Goal: Task Accomplishment & Management: Manage account settings

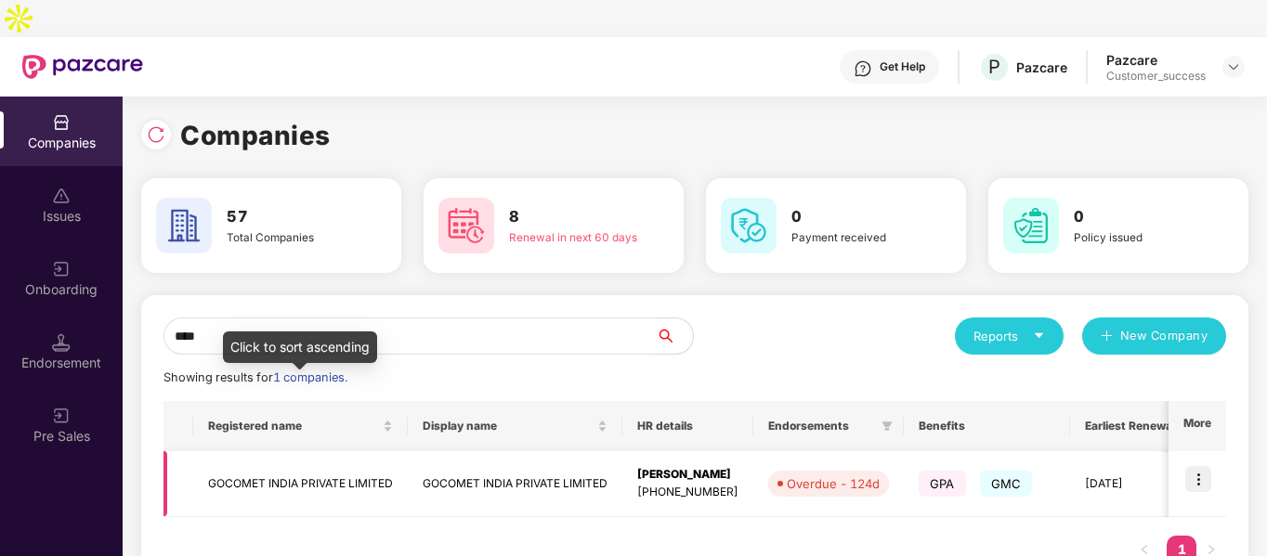
type input "****"
click at [282, 451] on td "GOCOMET INDIA PRIVATE LIMITED" at bounding box center [300, 484] width 214 height 66
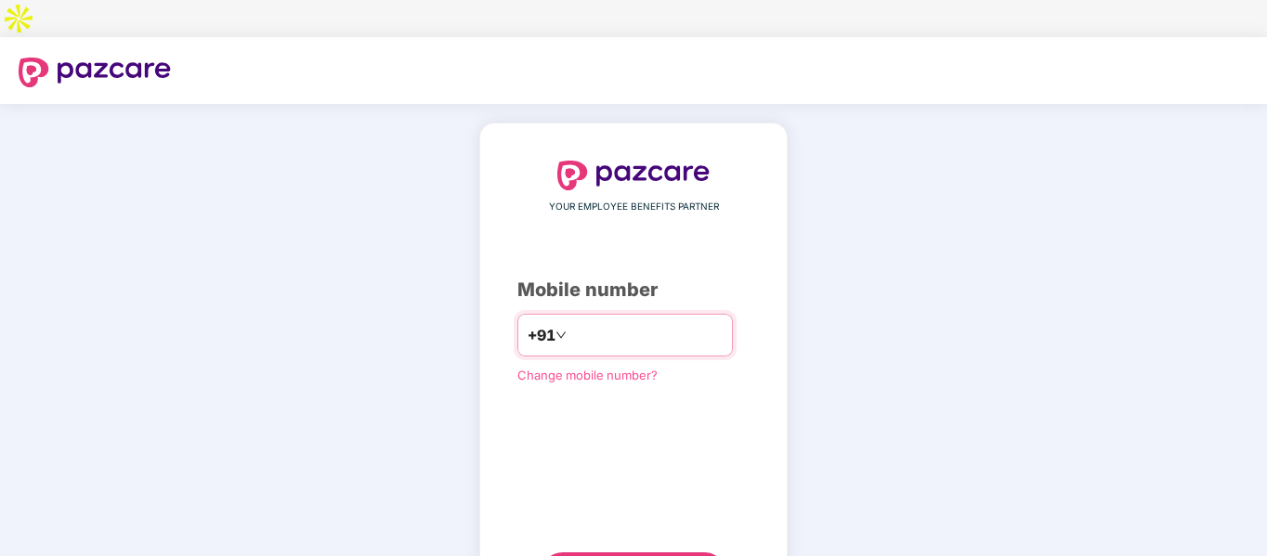
type input "**********"
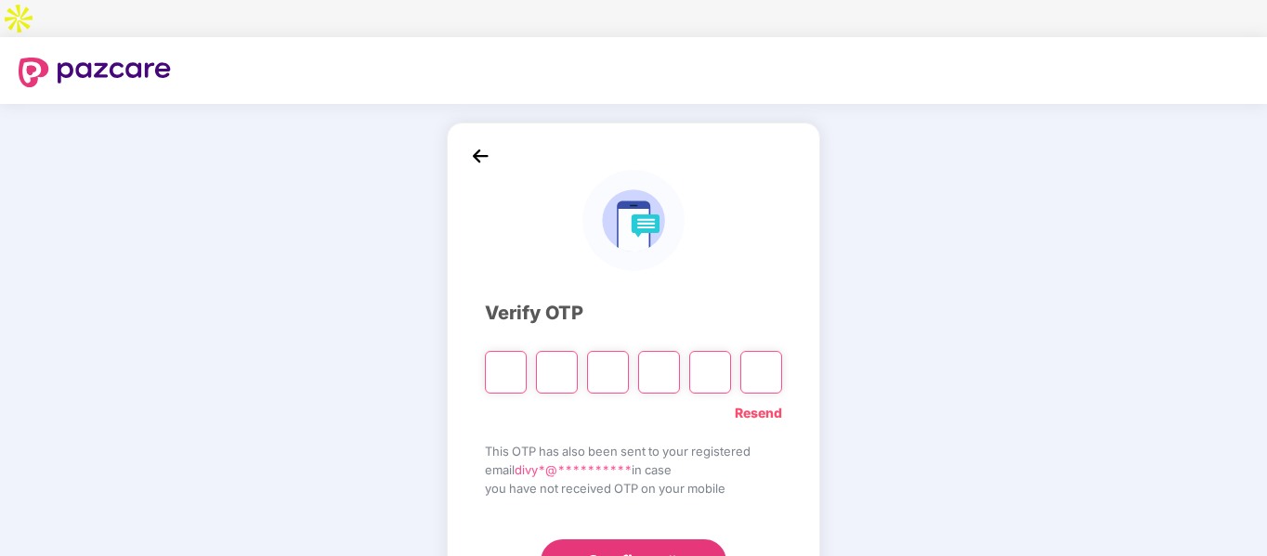
type input "*"
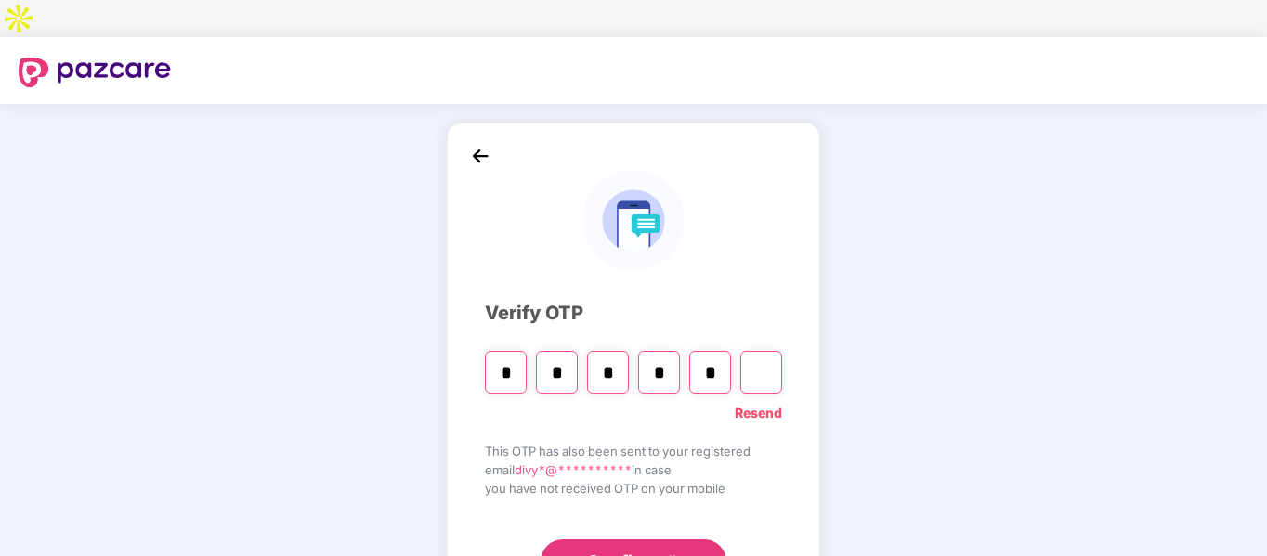
type input "*"
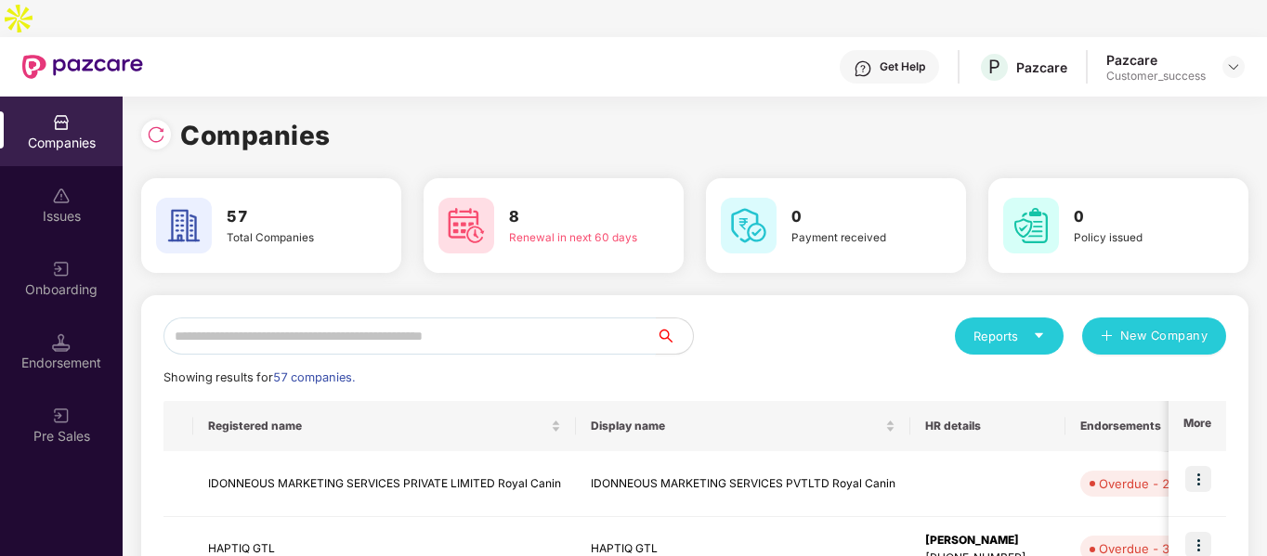
click at [264, 318] on input "text" at bounding box center [409, 336] width 492 height 37
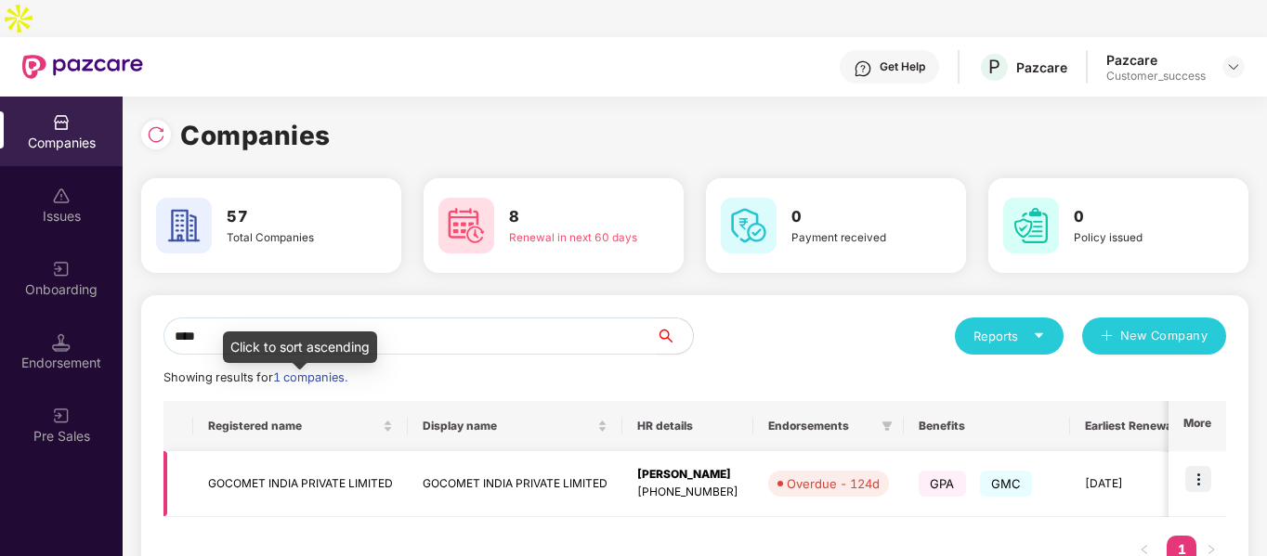
type input "****"
click at [246, 451] on td "GOCOMET INDIA PRIVATE LIMITED" at bounding box center [300, 484] width 214 height 66
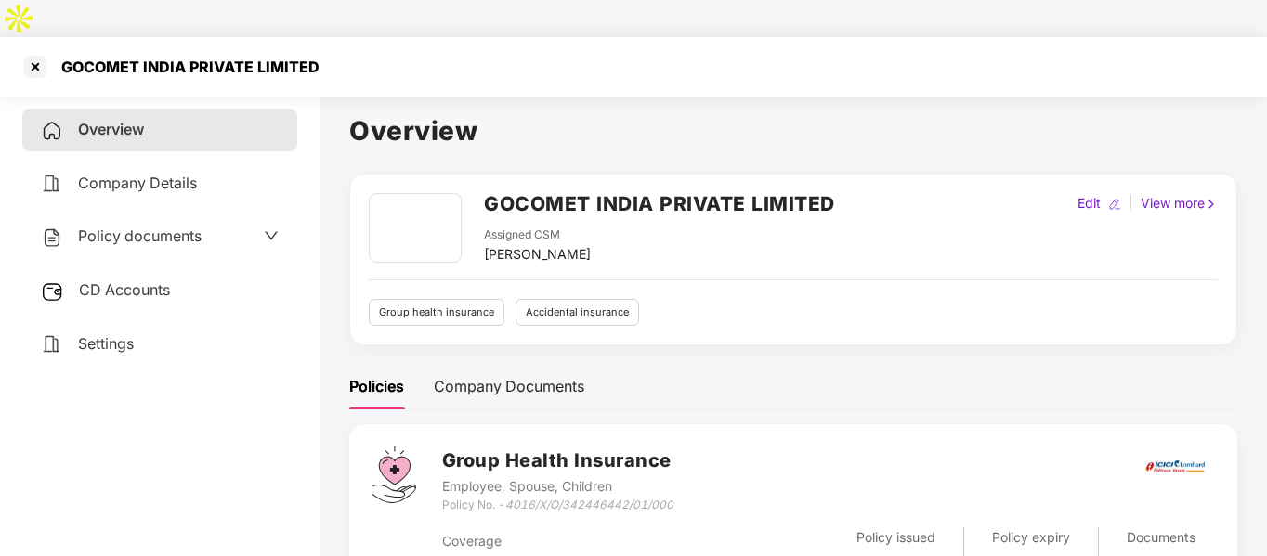
click at [155, 227] on span "Policy documents" at bounding box center [139, 236] width 123 height 19
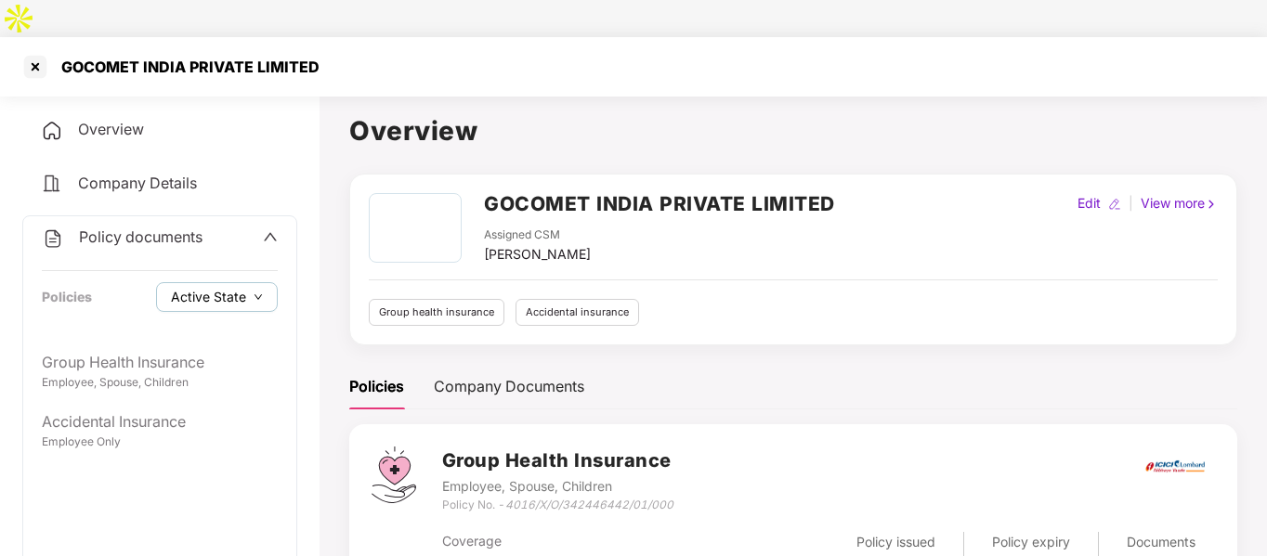
click at [190, 287] on span "Active State" at bounding box center [208, 297] width 75 height 20
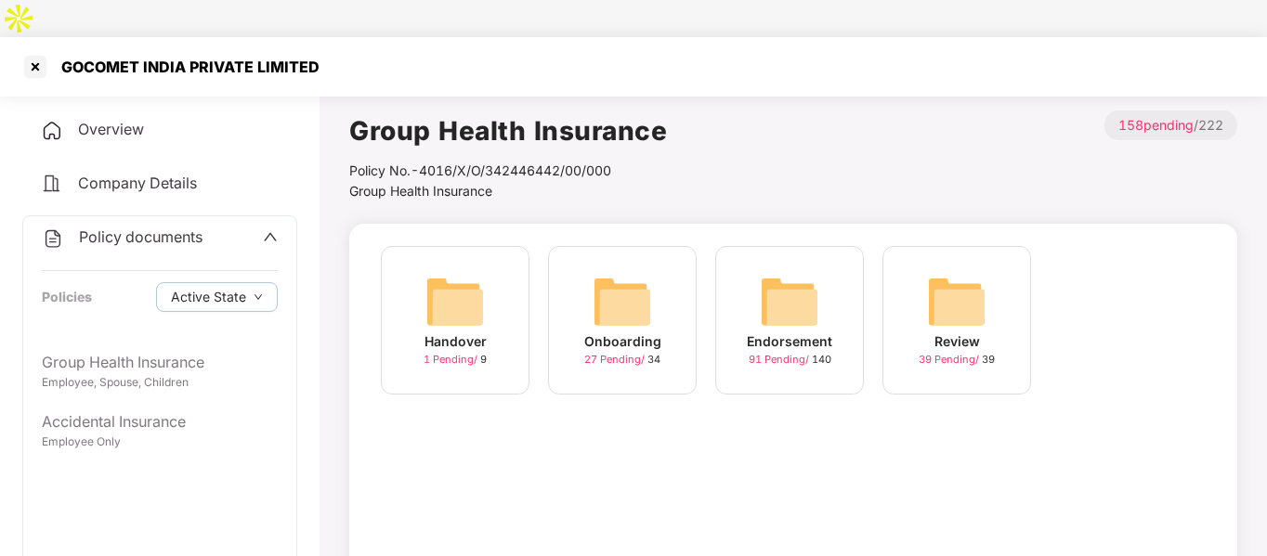
click at [128, 282] on div "Policies Active State" at bounding box center [160, 297] width 236 height 30
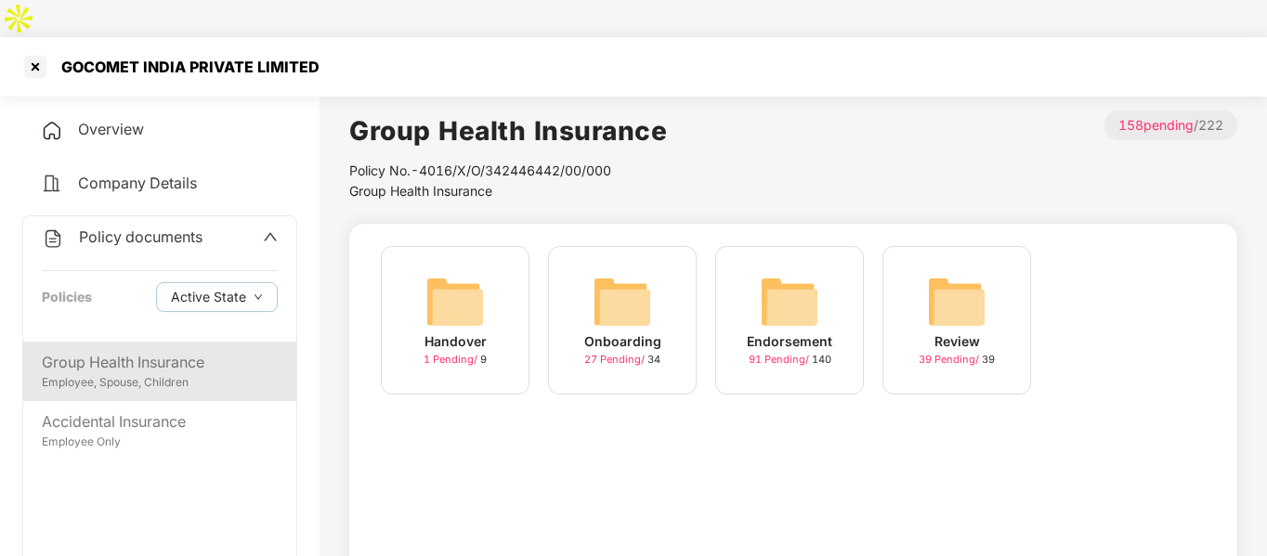
click at [117, 351] on div "Group Health Insurance" at bounding box center [160, 362] width 236 height 23
click at [832, 292] on div "Endorsement 20 Pending / 20" at bounding box center [789, 320] width 149 height 149
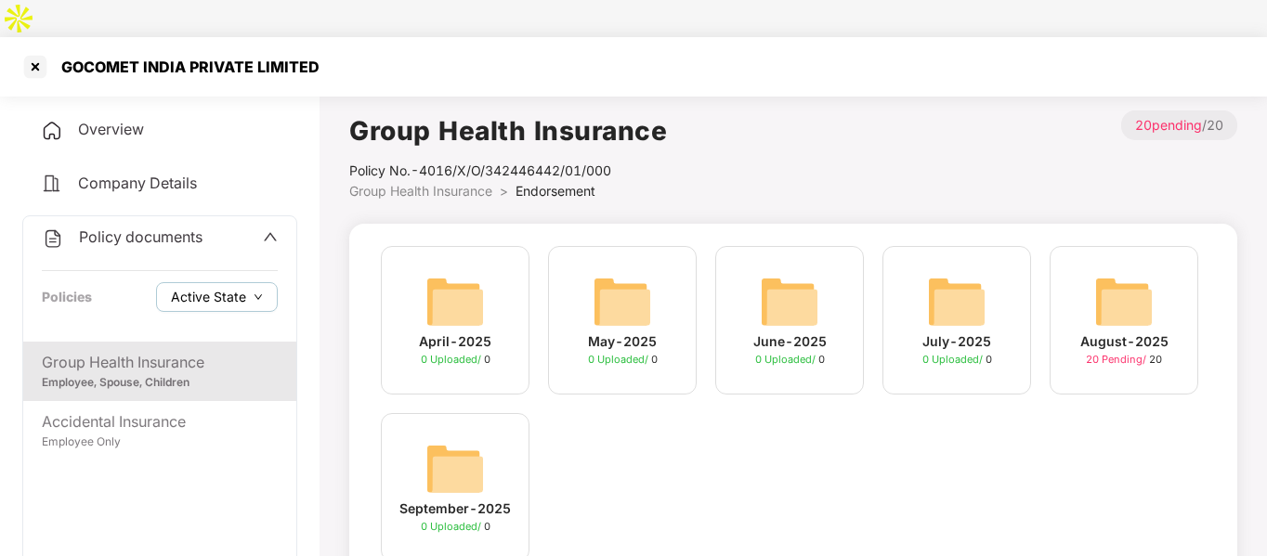
click at [237, 287] on span "Active State" at bounding box center [208, 297] width 75 height 20
click at [201, 319] on span "Archived State" at bounding box center [231, 322] width 106 height 20
click at [330, 159] on main "Group Health Insurance Policy No.- 4016/X/O/342446442/01/000 Group Health Insur…" at bounding box center [792, 422] width 947 height 669
click at [115, 425] on div "Group Health Insurance Employee, Spouse, Children Accidental Insurance Employee…" at bounding box center [159, 467] width 273 height 250
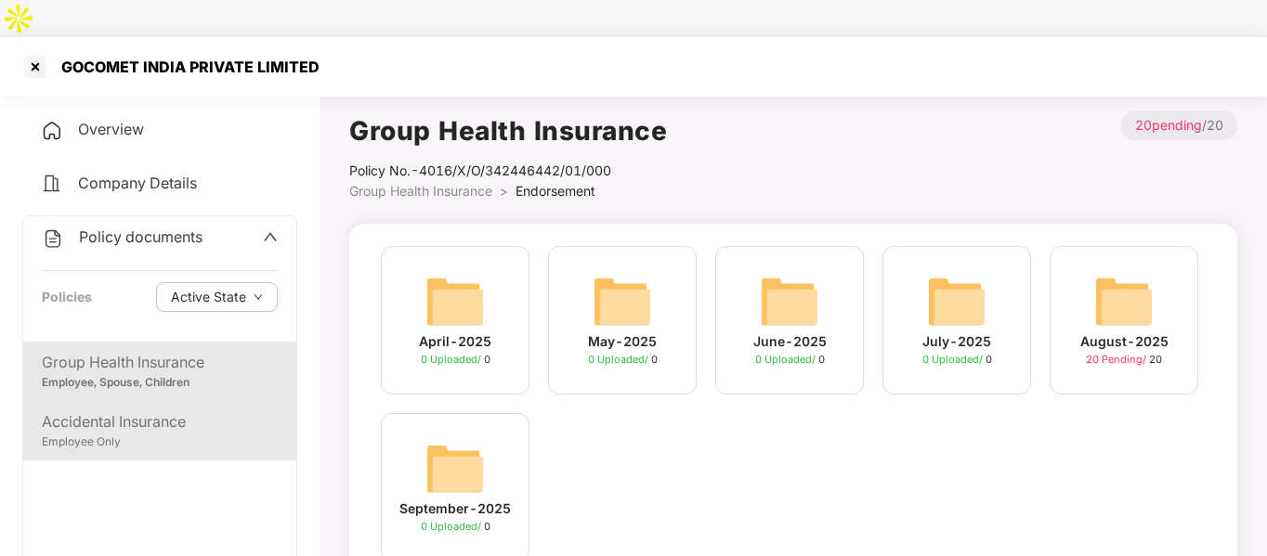
click at [138, 410] on div "Accidental Insurance" at bounding box center [160, 421] width 236 height 23
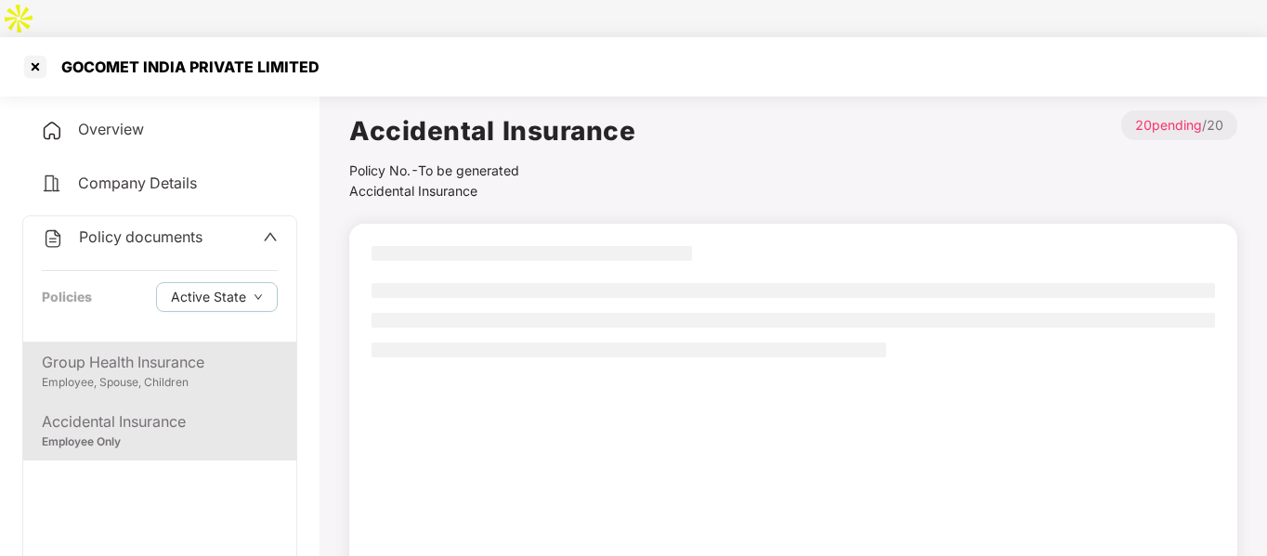
click at [166, 374] on div "Employee, Spouse, Children" at bounding box center [160, 383] width 236 height 18
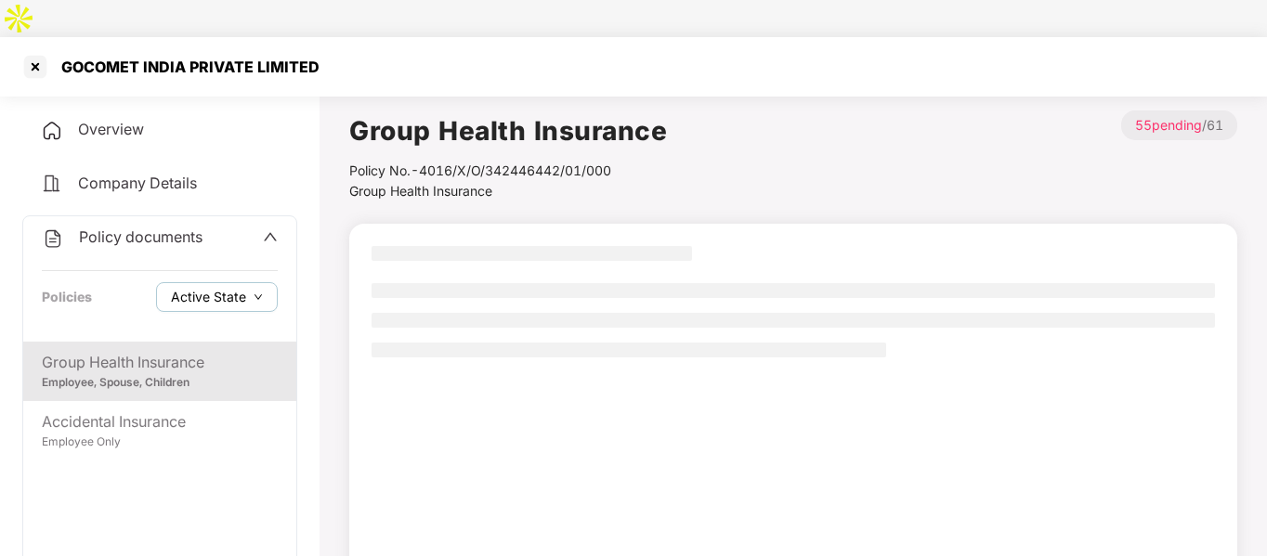
click at [217, 287] on span "Active State" at bounding box center [208, 297] width 75 height 20
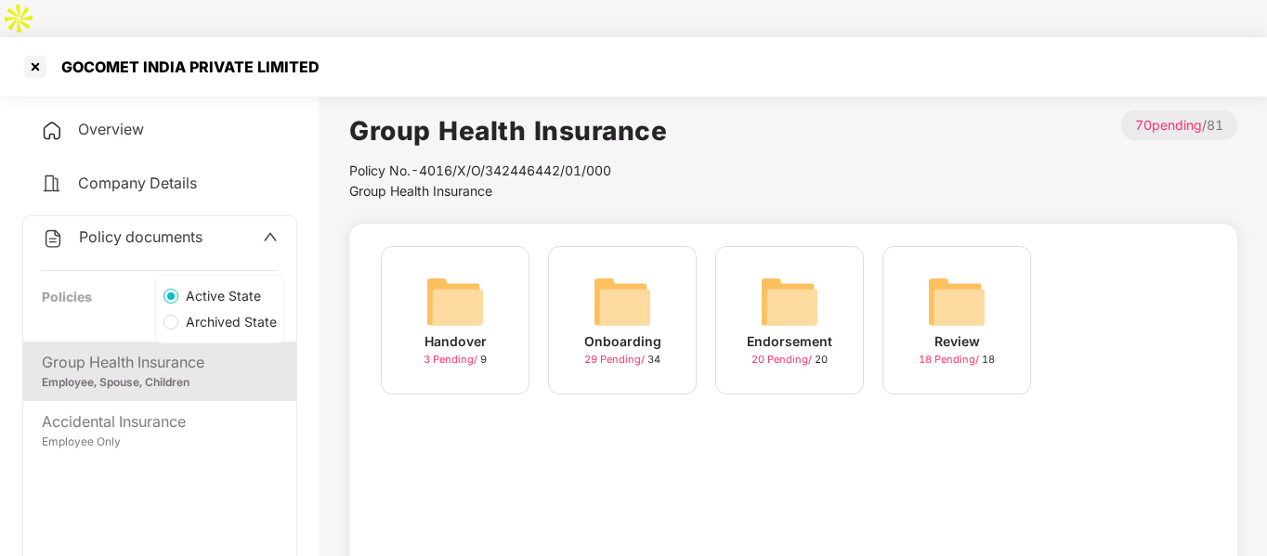
click at [197, 282] on button "Active State" at bounding box center [217, 297] width 122 height 30
click at [193, 282] on button "Active State" at bounding box center [217, 297] width 122 height 30
click at [357, 164] on div "Group Health Insurance Policy No.- 4016/X/O/342446442/00/000 Group Health Insur…" at bounding box center [793, 422] width 888 height 624
click at [766, 272] on img at bounding box center [789, 301] width 59 height 59
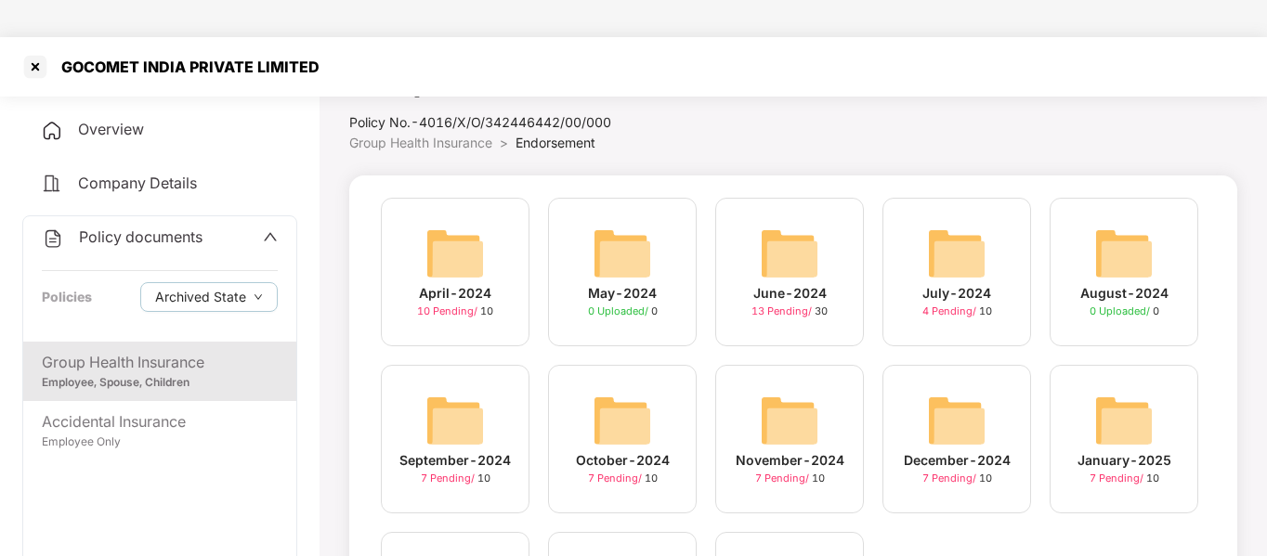
scroll to position [47, 0]
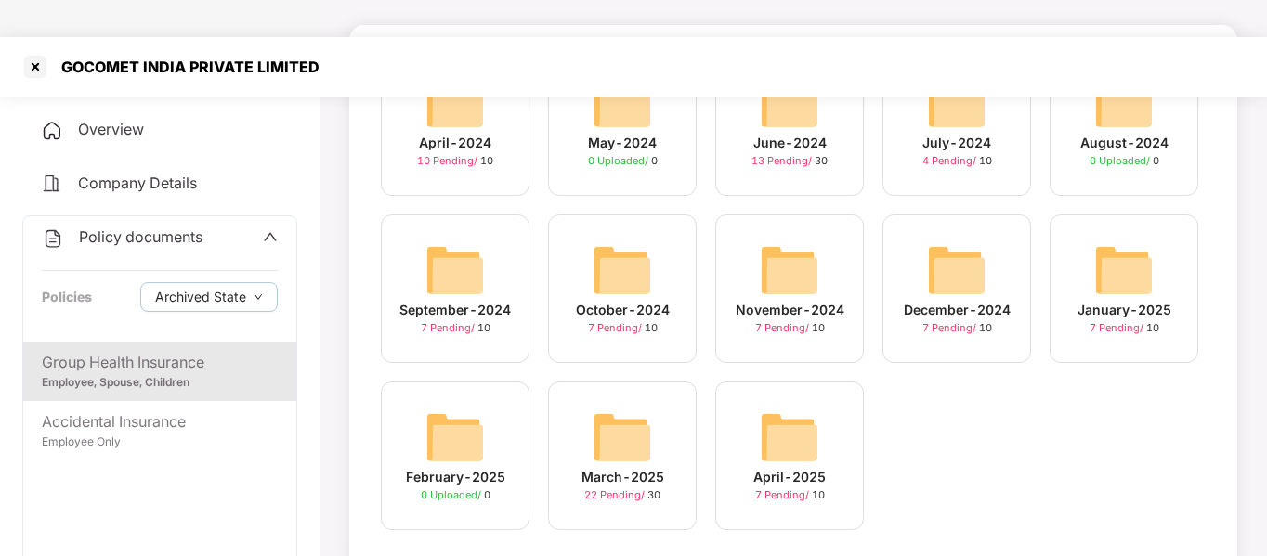
click at [621, 382] on div "March-2025 22 Pending / 30" at bounding box center [622, 456] width 149 height 149
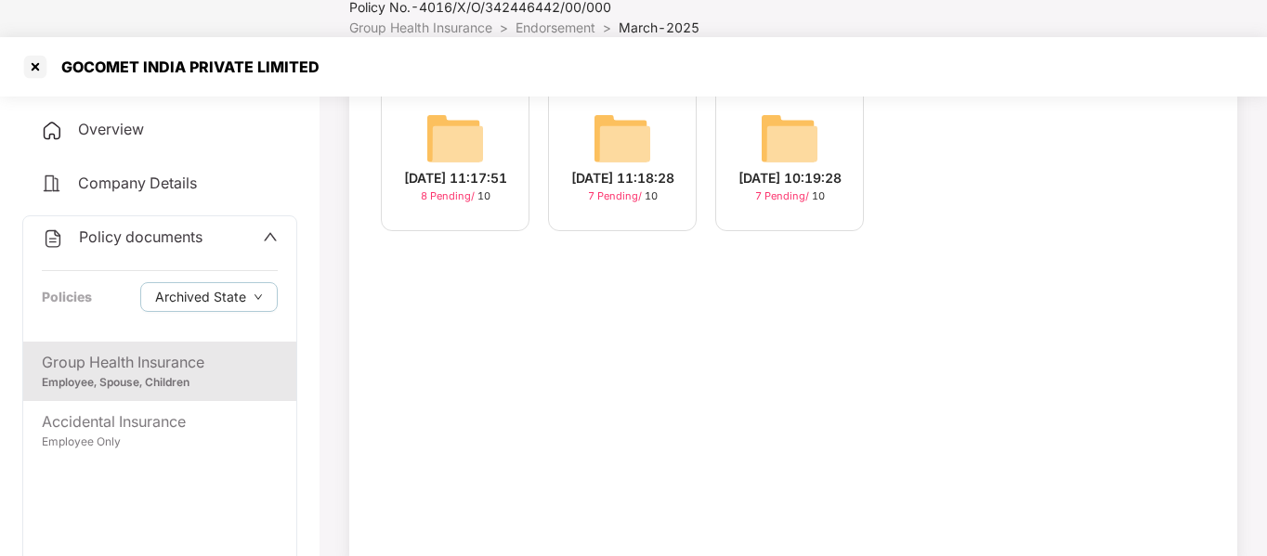
click at [756, 115] on div "[DATE] 10:19:28 7 Pending / 10" at bounding box center [789, 157] width 149 height 149
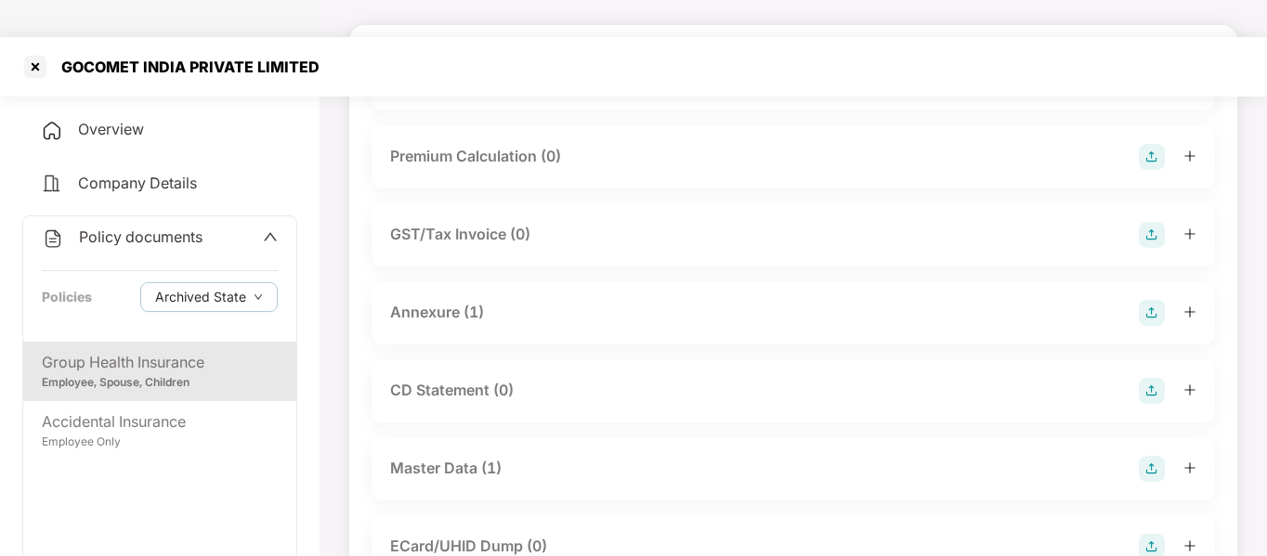
scroll to position [0, 0]
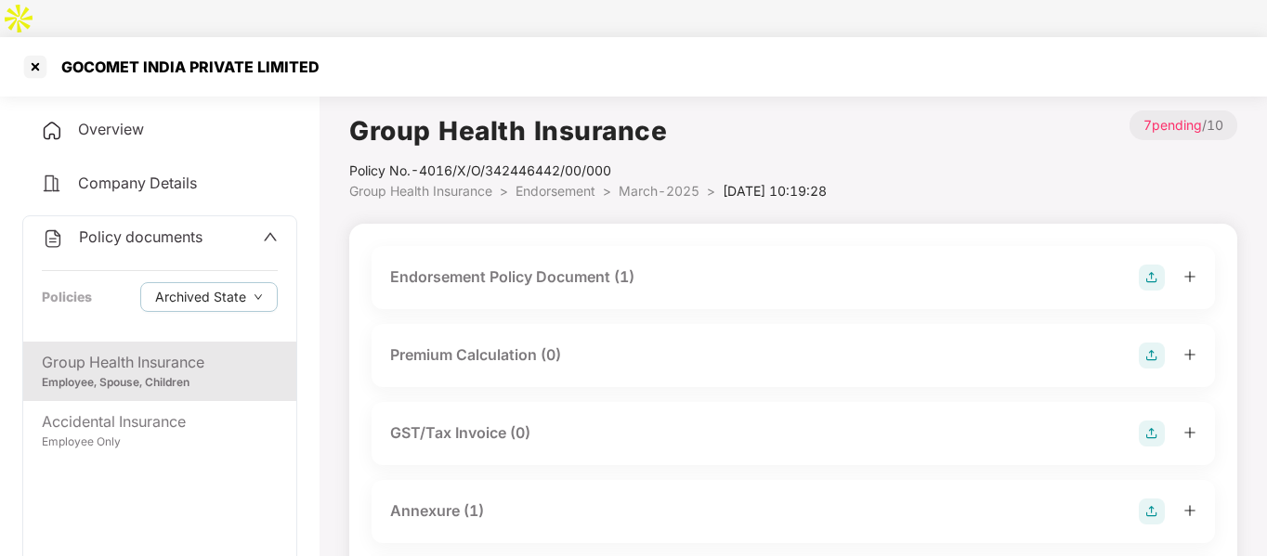
click at [510, 265] on div "Endorsement Policy Document (1)" at bounding box center [793, 278] width 806 height 26
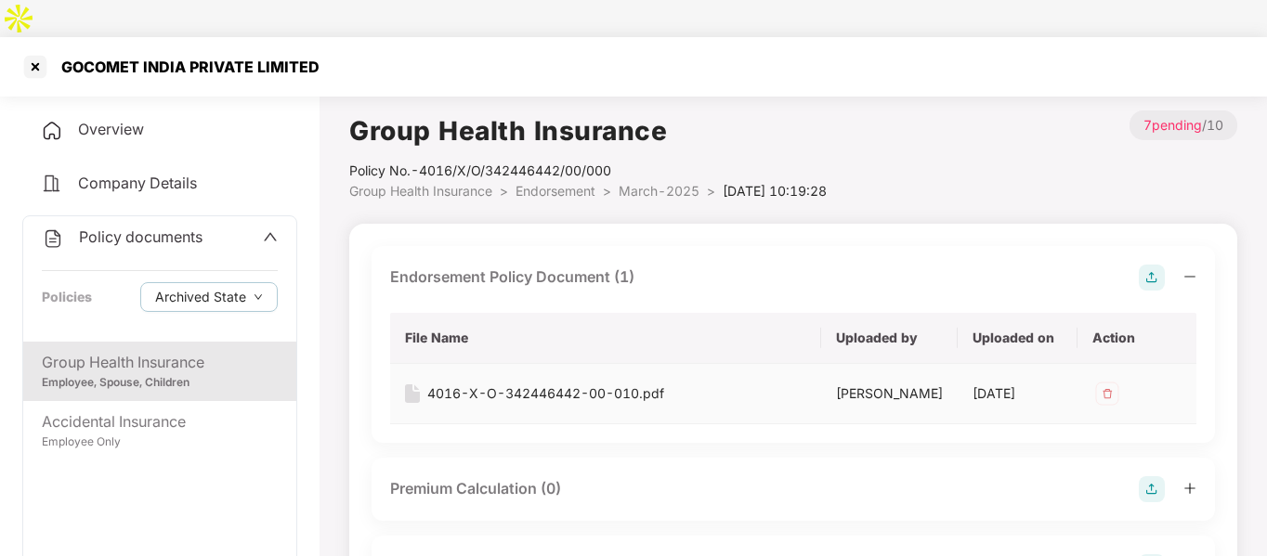
click at [518, 383] on div "4016-X-O-342446442-00-010.pdf" at bounding box center [545, 393] width 237 height 20
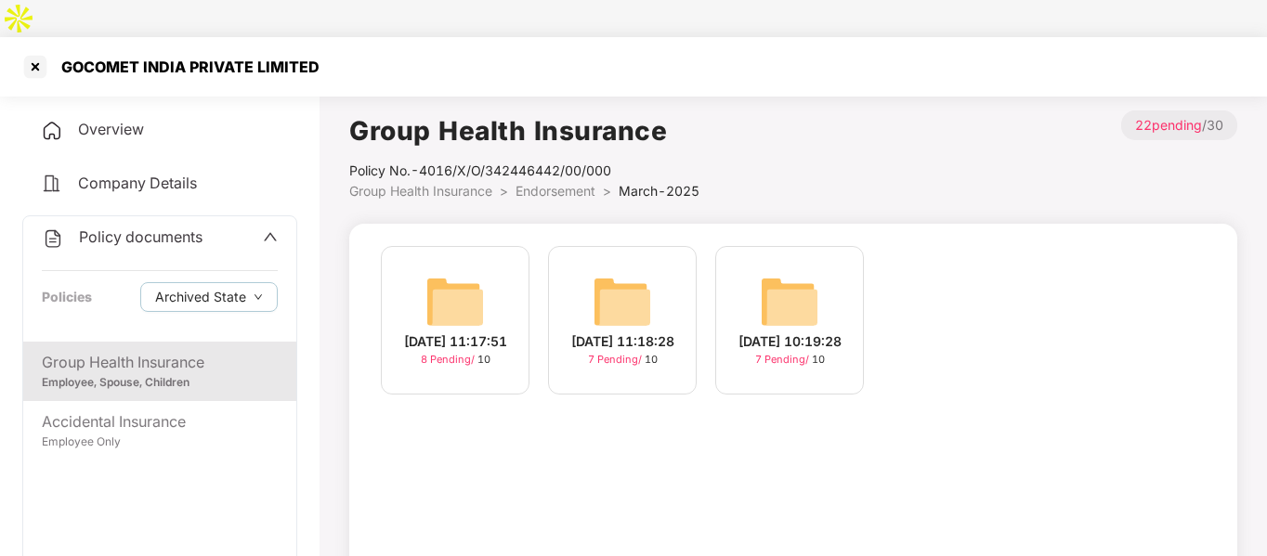
scroll to position [163, 0]
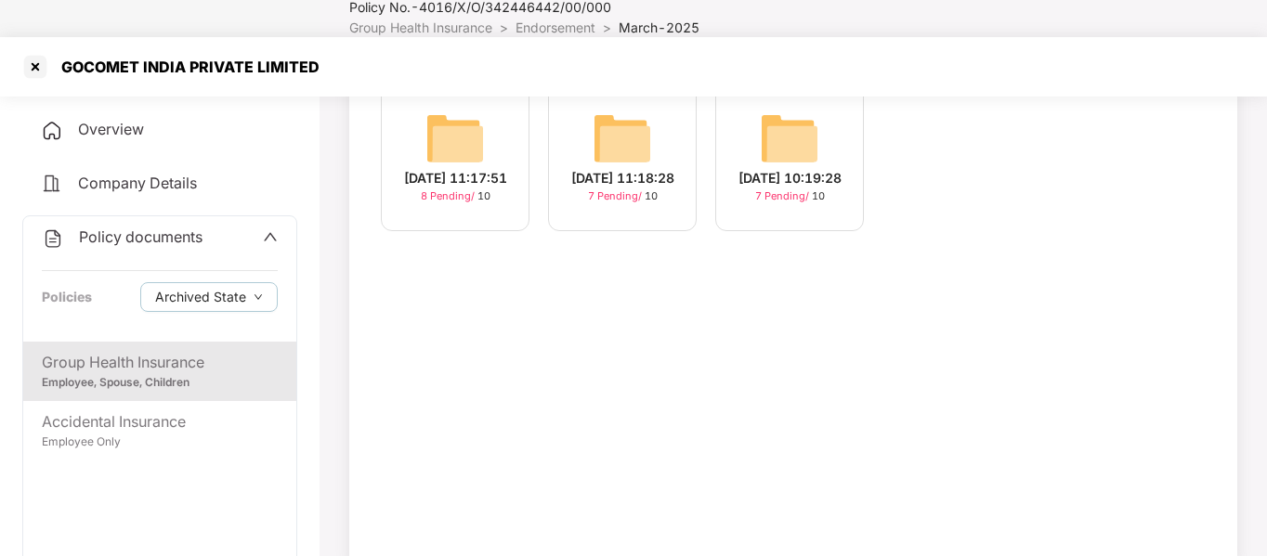
click at [609, 168] on div "[DATE] 11:18:28" at bounding box center [622, 178] width 103 height 20
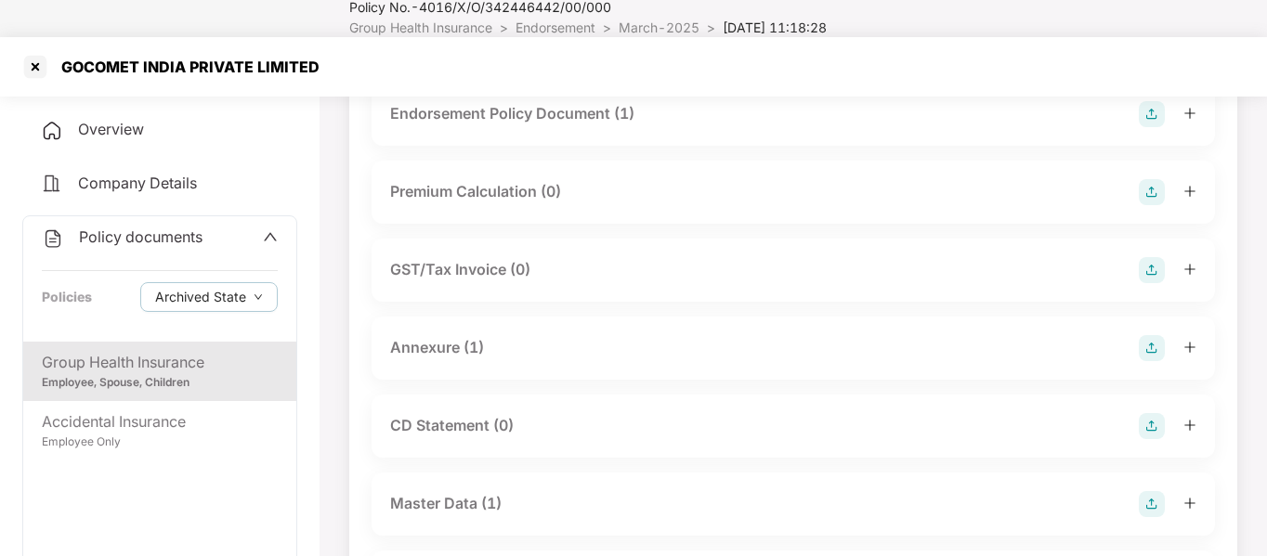
scroll to position [0, 0]
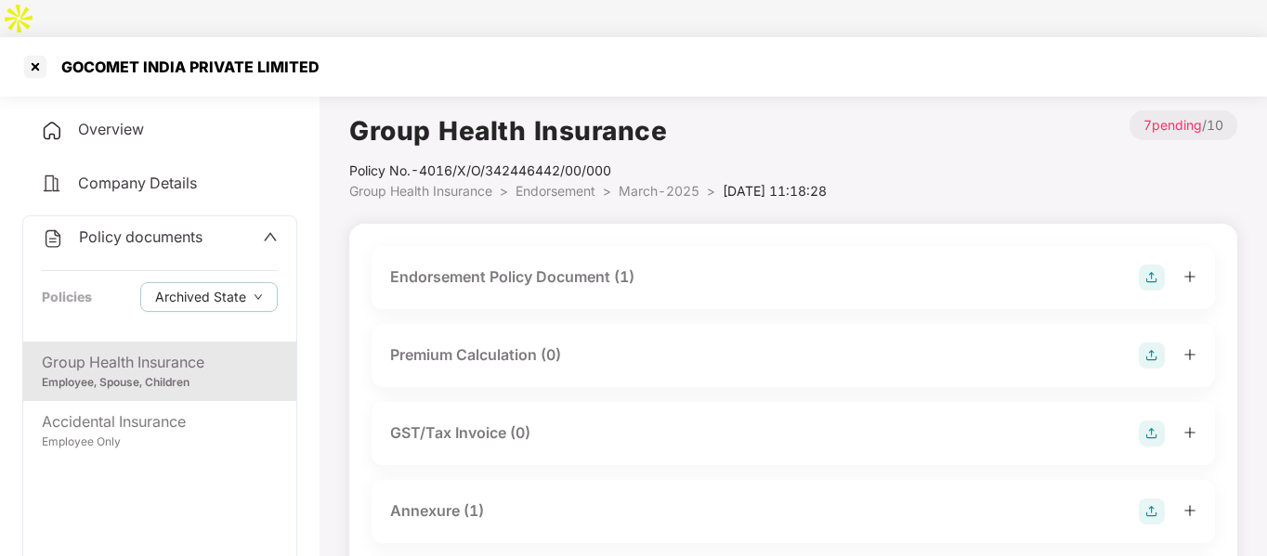
click at [484, 266] on div "Endorsement Policy Document (1)" at bounding box center [512, 277] width 244 height 23
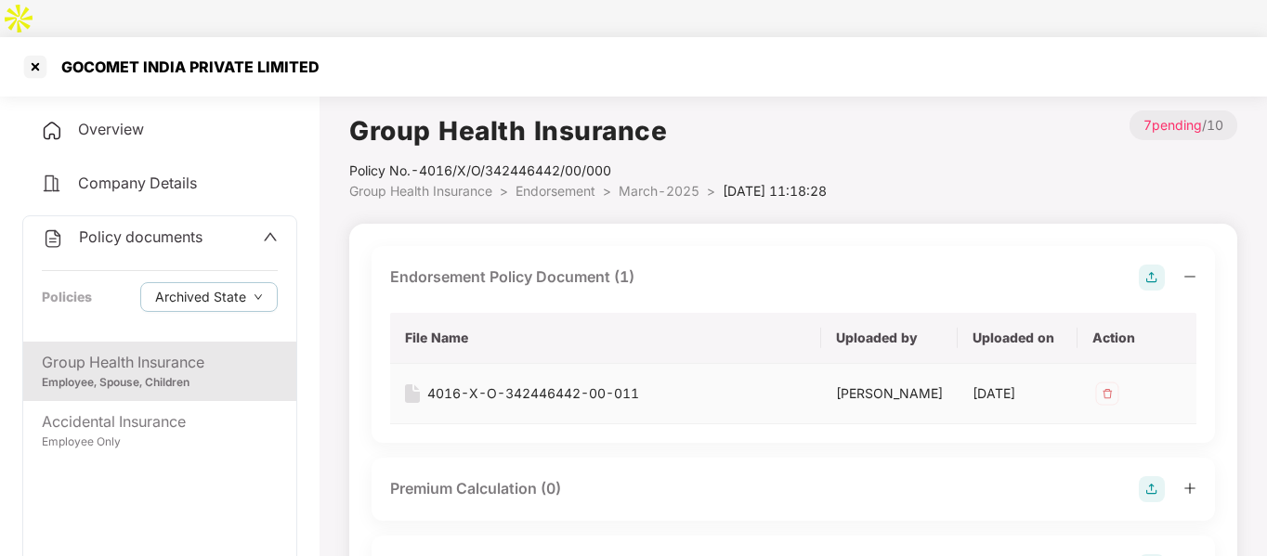
click at [478, 383] on div "4016-X-O-342446442-00-011" at bounding box center [533, 393] width 212 height 20
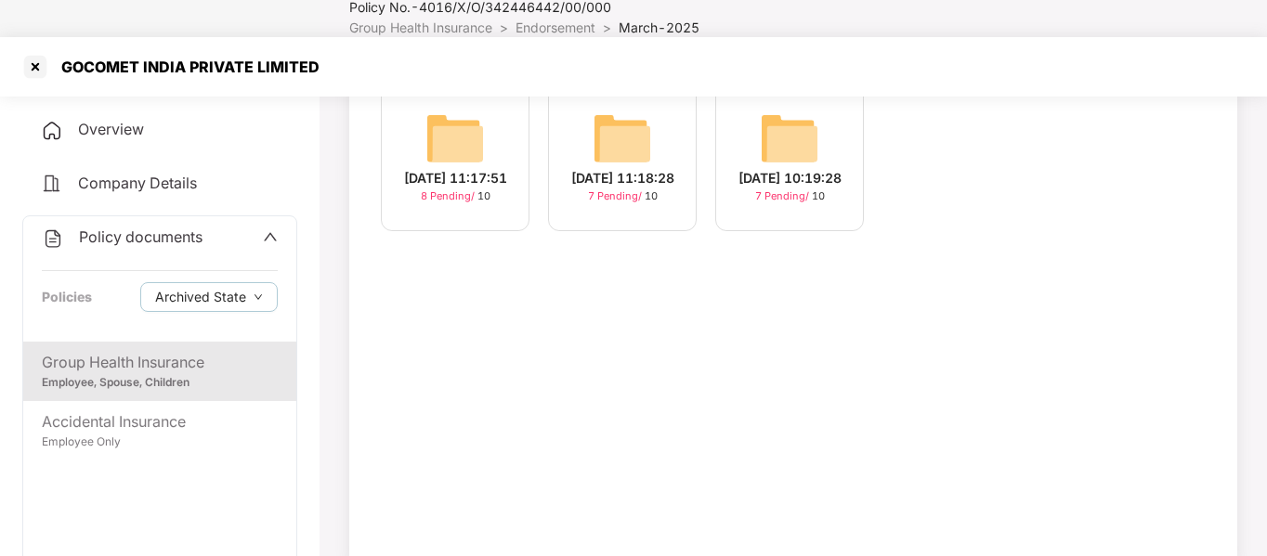
click at [802, 118] on img at bounding box center [789, 138] width 59 height 59
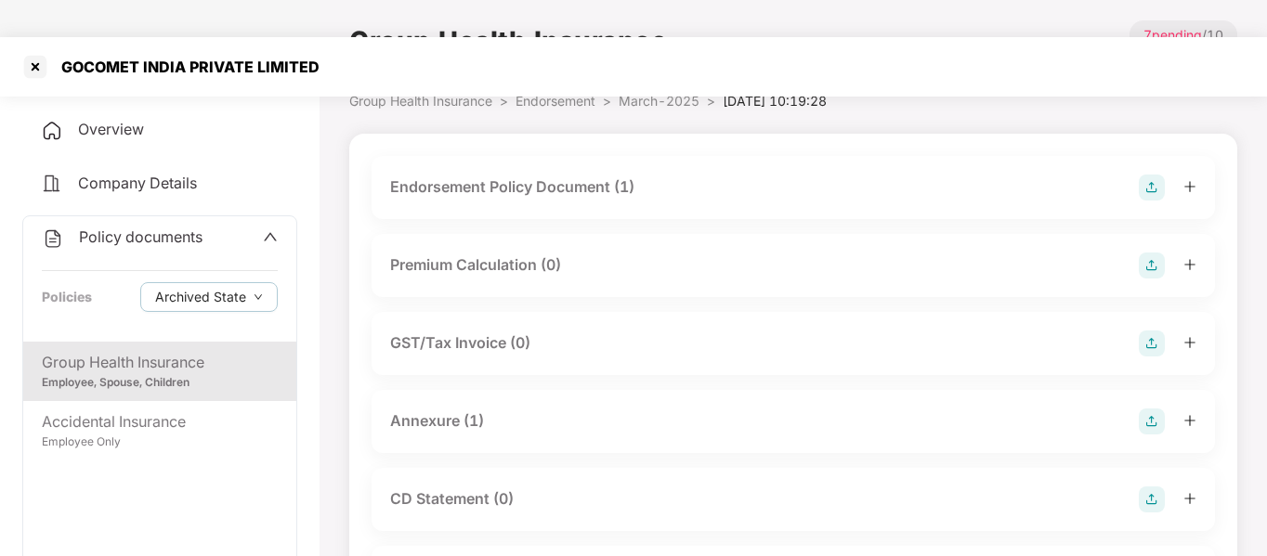
scroll to position [0, 0]
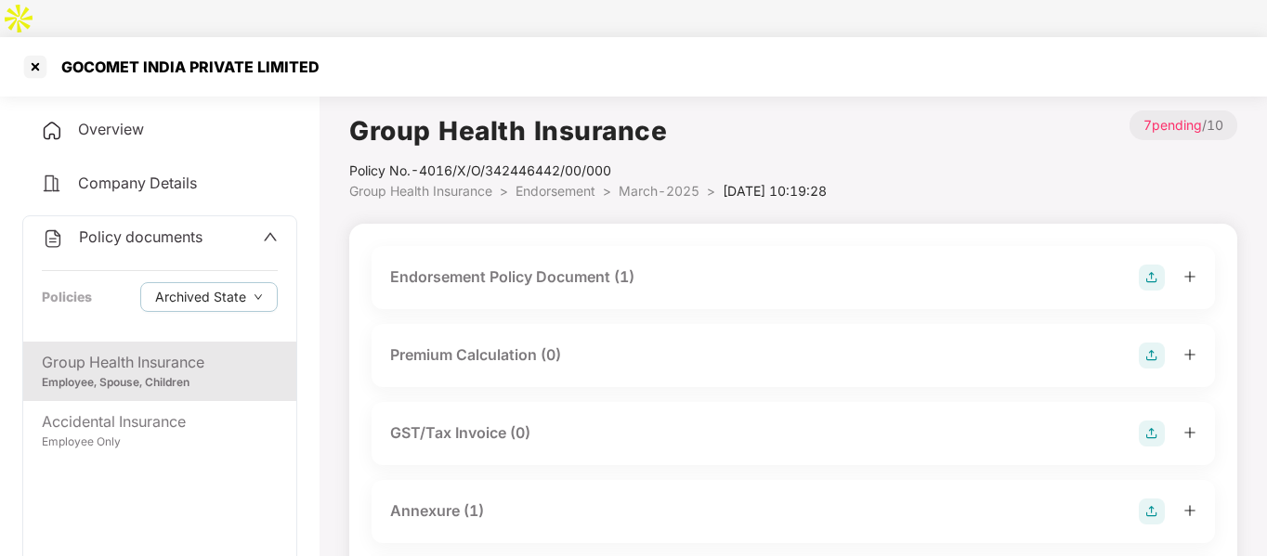
click at [519, 266] on div "Endorsement Policy Document (1)" at bounding box center [512, 277] width 244 height 23
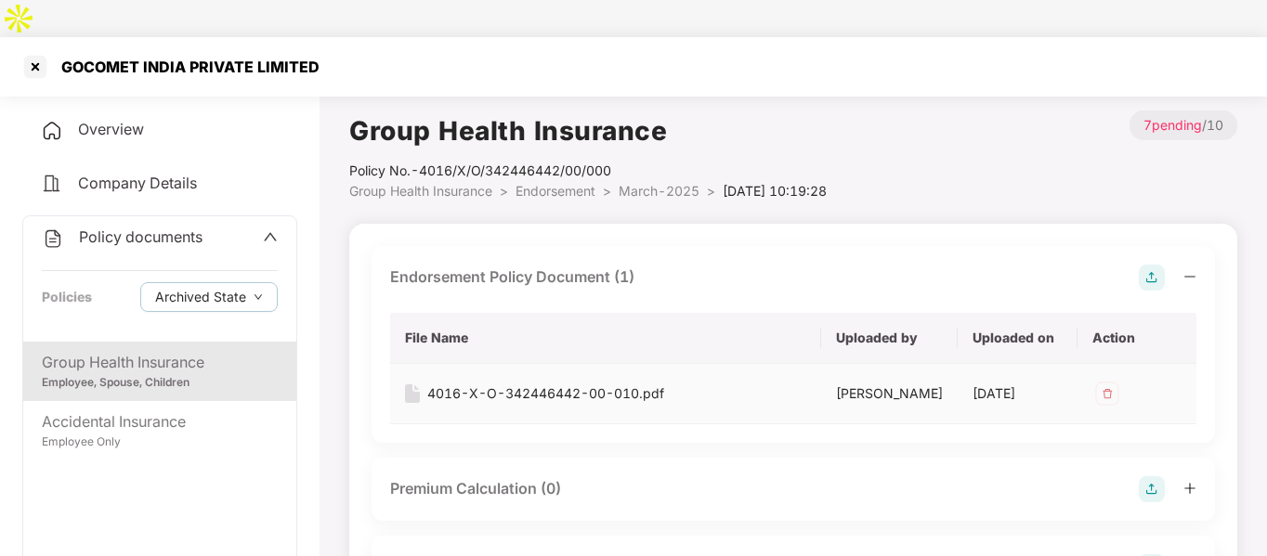
click at [526, 383] on div "4016-X-O-342446442-00-010.pdf" at bounding box center [545, 393] width 237 height 20
click at [180, 351] on div "Group Health Insurance" at bounding box center [160, 362] width 236 height 23
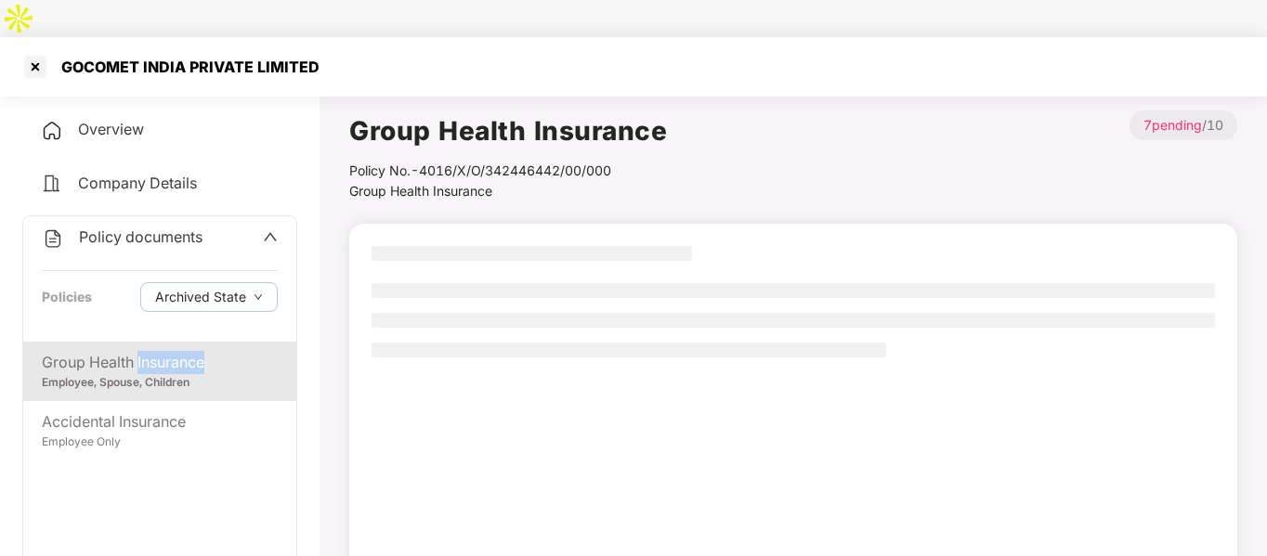
click at [180, 351] on div "Group Health Insurance" at bounding box center [160, 362] width 236 height 23
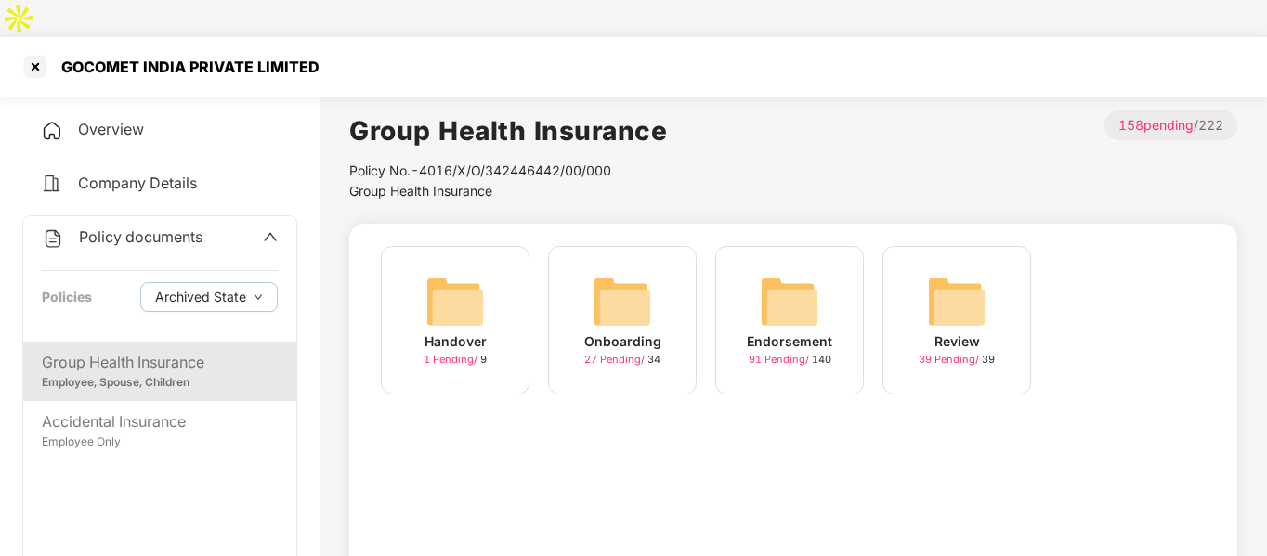
click at [739, 283] on div "Endorsement 91 Pending / 140" at bounding box center [789, 320] width 149 height 149
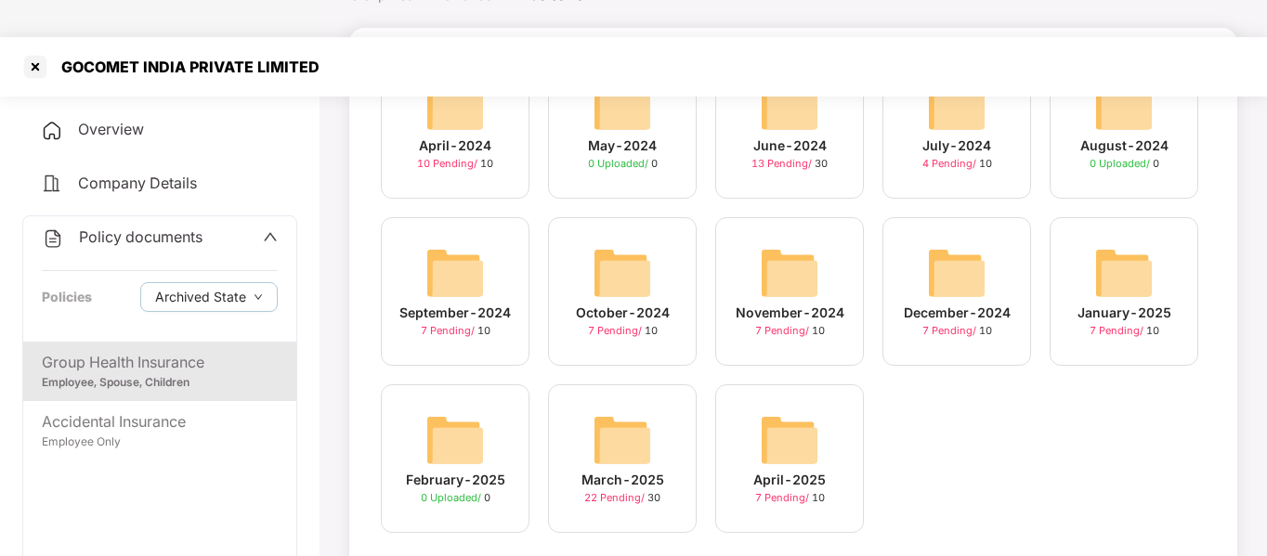
scroll to position [199, 0]
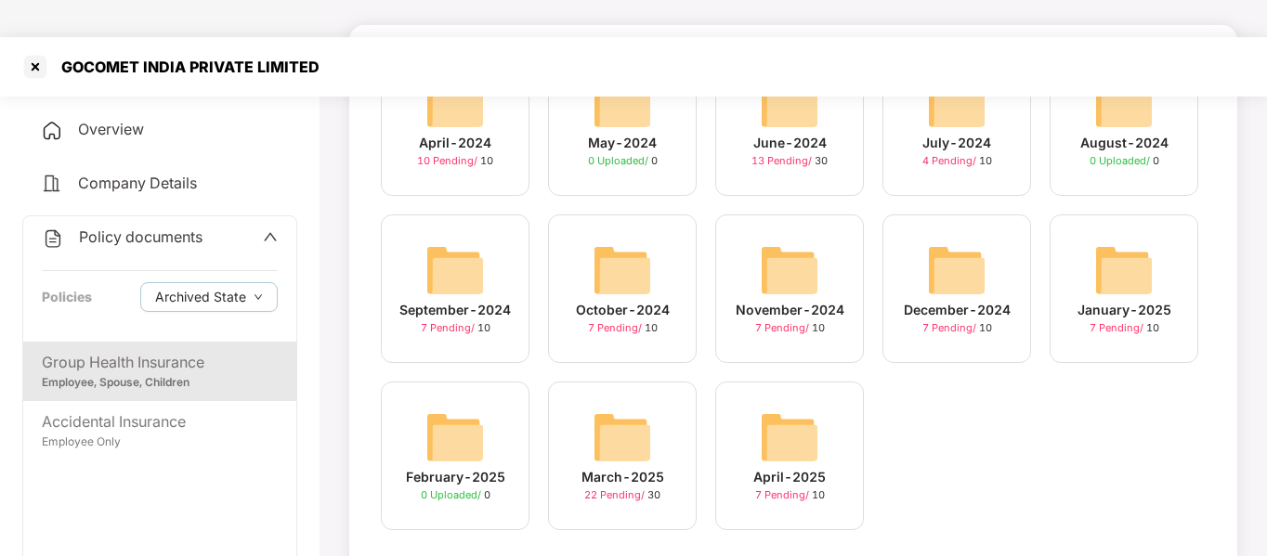
click at [419, 233] on div "September-2024 7 Pending / 10" at bounding box center [455, 288] width 149 height 149
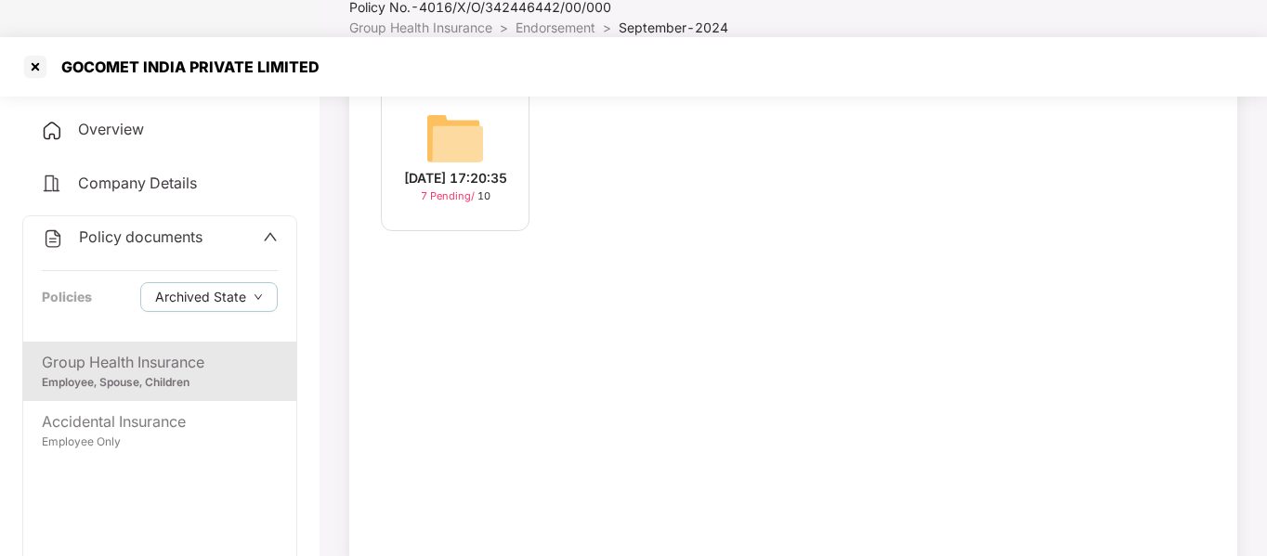
click at [460, 110] on img at bounding box center [454, 138] width 59 height 59
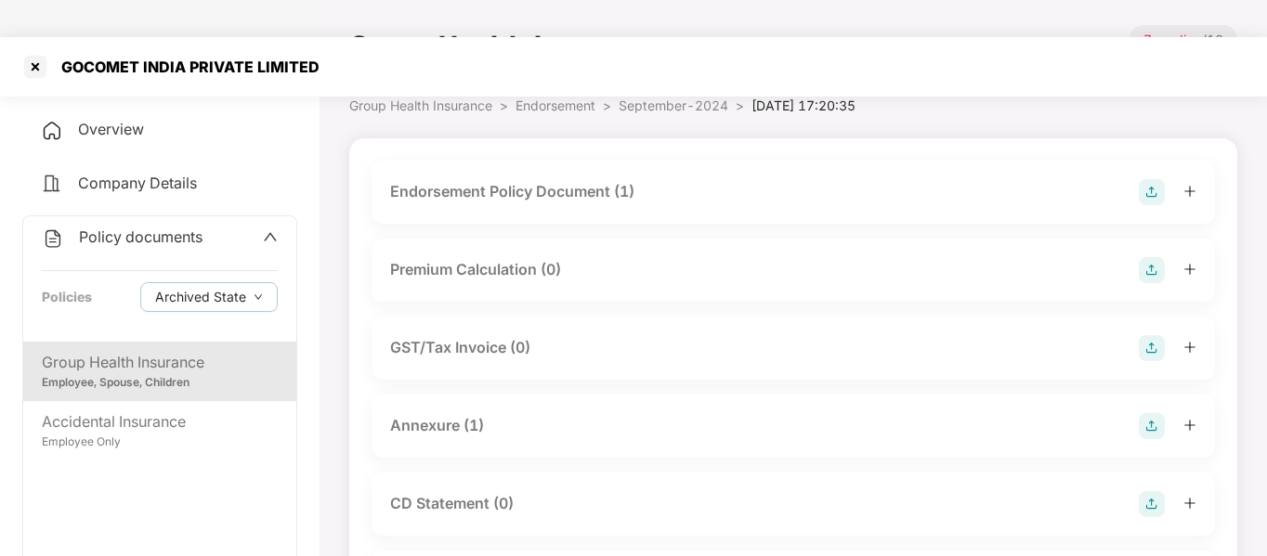
scroll to position [0, 0]
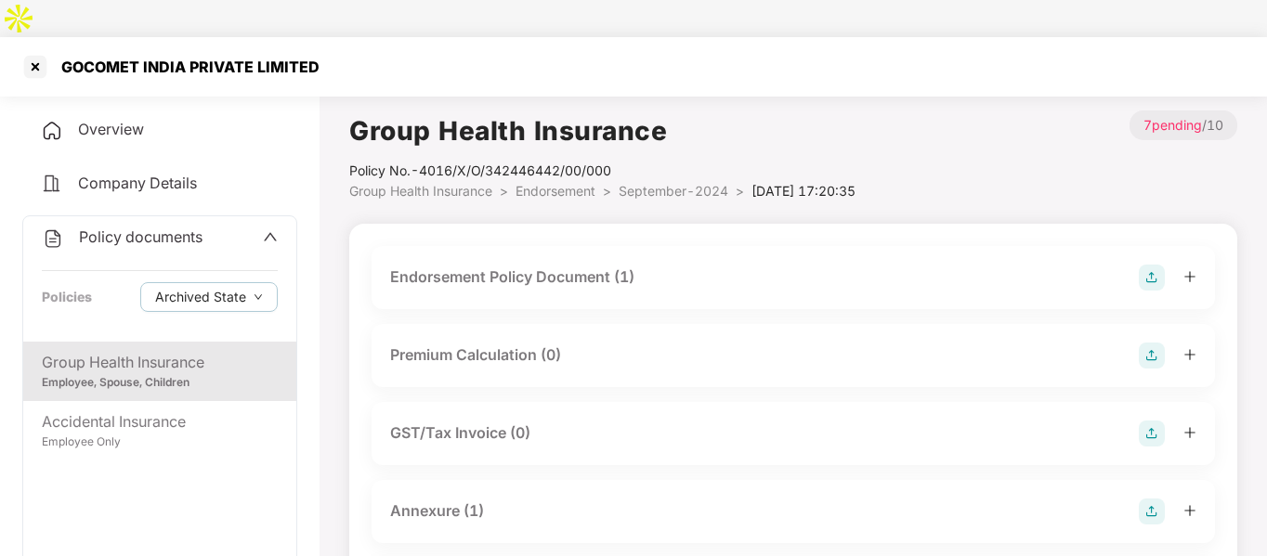
click at [483, 266] on div "Endorsement Policy Document (1)" at bounding box center [512, 277] width 244 height 23
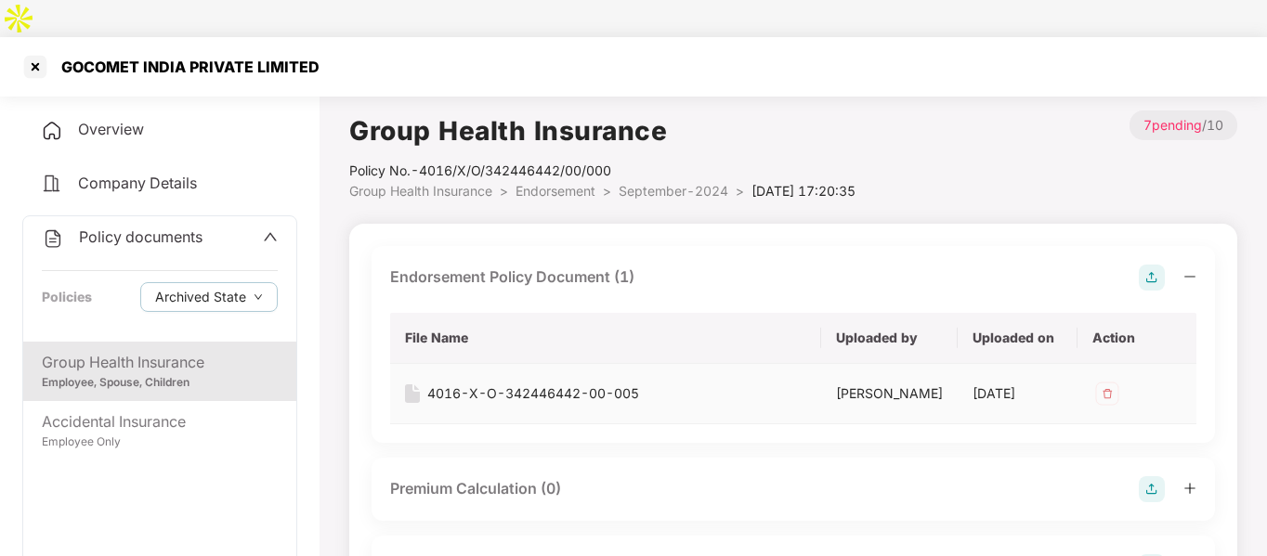
click at [504, 383] on div "4016-X-O-342446442-00-005" at bounding box center [533, 393] width 212 height 20
click at [42, 52] on div at bounding box center [35, 67] width 30 height 30
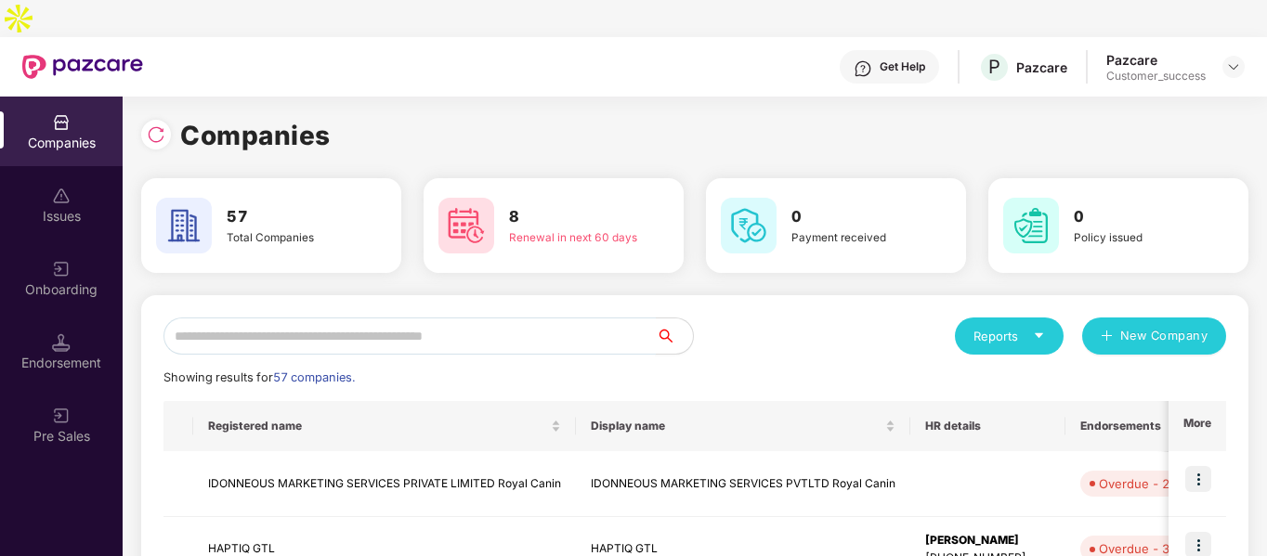
click at [325, 318] on input "text" at bounding box center [409, 336] width 492 height 37
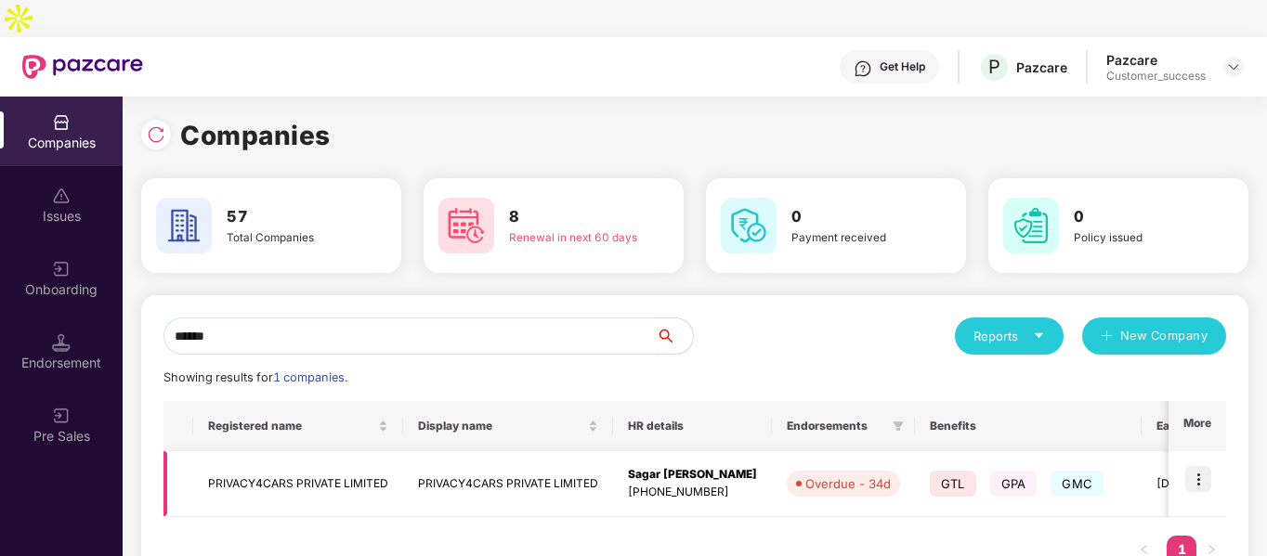
type input "******"
click at [264, 451] on td "PRIVACY4CARS PRIVATE LIMITED" at bounding box center [298, 484] width 210 height 66
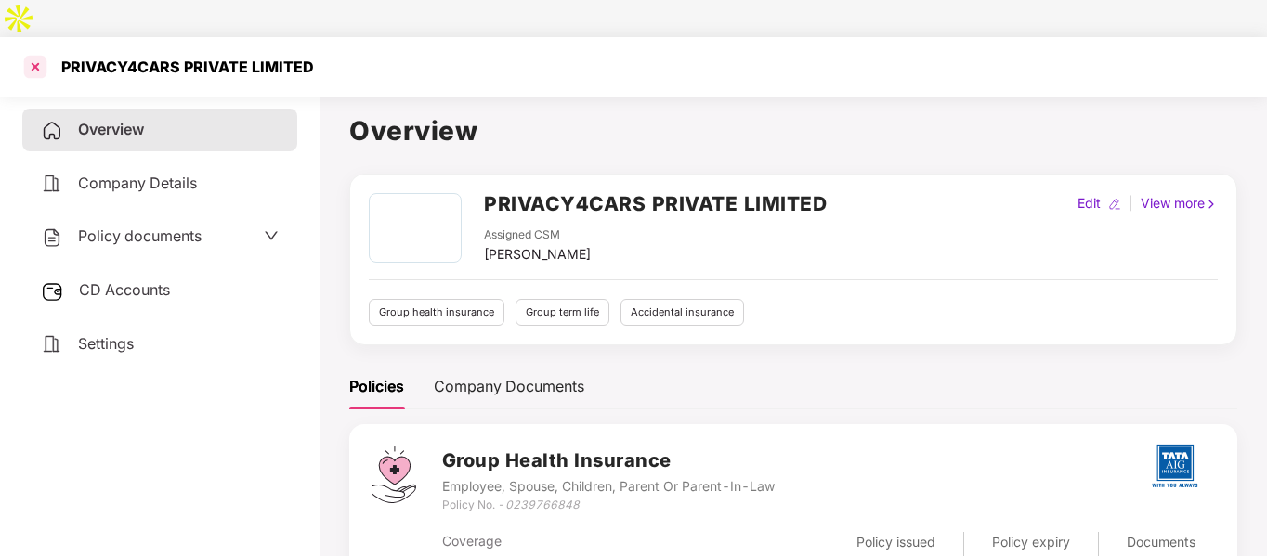
click at [39, 52] on div at bounding box center [35, 67] width 30 height 30
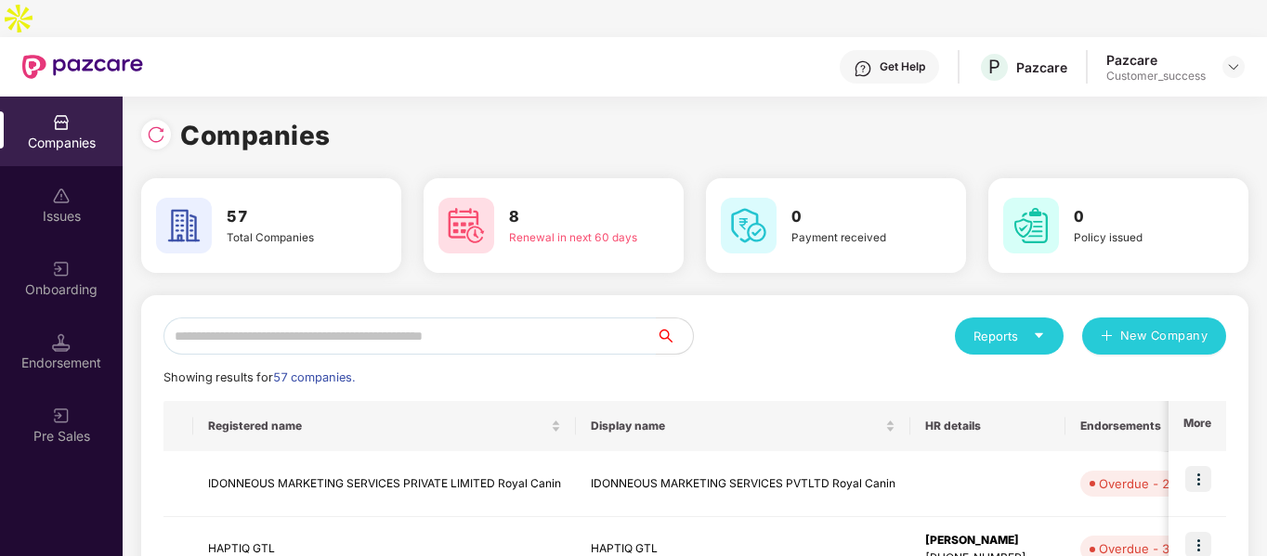
click at [253, 318] on input "text" at bounding box center [409, 336] width 492 height 37
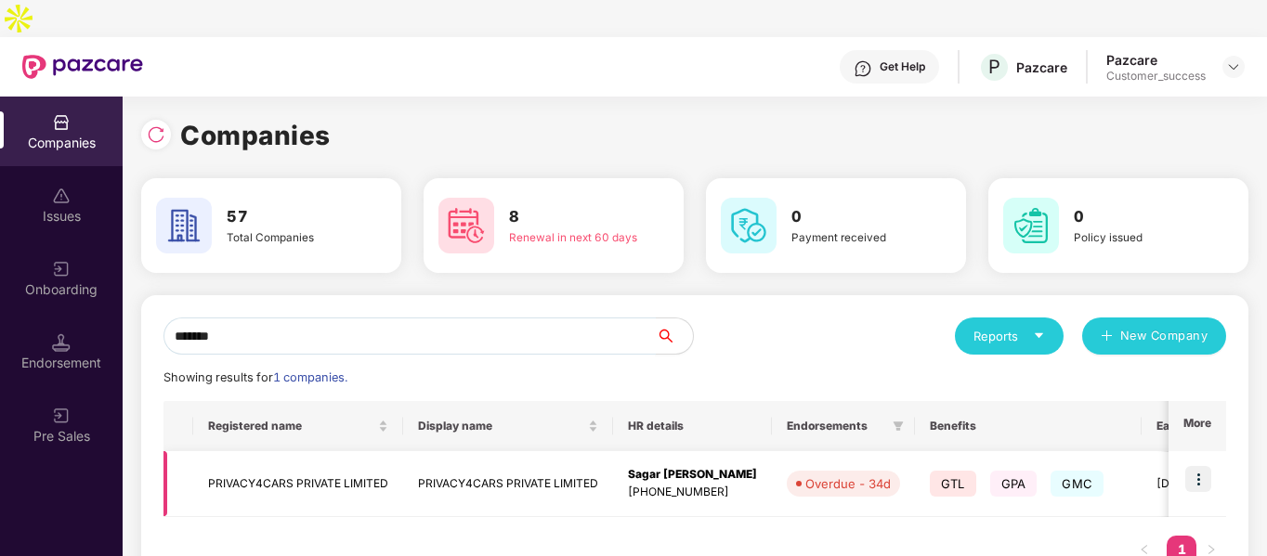
type input "*******"
click at [1206, 466] on img at bounding box center [1198, 479] width 26 height 26
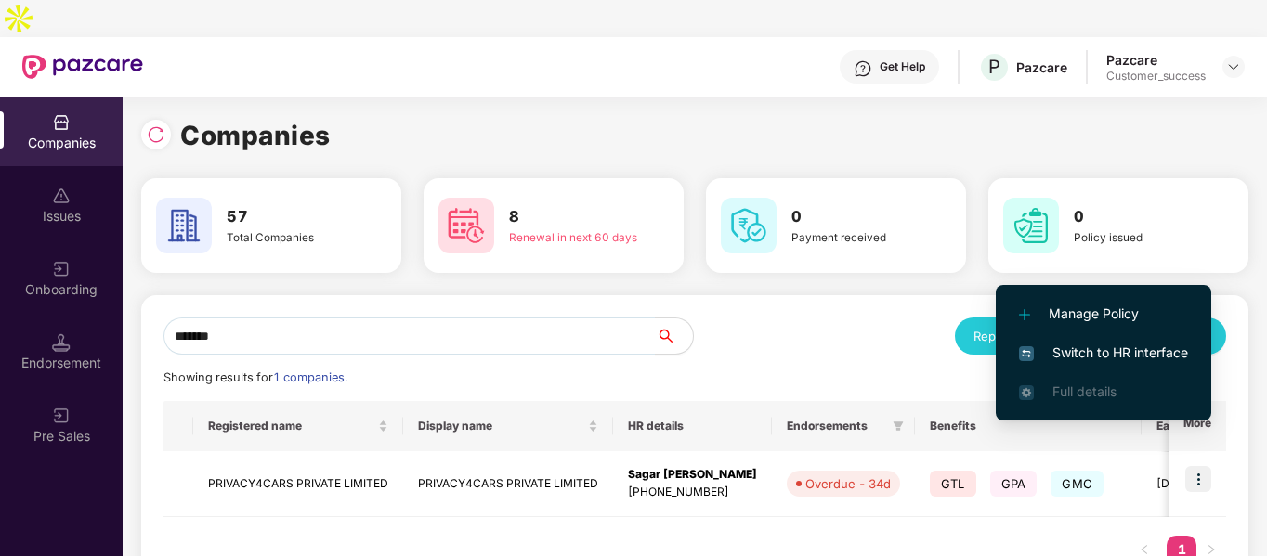
click at [1083, 357] on span "Switch to HR interface" at bounding box center [1103, 353] width 169 height 20
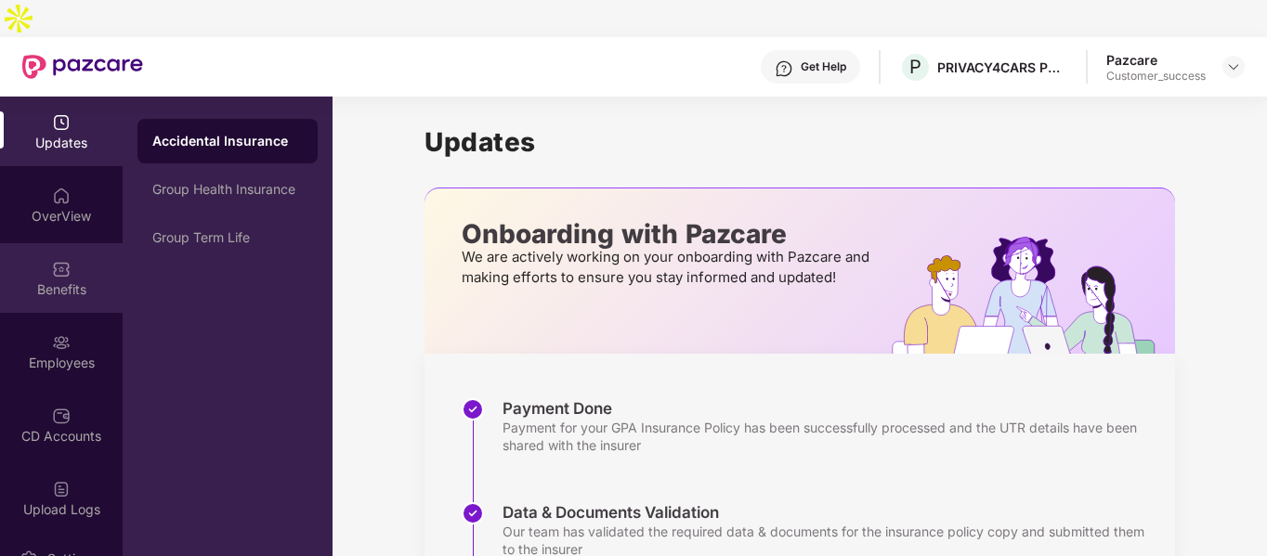
click at [58, 280] on div "Benefits" at bounding box center [61, 289] width 123 height 19
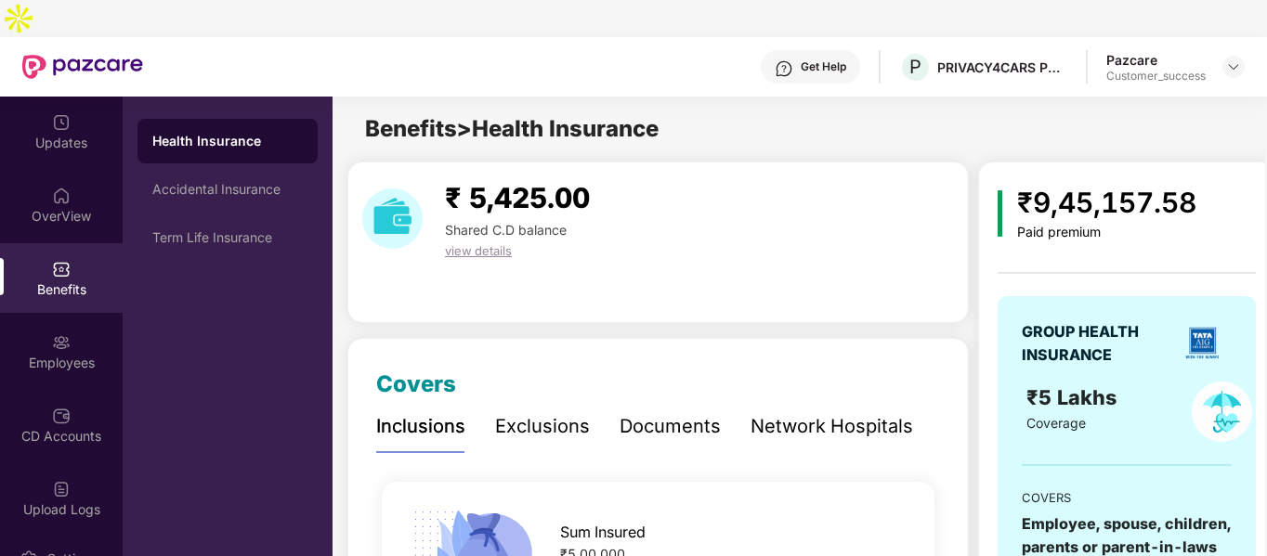
click at [636, 412] on div "Documents" at bounding box center [669, 426] width 101 height 29
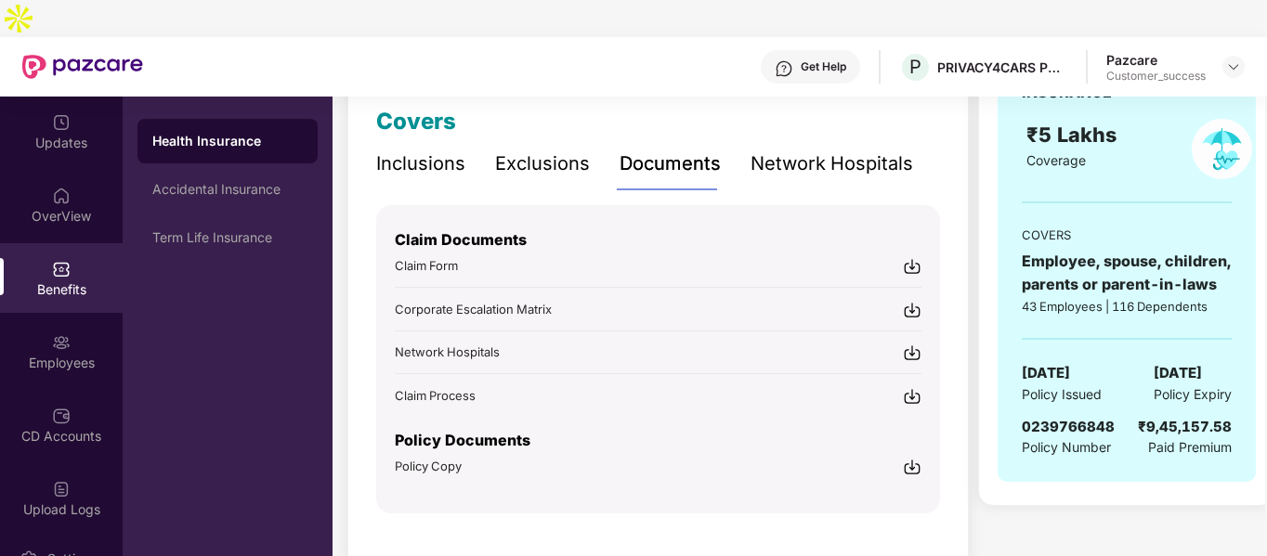
scroll to position [264, 0]
click at [916, 256] on img at bounding box center [912, 265] width 19 height 19
click at [1228, 59] on img at bounding box center [1233, 66] width 15 height 15
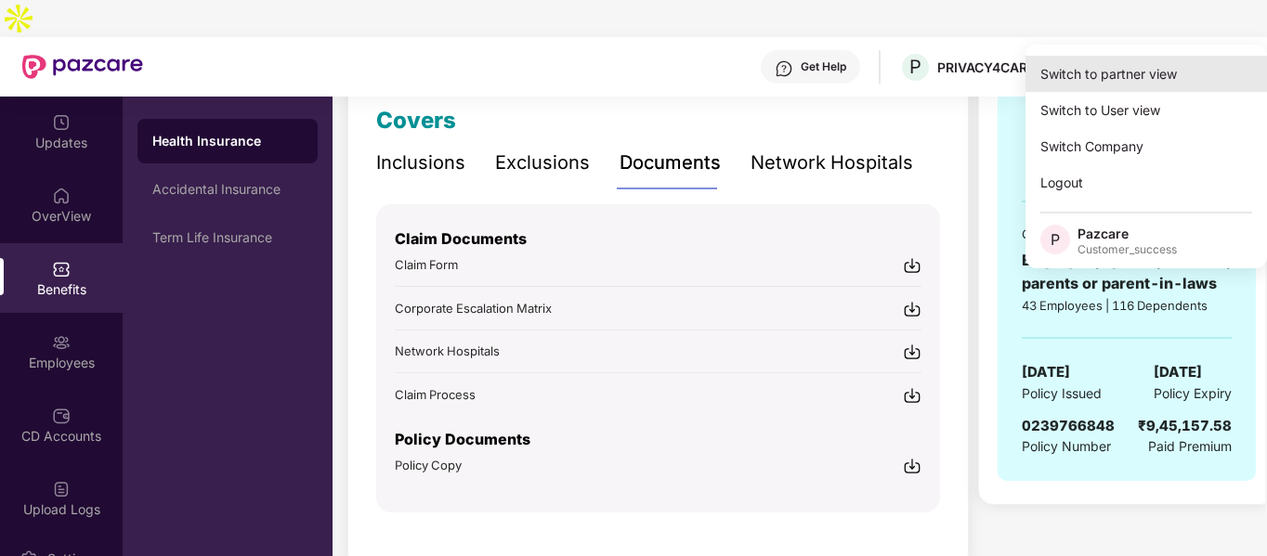
click at [1140, 76] on div "Switch to partner view" at bounding box center [1145, 74] width 241 height 36
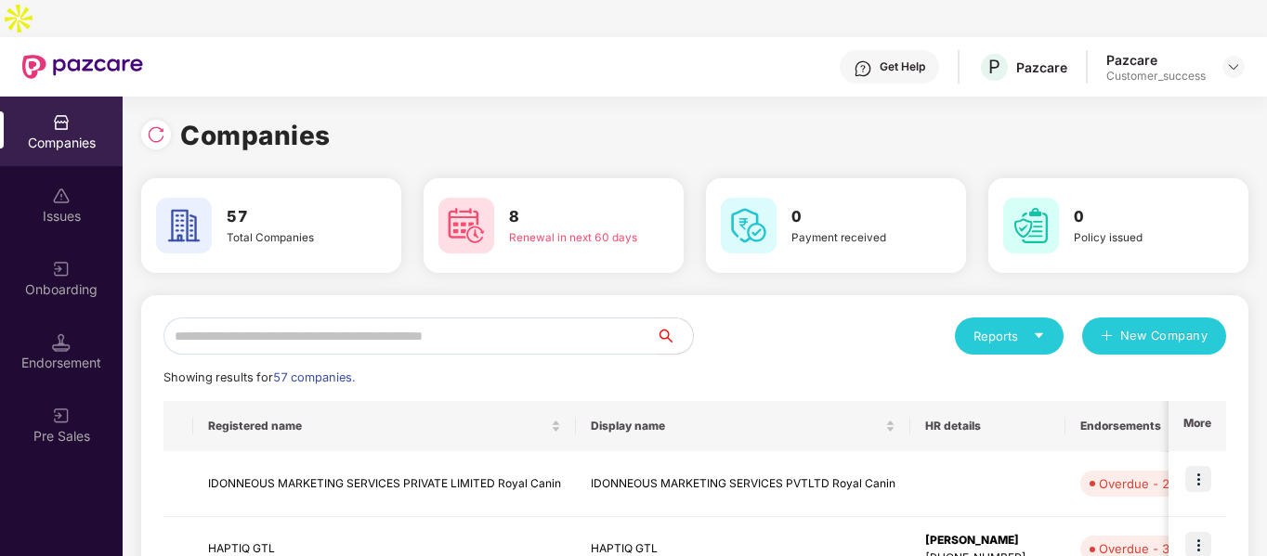
click at [362, 318] on input "text" at bounding box center [409, 336] width 492 height 37
type input "*"
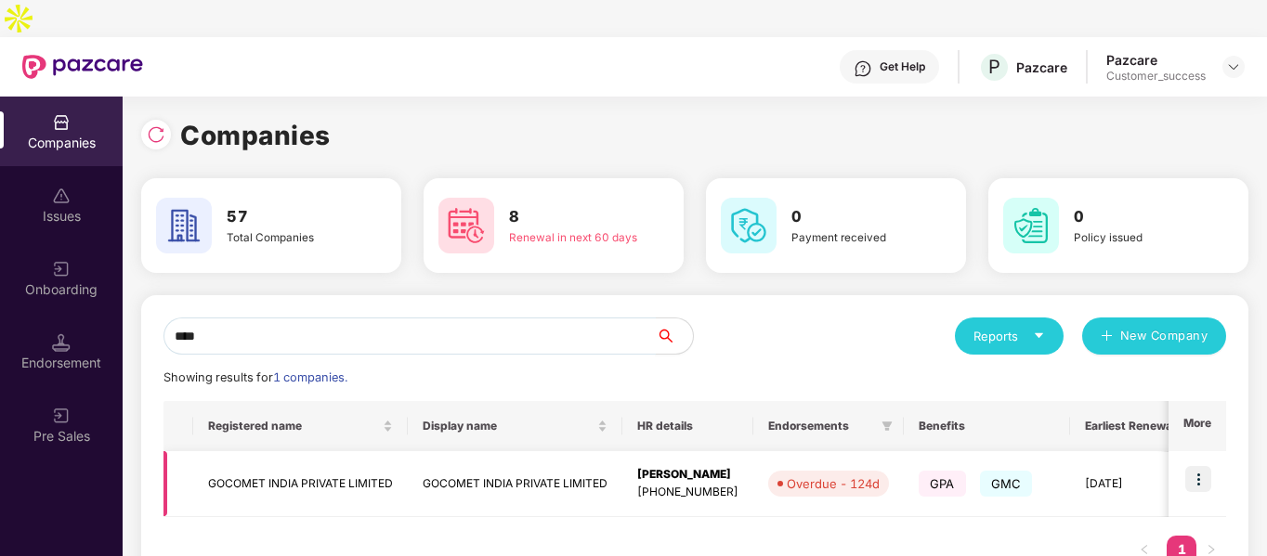
type input "****"
click at [269, 451] on td "GOCOMET INDIA PRIVATE LIMITED" at bounding box center [300, 484] width 214 height 66
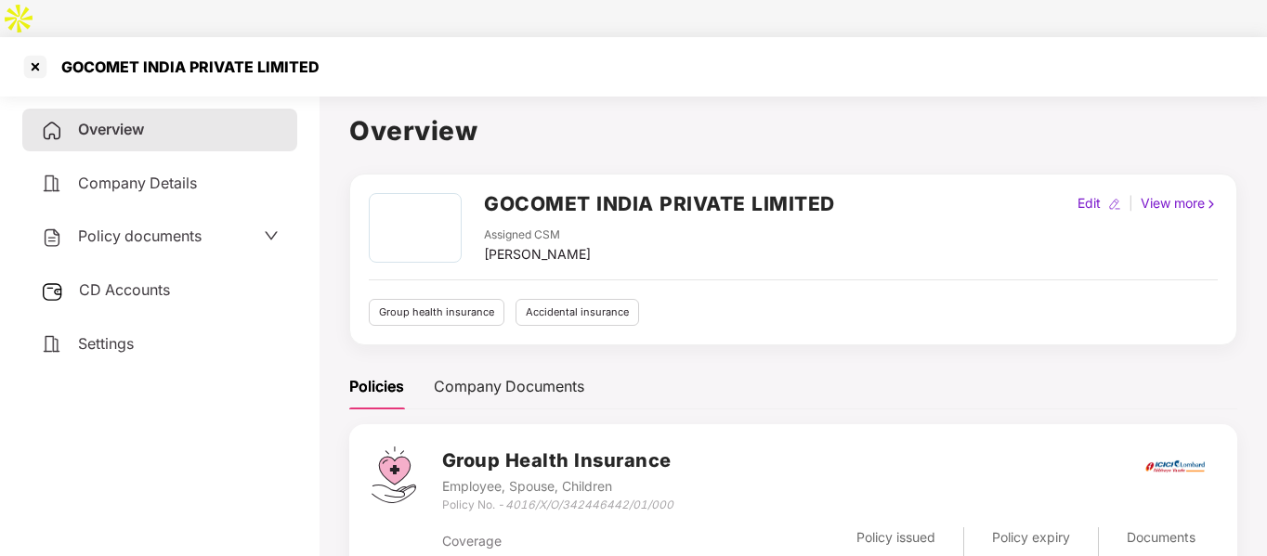
click at [174, 227] on span "Policy documents" at bounding box center [139, 236] width 123 height 19
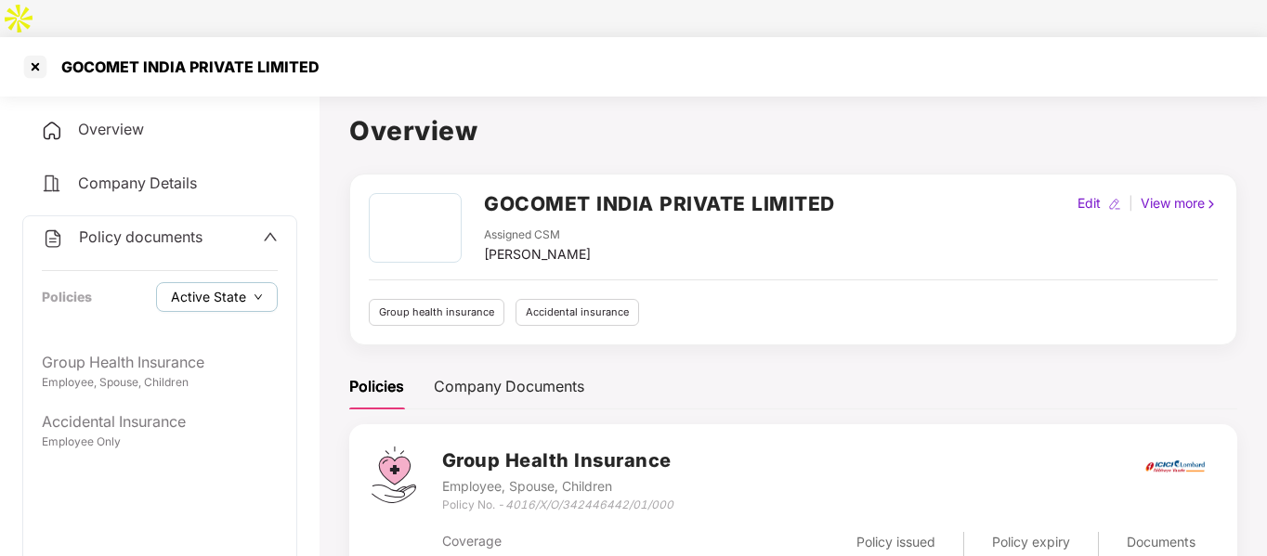
click at [197, 282] on button "Active State" at bounding box center [217, 297] width 122 height 30
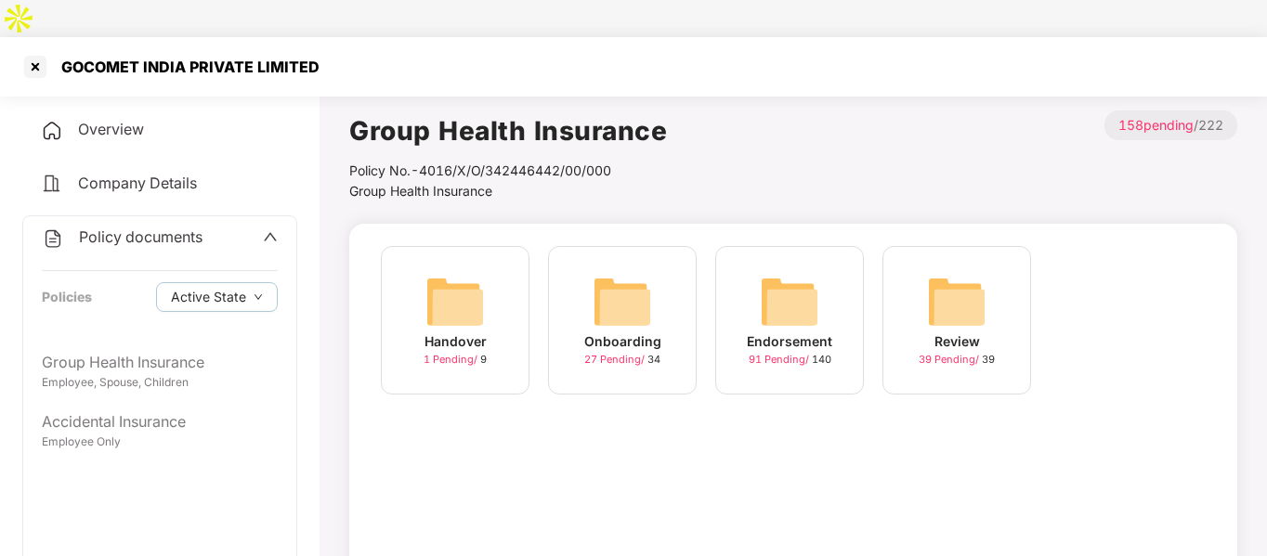
click at [325, 396] on main "Group Health Insurance Policy No.- 4016/X/O/342446442/00/000 Group Health Insur…" at bounding box center [792, 422] width 947 height 669
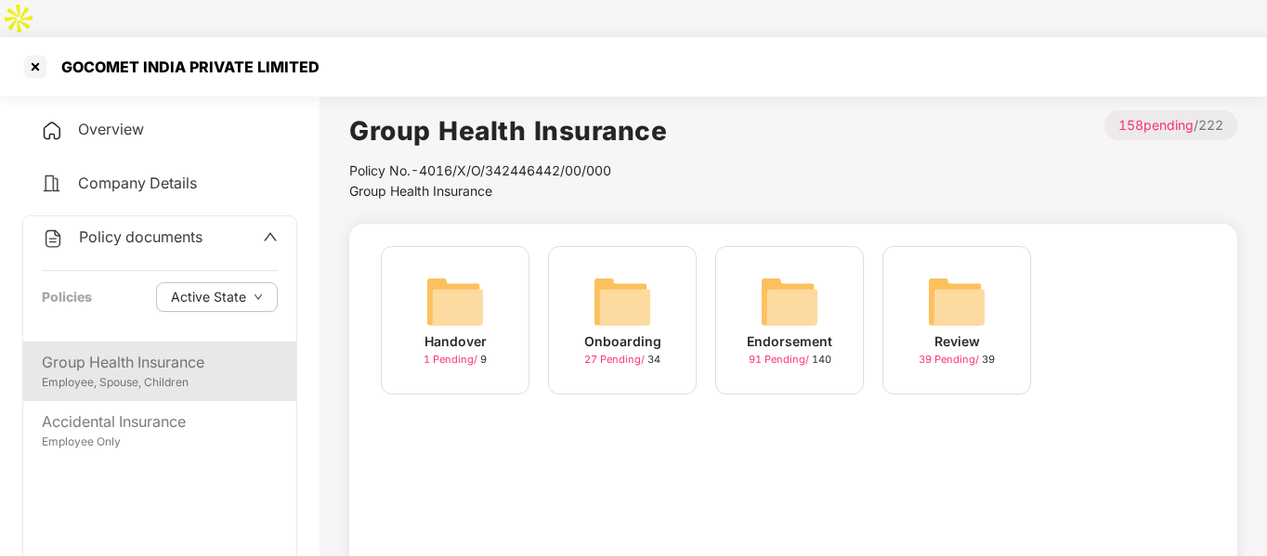
click at [163, 351] on div "Group Health Insurance" at bounding box center [160, 362] width 236 height 23
click at [220, 287] on span "Active State" at bounding box center [208, 297] width 75 height 20
click at [186, 314] on span "Archived State" at bounding box center [231, 322] width 106 height 20
click at [203, 318] on span "Archived State" at bounding box center [231, 322] width 106 height 20
click at [132, 351] on div "Group Health Insurance" at bounding box center [160, 362] width 236 height 23
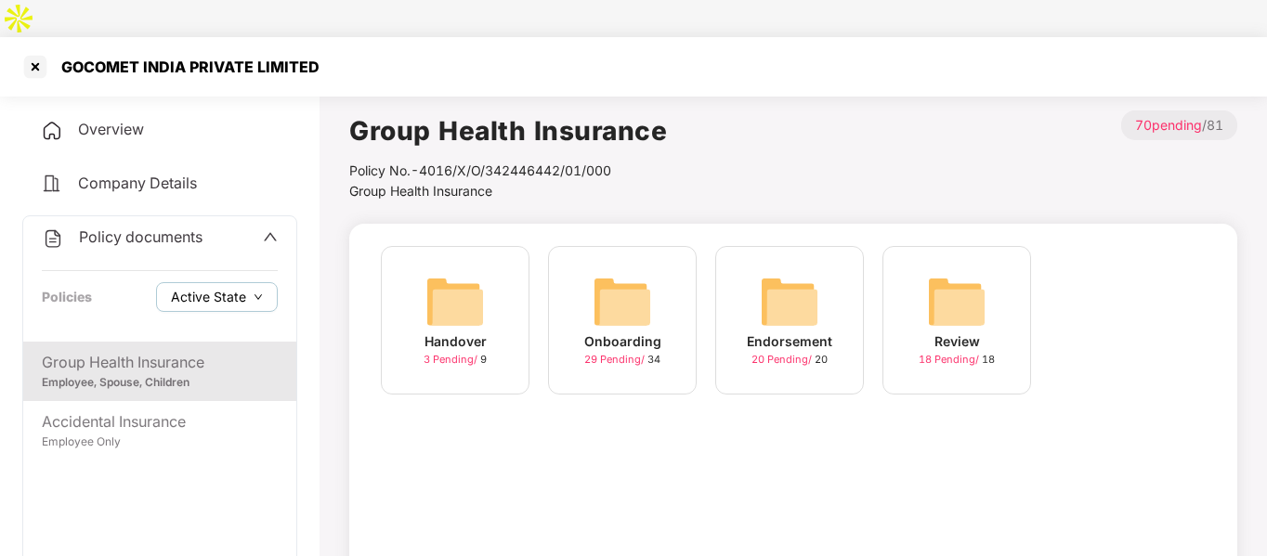
click at [187, 287] on span "Active State" at bounding box center [208, 297] width 75 height 20
click at [178, 292] on span "Active State" at bounding box center [223, 296] width 90 height 20
click at [139, 351] on div "Group Health Insurance" at bounding box center [160, 362] width 236 height 23
click at [195, 287] on span "Active State" at bounding box center [208, 297] width 75 height 20
click at [184, 318] on span "Archived State" at bounding box center [231, 322] width 106 height 20
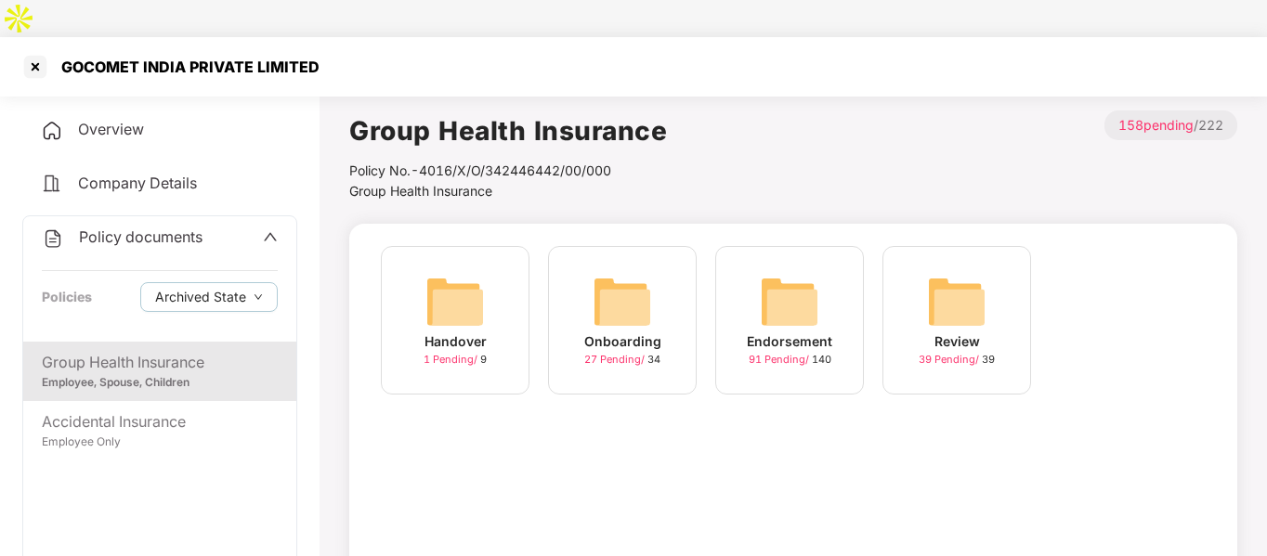
click at [323, 318] on main "Group Health Insurance Policy No.- 4016/X/O/342446442/00/000 Group Health Insur…" at bounding box center [792, 422] width 947 height 669
click at [127, 360] on div "Group Health Insurance Employee, Spouse, Children" at bounding box center [159, 371] width 273 height 59
click at [807, 287] on img at bounding box center [789, 301] width 59 height 59
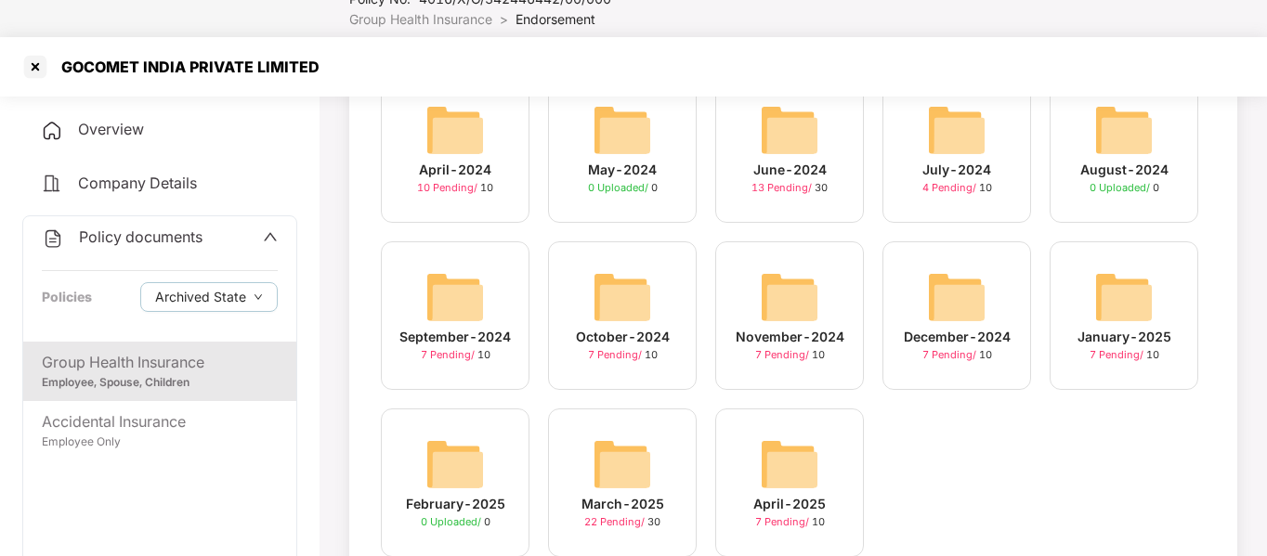
scroll to position [174, 0]
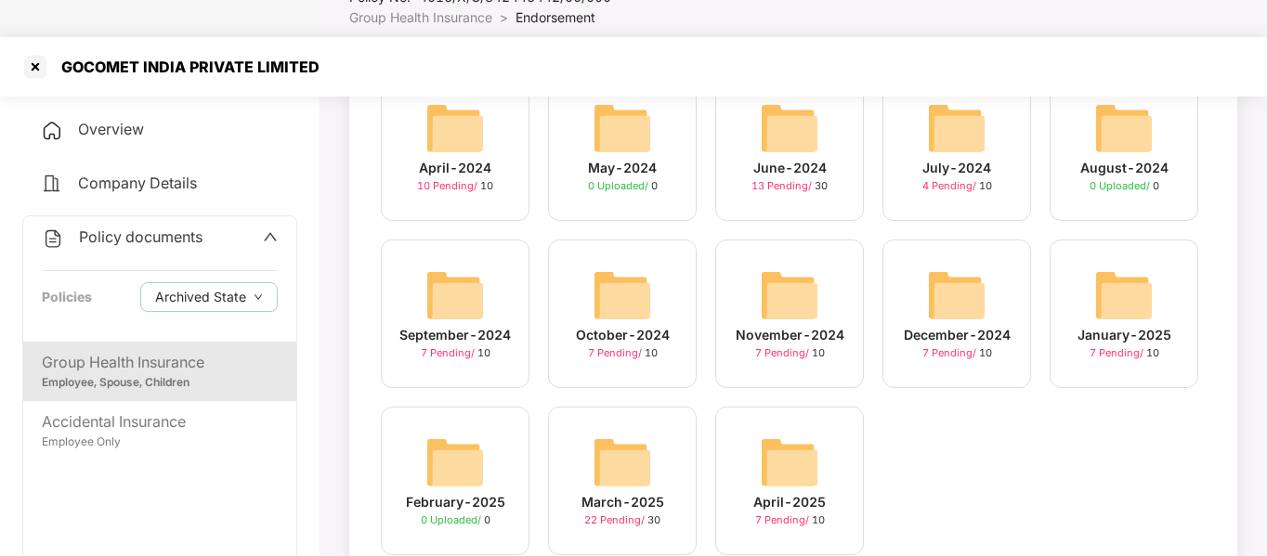
click at [472, 282] on img at bounding box center [454, 295] width 59 height 59
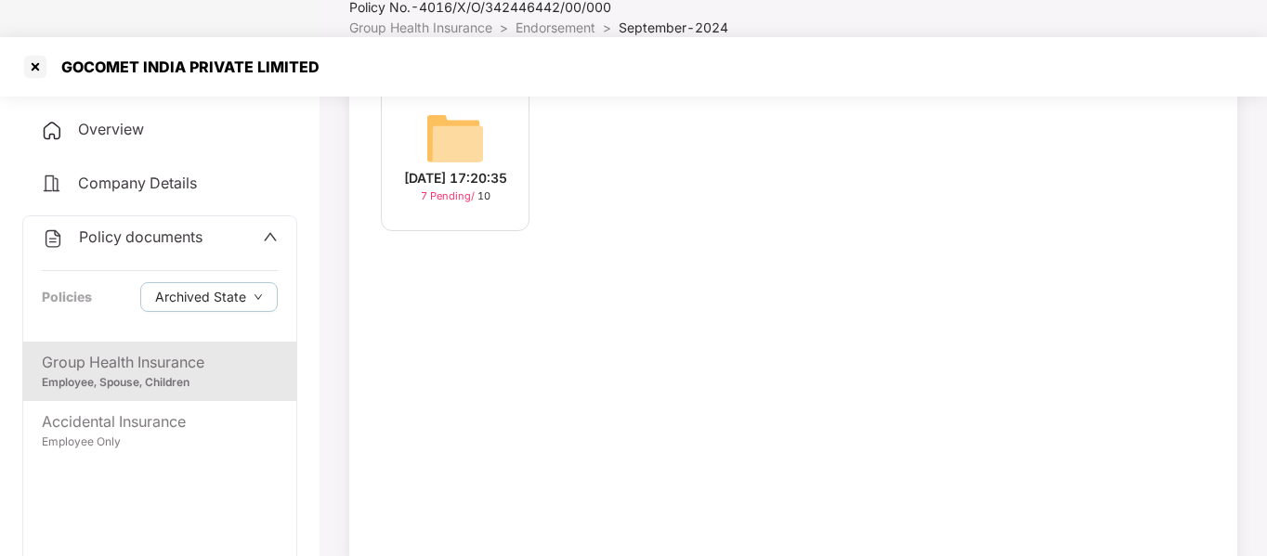
scroll to position [0, 0]
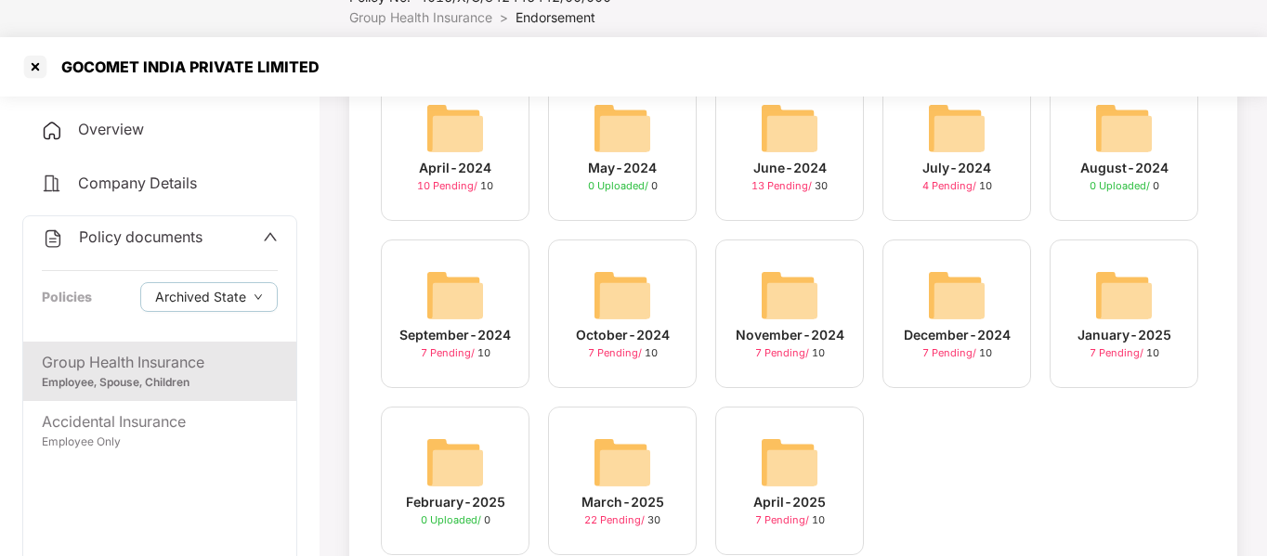
click at [615, 266] on img at bounding box center [621, 295] width 59 height 59
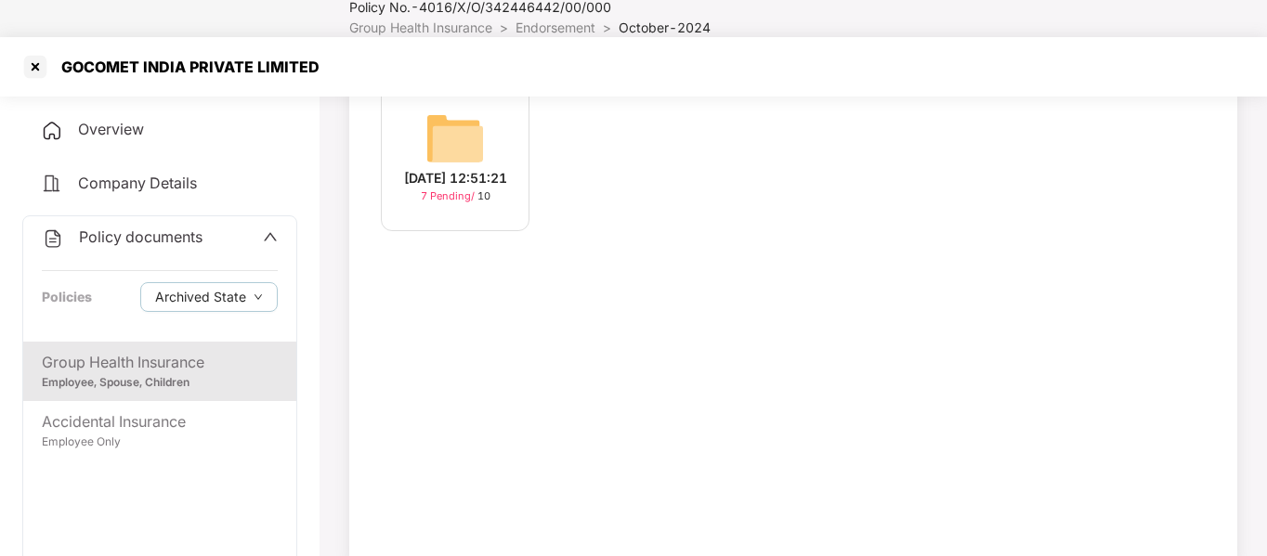
click at [456, 168] on div "[DATE] 12:51:21" at bounding box center [455, 178] width 103 height 20
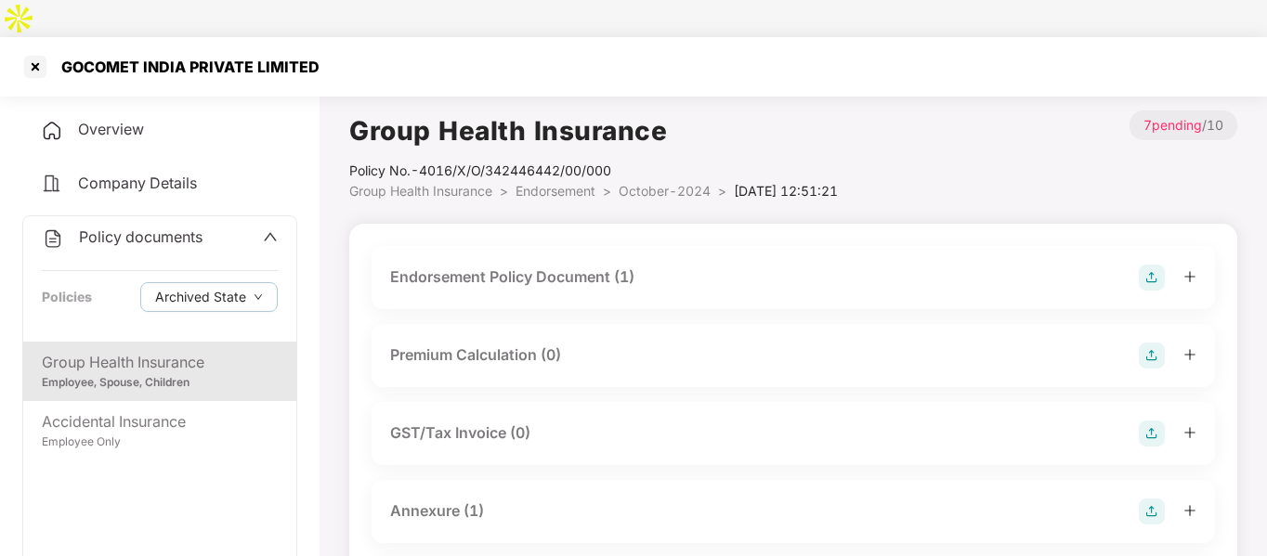
click at [526, 266] on div "Endorsement Policy Document (1)" at bounding box center [512, 277] width 244 height 23
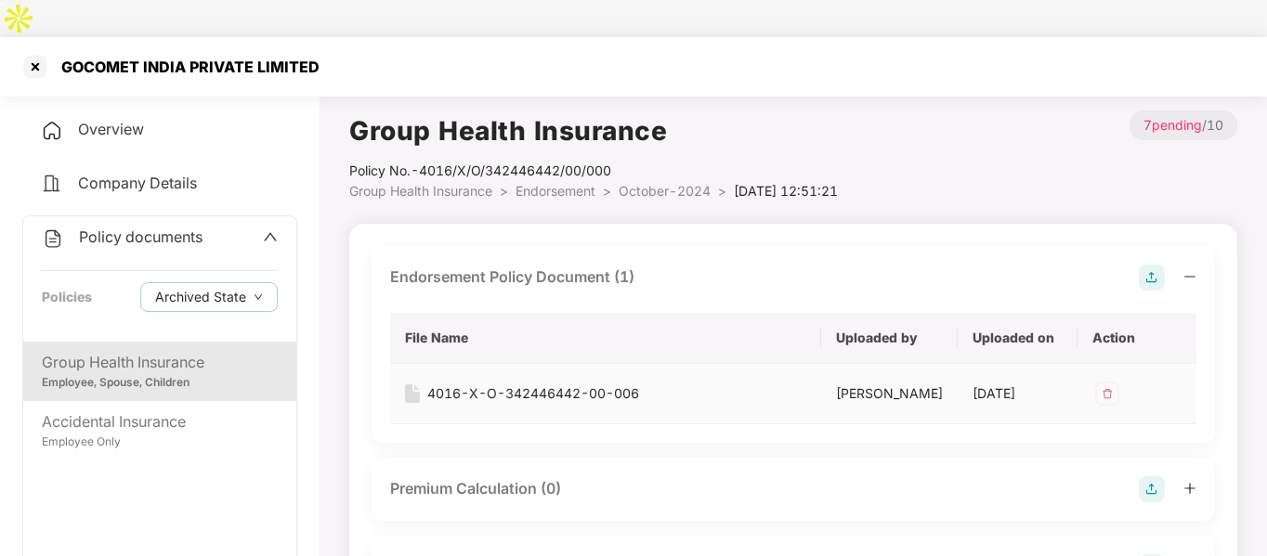
click at [463, 383] on div "4016-X-O-342446442-00-006" at bounding box center [533, 393] width 212 height 20
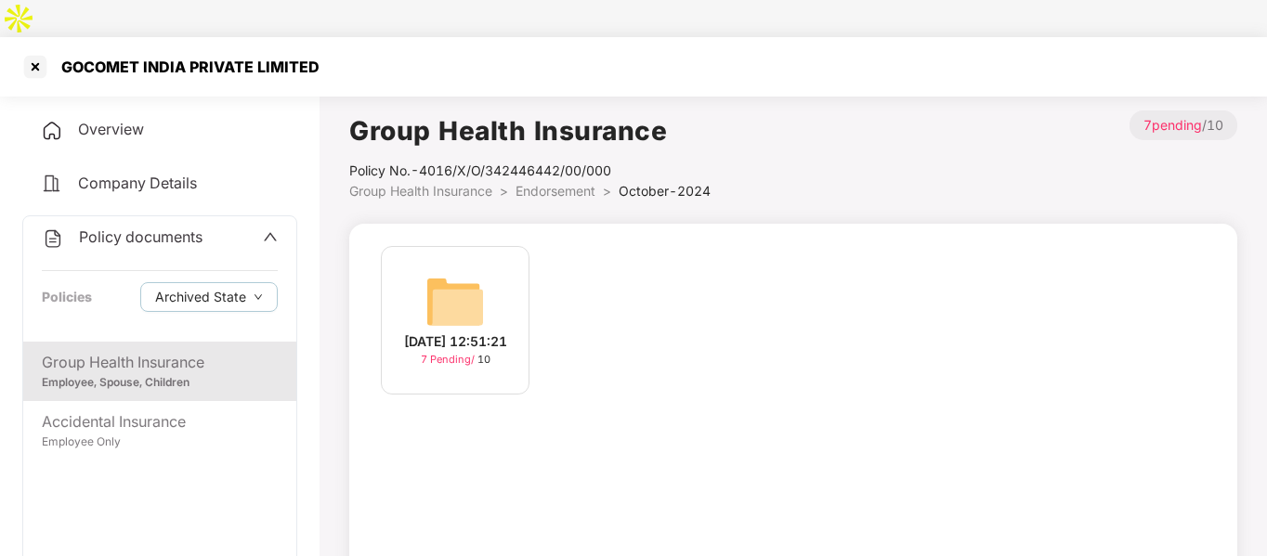
scroll to position [163, 0]
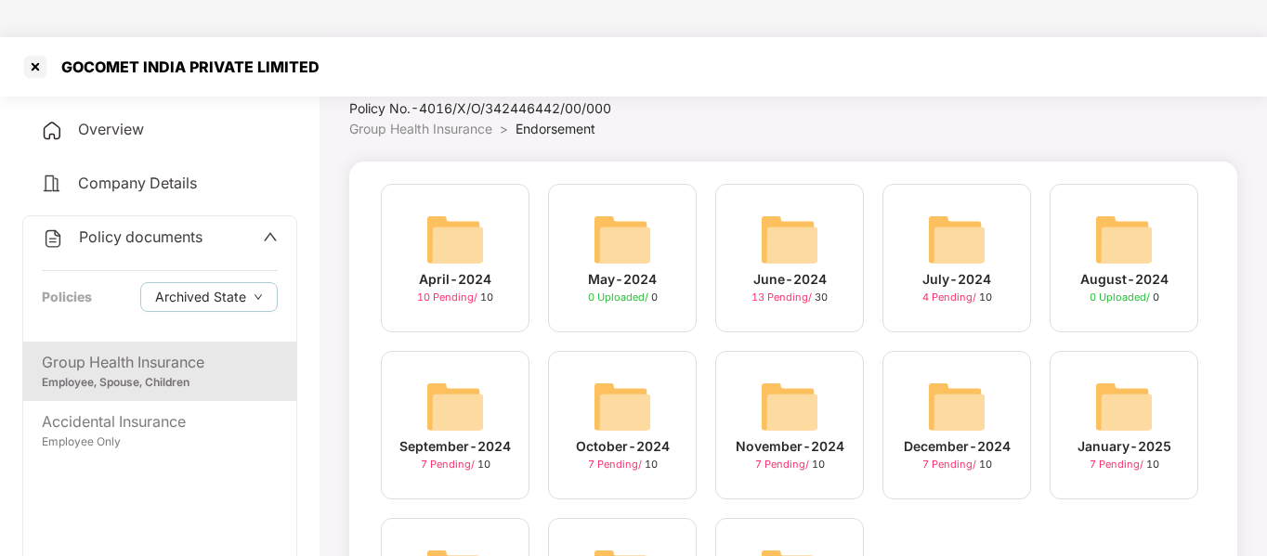
scroll to position [55, 0]
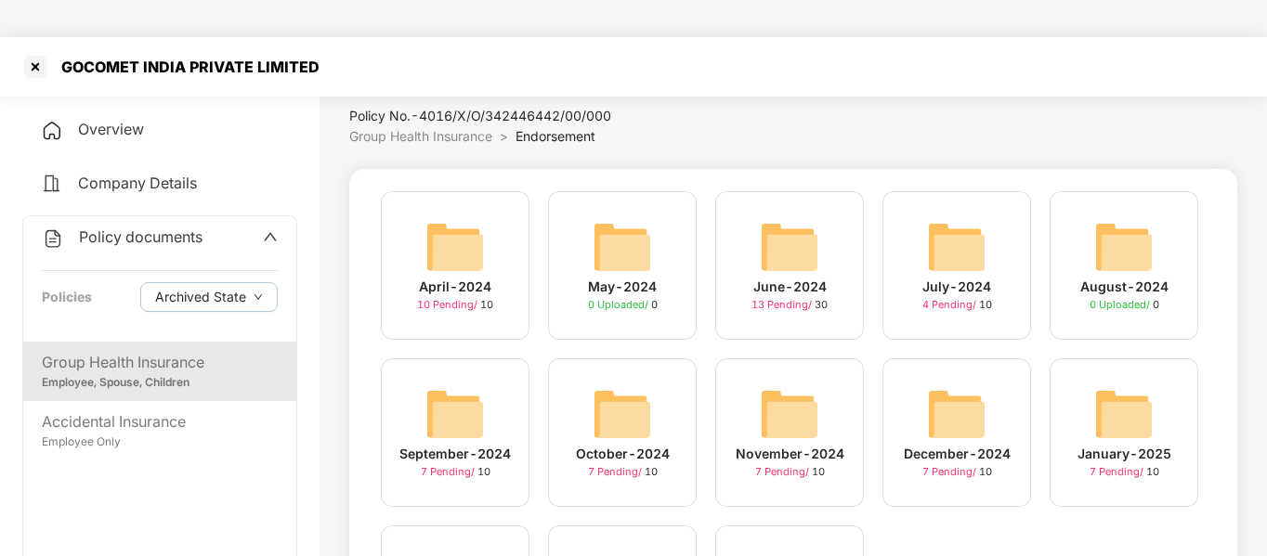
click at [948, 227] on img at bounding box center [956, 246] width 59 height 59
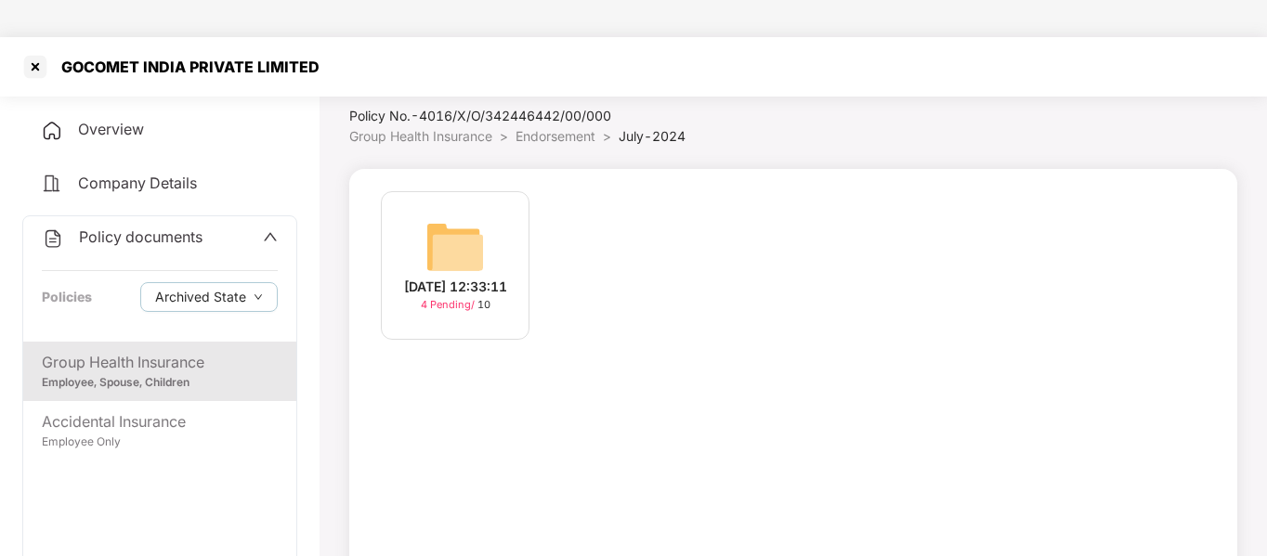
click at [447, 227] on img at bounding box center [454, 246] width 59 height 59
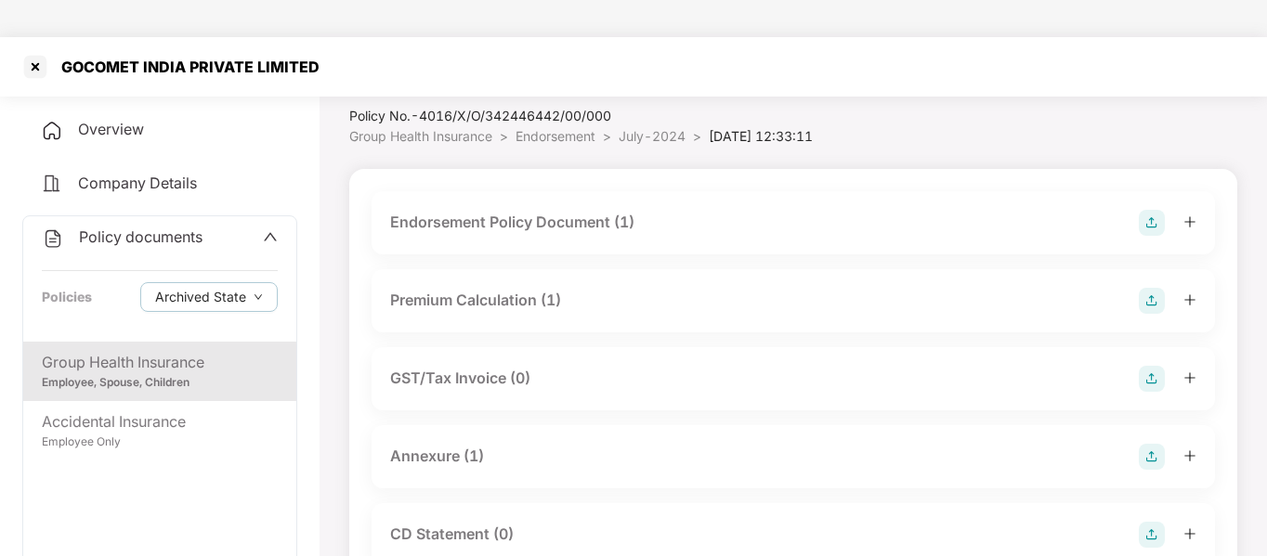
click at [453, 210] on div "Endorsement Policy Document (1)" at bounding box center [793, 223] width 806 height 26
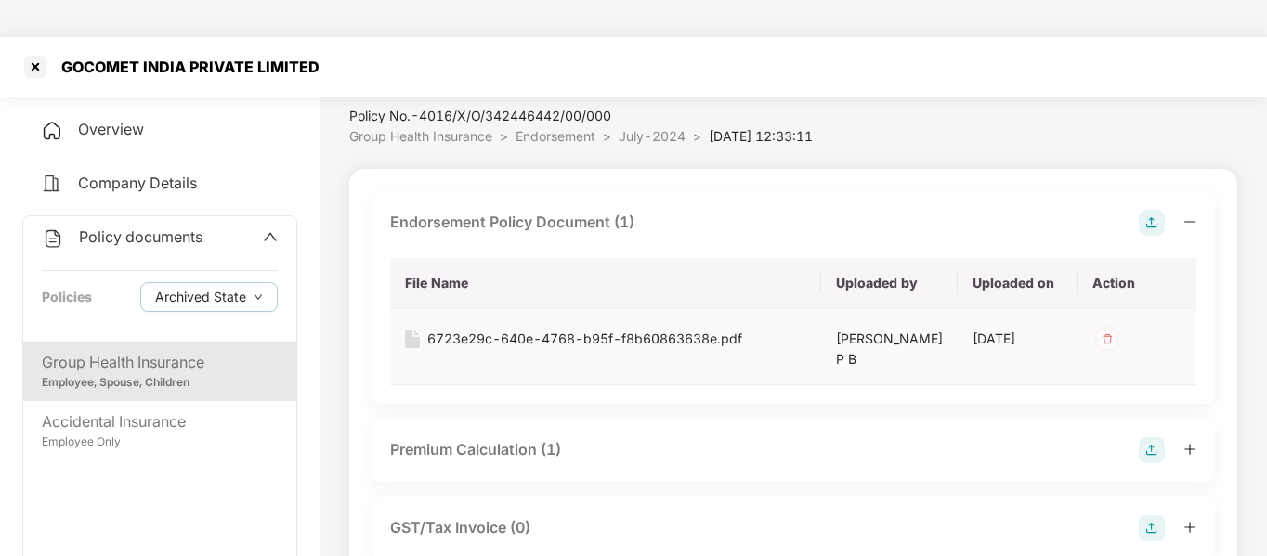
click at [461, 329] on div "6723e29c-640e-4768-b95f-f8b60863638e.pdf" at bounding box center [584, 339] width 315 height 20
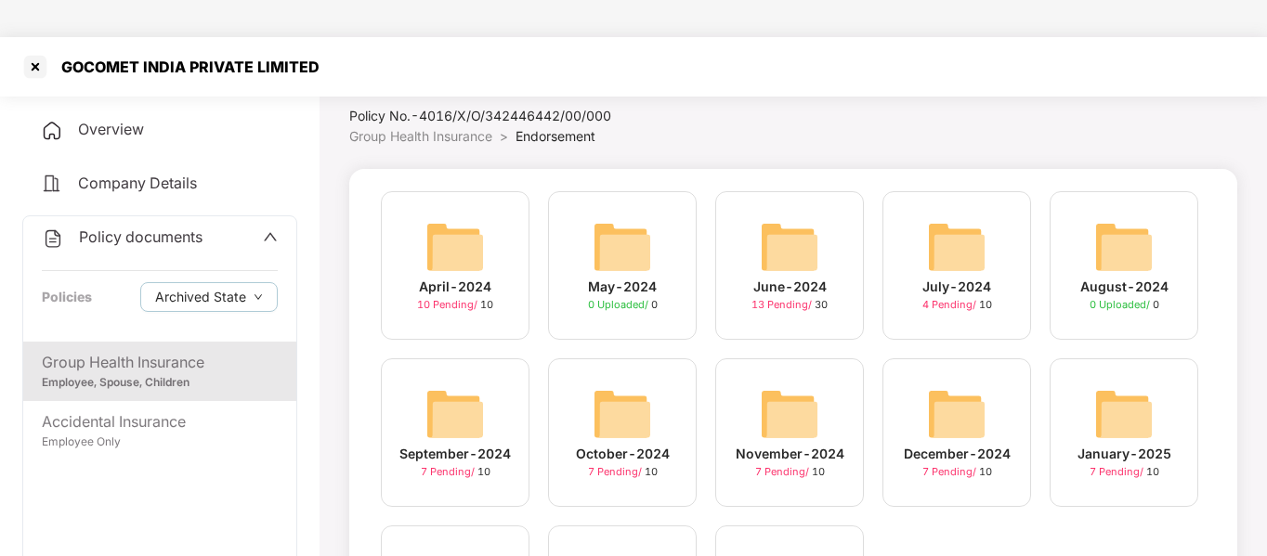
click at [812, 444] on div "November-2024" at bounding box center [789, 454] width 109 height 20
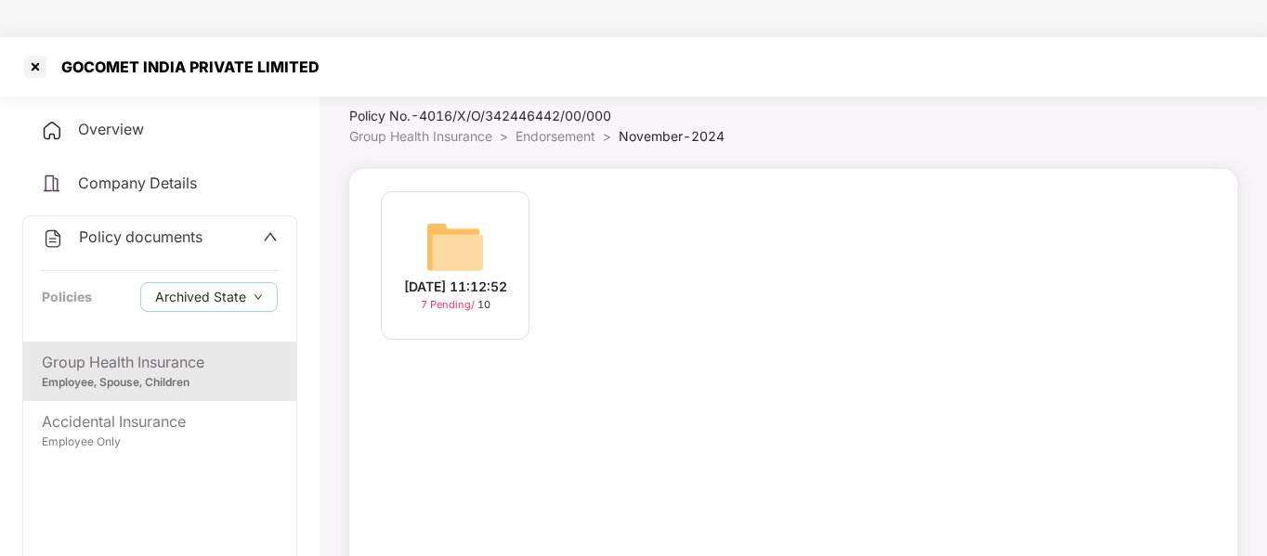
click at [471, 217] on img at bounding box center [454, 246] width 59 height 59
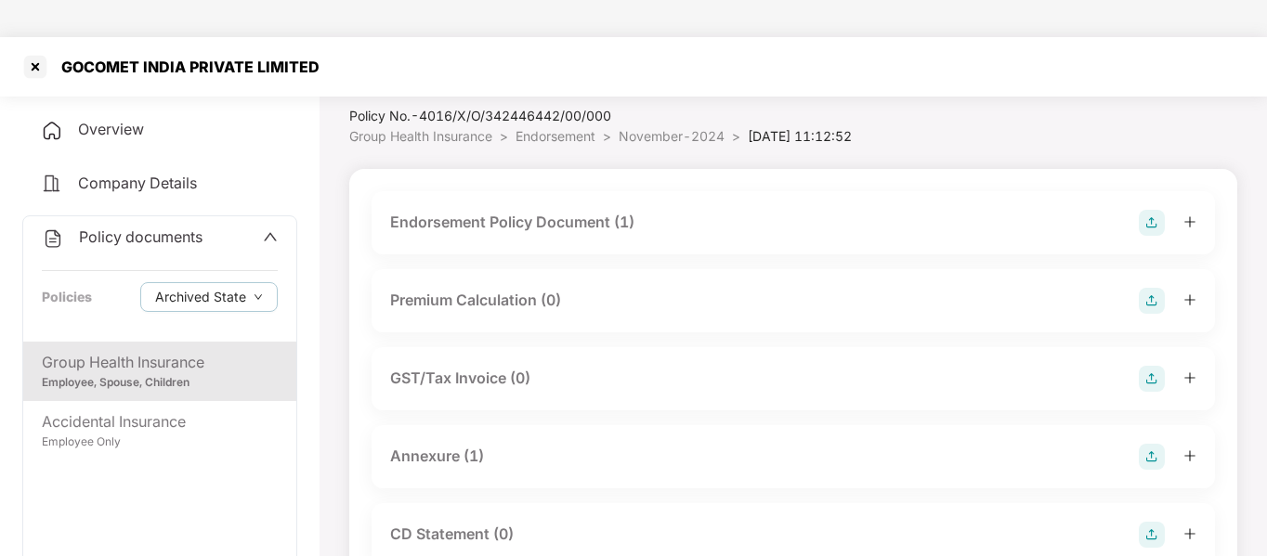
click at [553, 211] on div "Endorsement Policy Document (1)" at bounding box center [512, 222] width 244 height 23
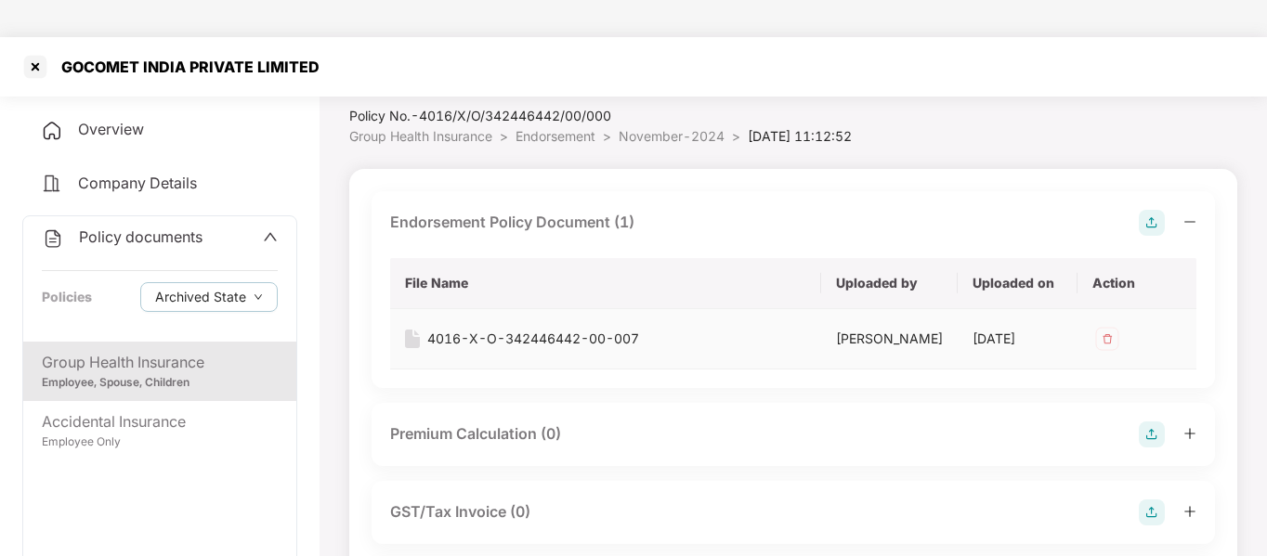
click at [462, 329] on div "4016-X-O-342446442-00-007" at bounding box center [533, 339] width 212 height 20
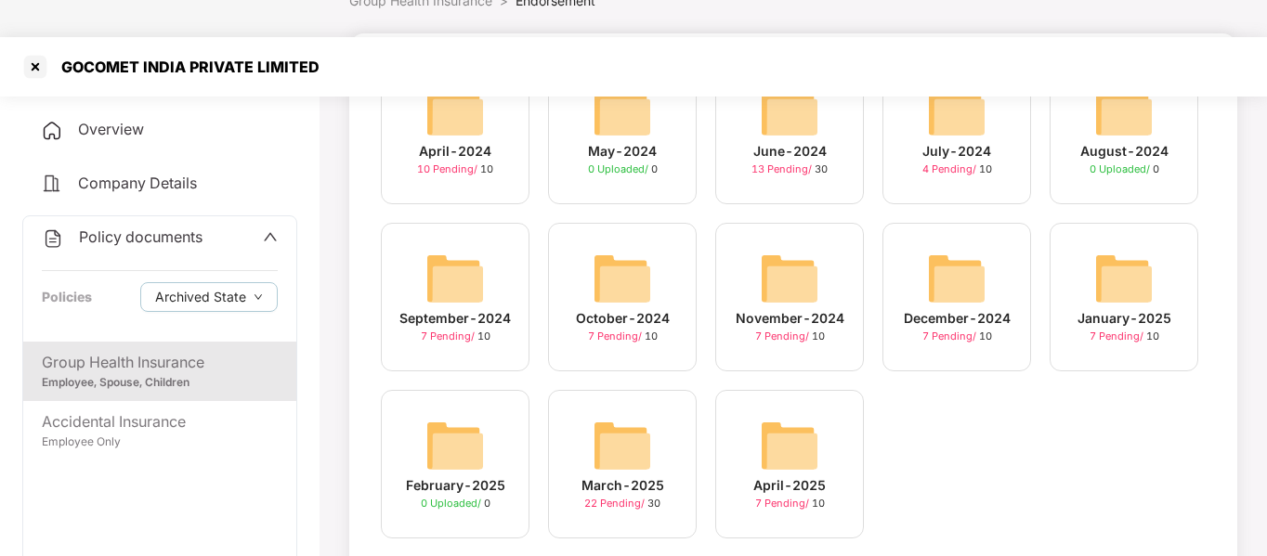
click at [435, 249] on img at bounding box center [454, 278] width 59 height 59
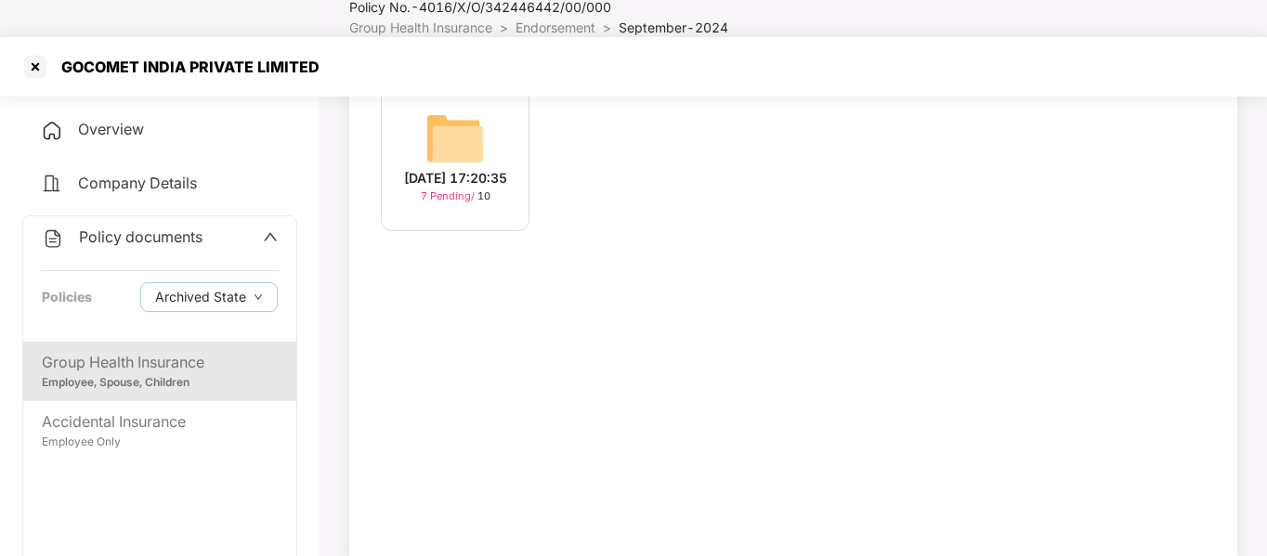
click at [458, 168] on div "[DATE] 17:20:35" at bounding box center [455, 178] width 103 height 20
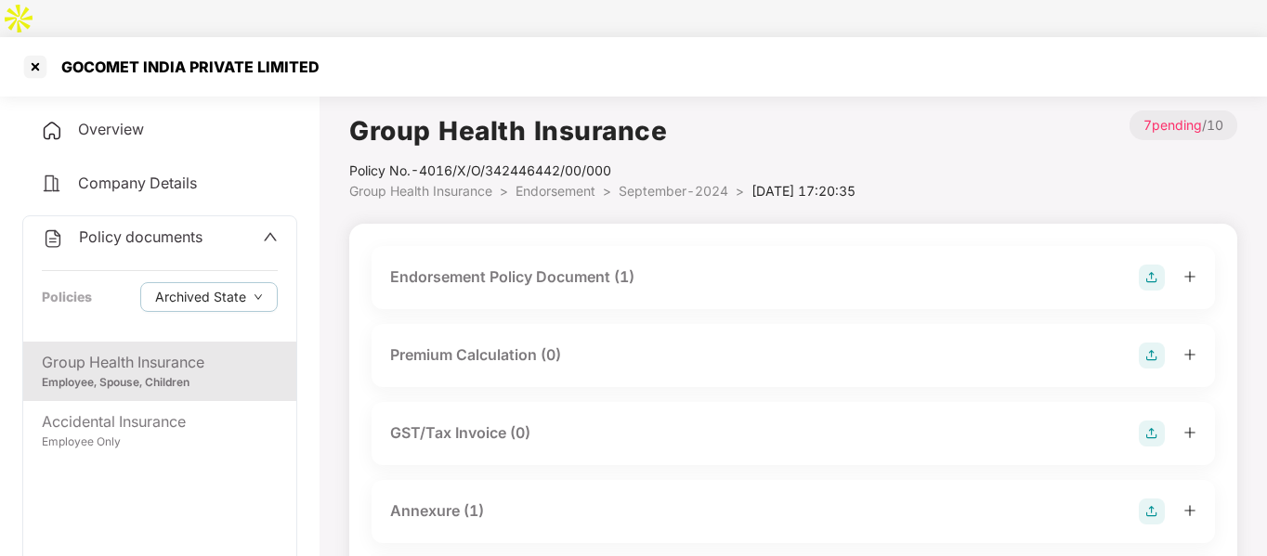
click at [455, 266] on div "Endorsement Policy Document (1)" at bounding box center [512, 277] width 244 height 23
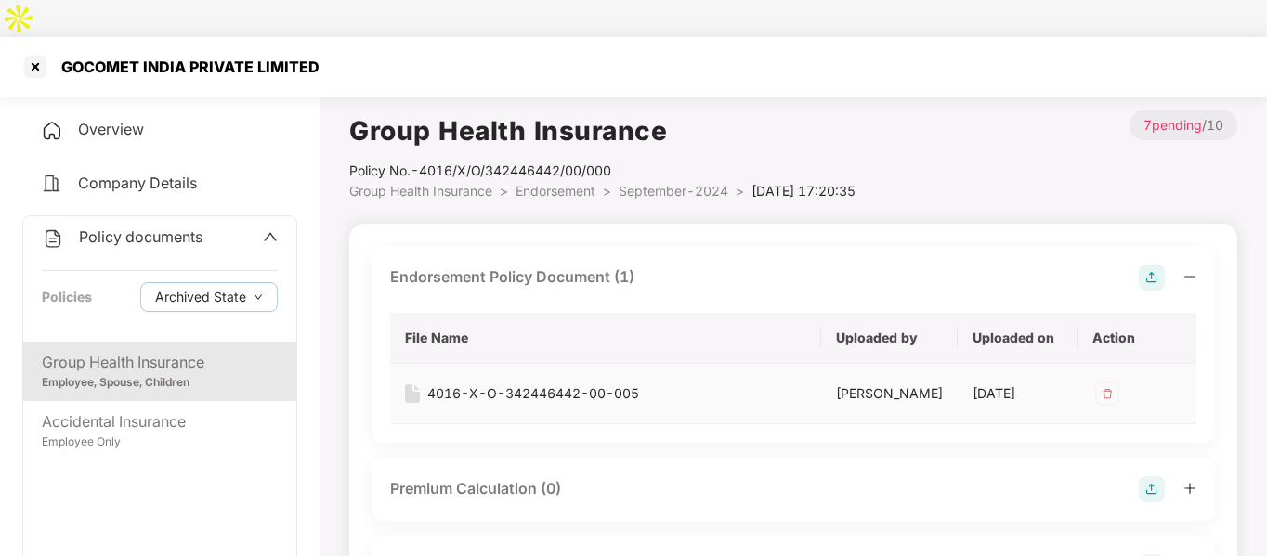
click at [487, 364] on td "4016-X-O-342446442-00-005" at bounding box center [605, 394] width 431 height 60
click at [487, 383] on div "4016-X-O-342446442-00-005" at bounding box center [533, 393] width 212 height 20
click at [29, 52] on div at bounding box center [35, 67] width 30 height 30
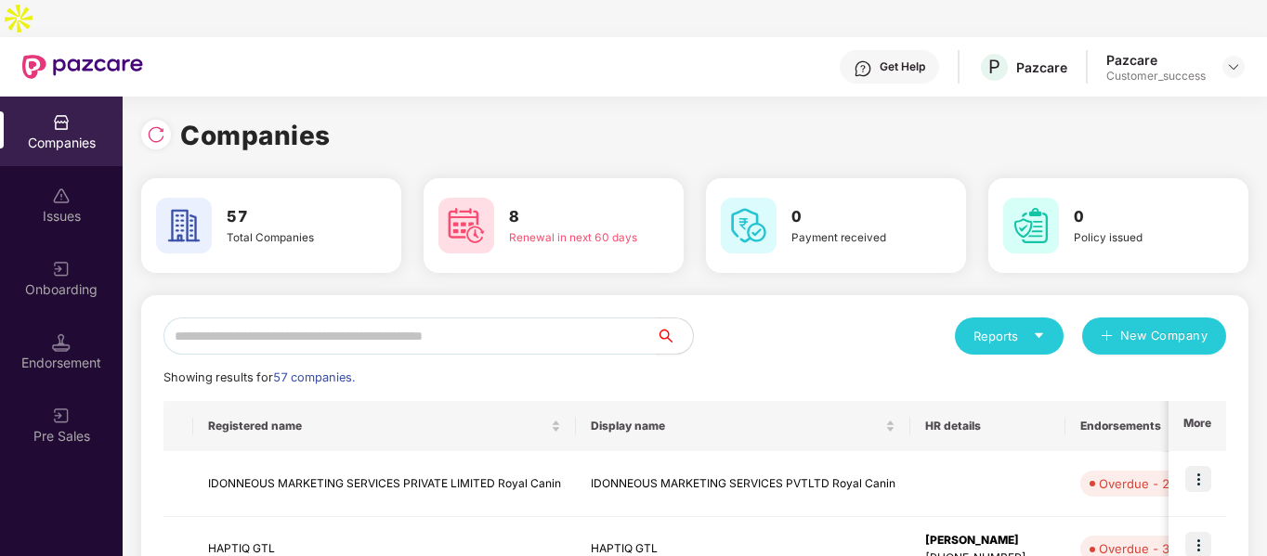
click at [378, 318] on input "text" at bounding box center [409, 336] width 492 height 37
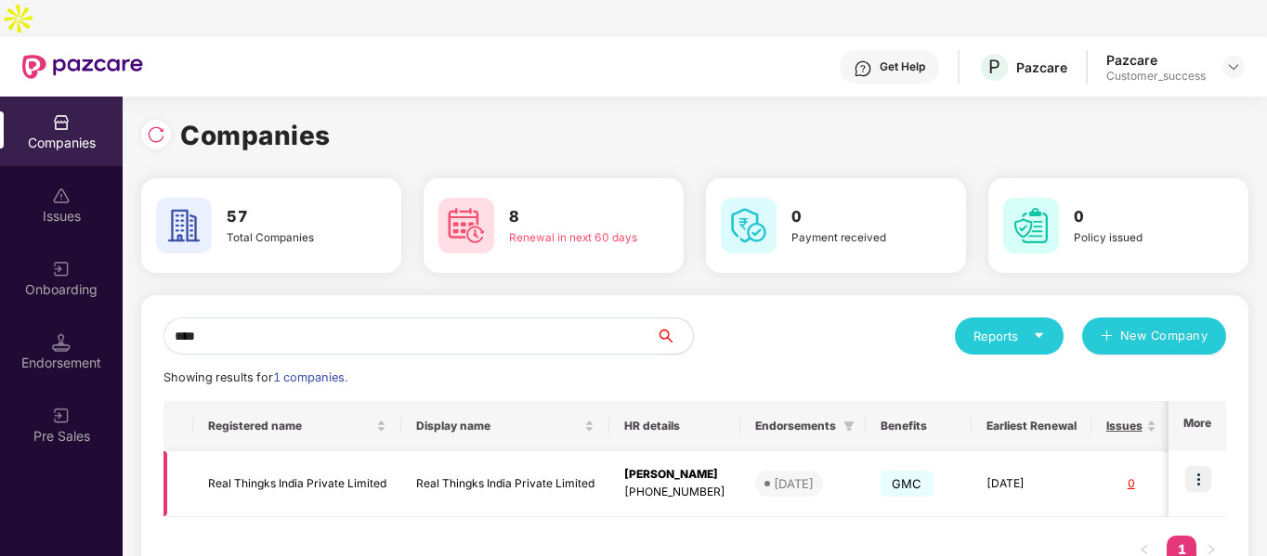
type input "****"
click at [1200, 466] on img at bounding box center [1198, 479] width 26 height 26
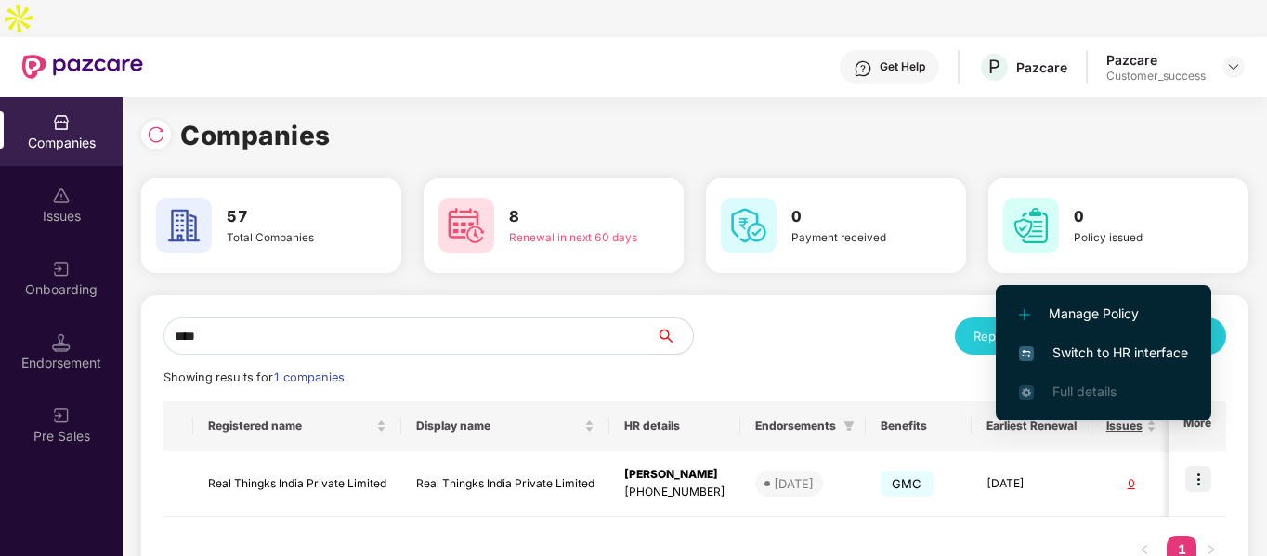
click at [1027, 345] on span "Switch to HR interface" at bounding box center [1103, 353] width 169 height 20
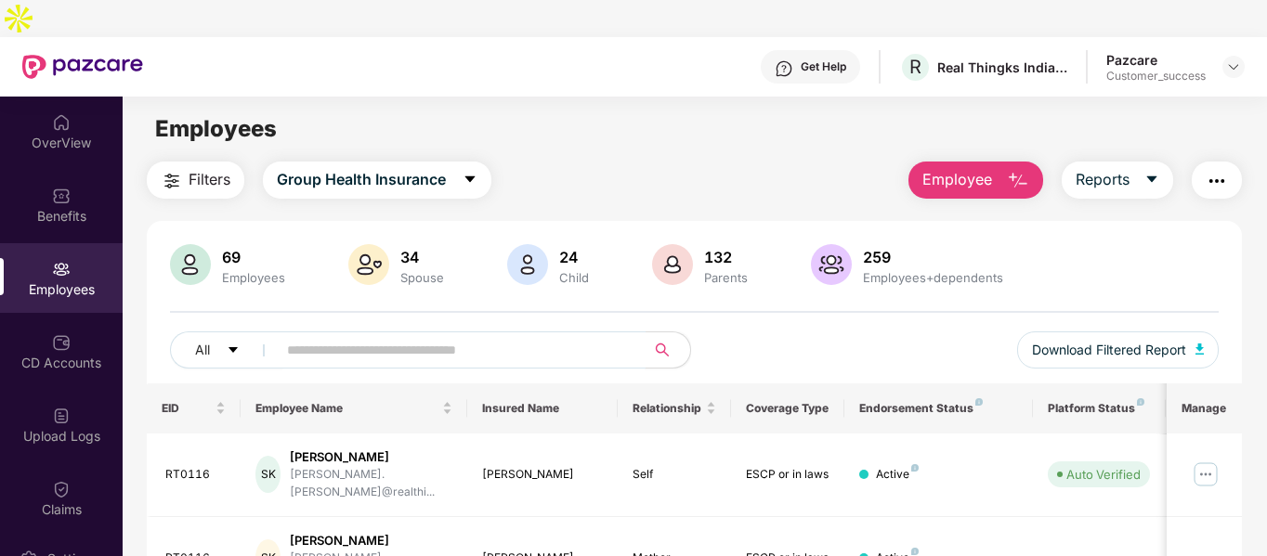
click at [360, 336] on input "text" at bounding box center [453, 350] width 333 height 28
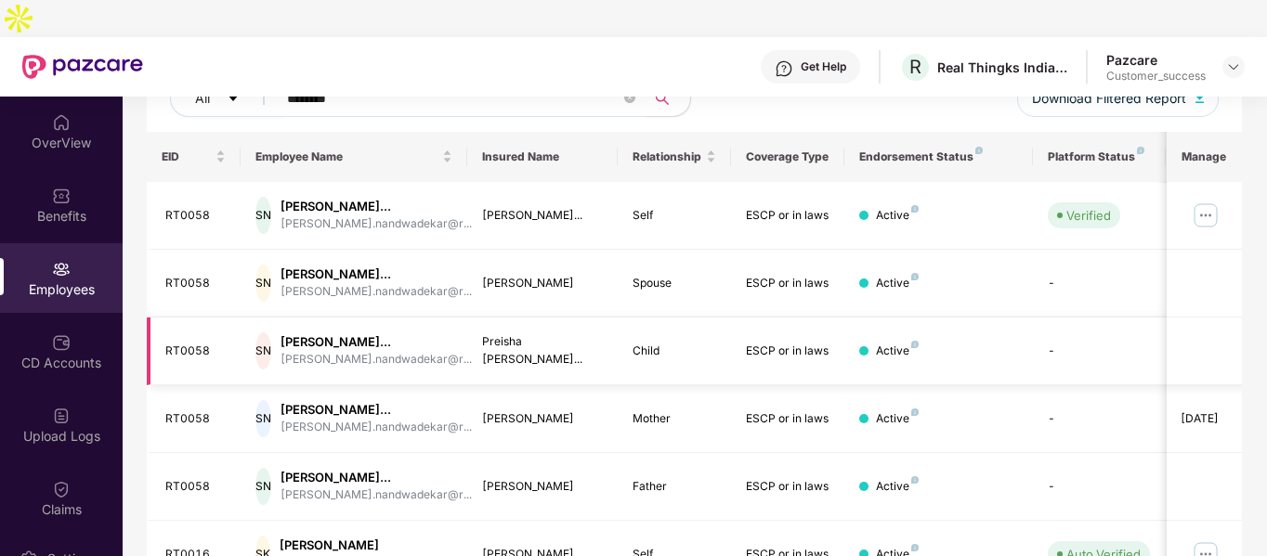
scroll to position [253, 0]
type input "********"
click at [1208, 200] on img at bounding box center [1205, 215] width 30 height 30
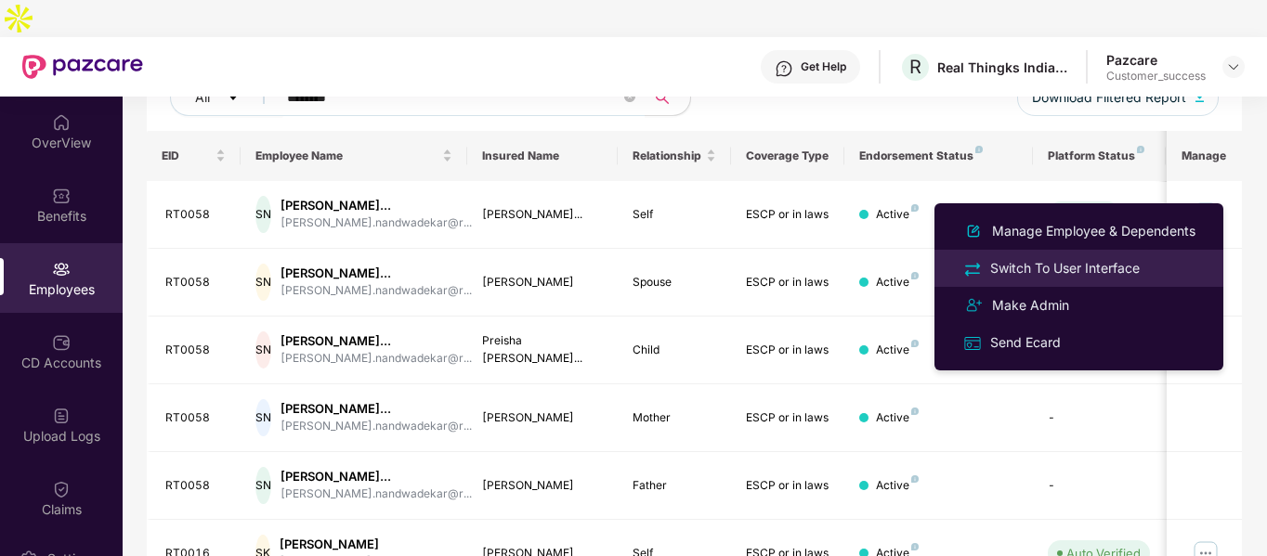
click at [1030, 259] on div "Switch To User Interface" at bounding box center [1064, 268] width 157 height 20
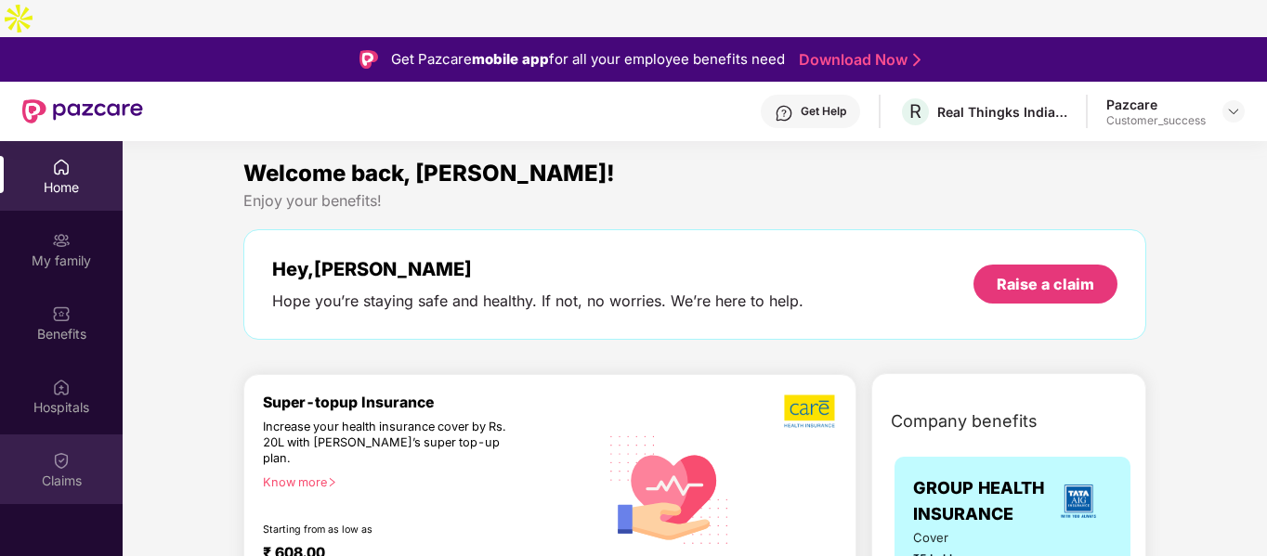
click at [59, 451] on img at bounding box center [61, 460] width 19 height 19
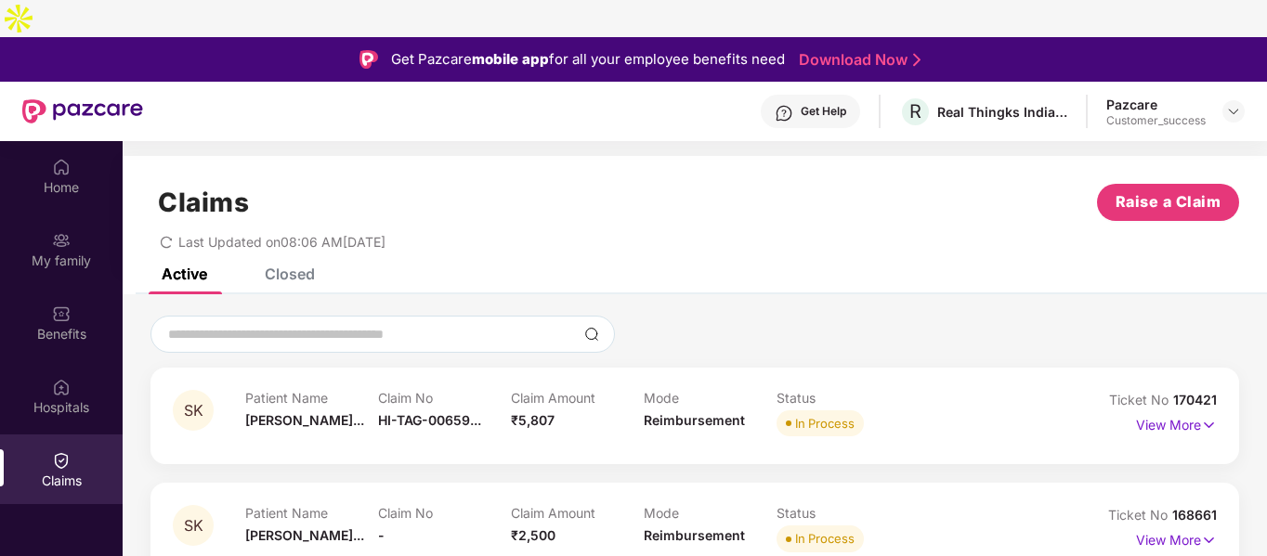
scroll to position [133, 0]
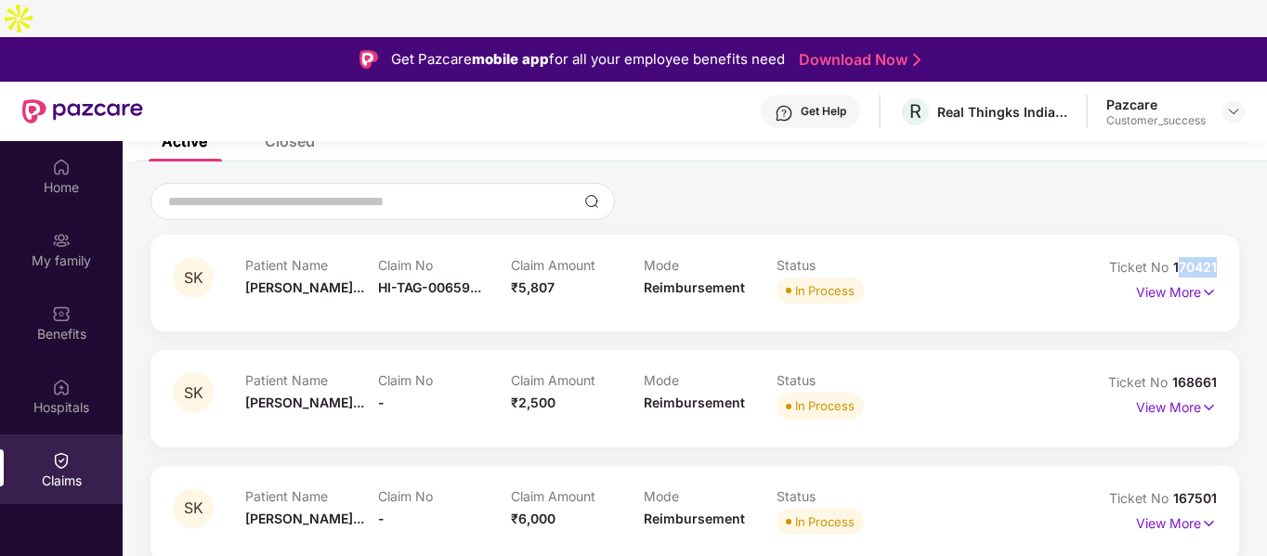
drag, startPoint x: 1174, startPoint y: 231, endPoint x: 1218, endPoint y: 227, distance: 44.8
click at [1218, 235] on div "SK Patient Name [PERSON_NAME]... Claim No HI-TAG-00659... Claim Amount ₹5,807 M…" at bounding box center [694, 283] width 1088 height 97
drag, startPoint x: 1170, startPoint y: 231, endPoint x: 1221, endPoint y: 226, distance: 51.4
click at [1221, 235] on div "SK Patient Name [PERSON_NAME]... Claim No HI-TAG-00659... Claim Amount ₹5,807 M…" at bounding box center [694, 283] width 1088 height 97
copy span "170421"
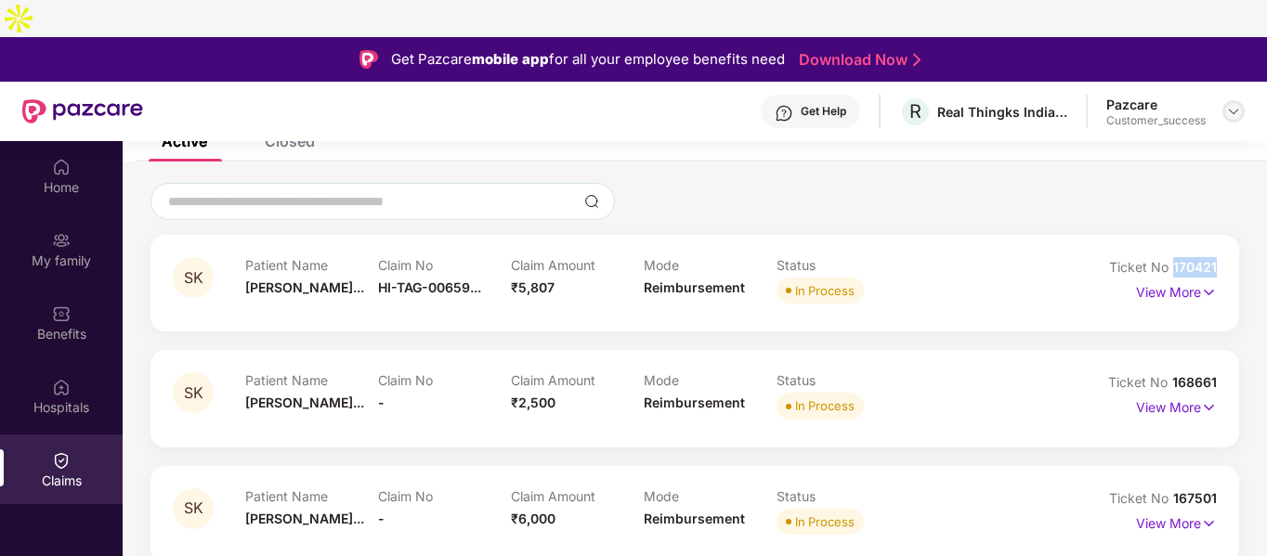
click at [1232, 104] on img at bounding box center [1233, 111] width 15 height 15
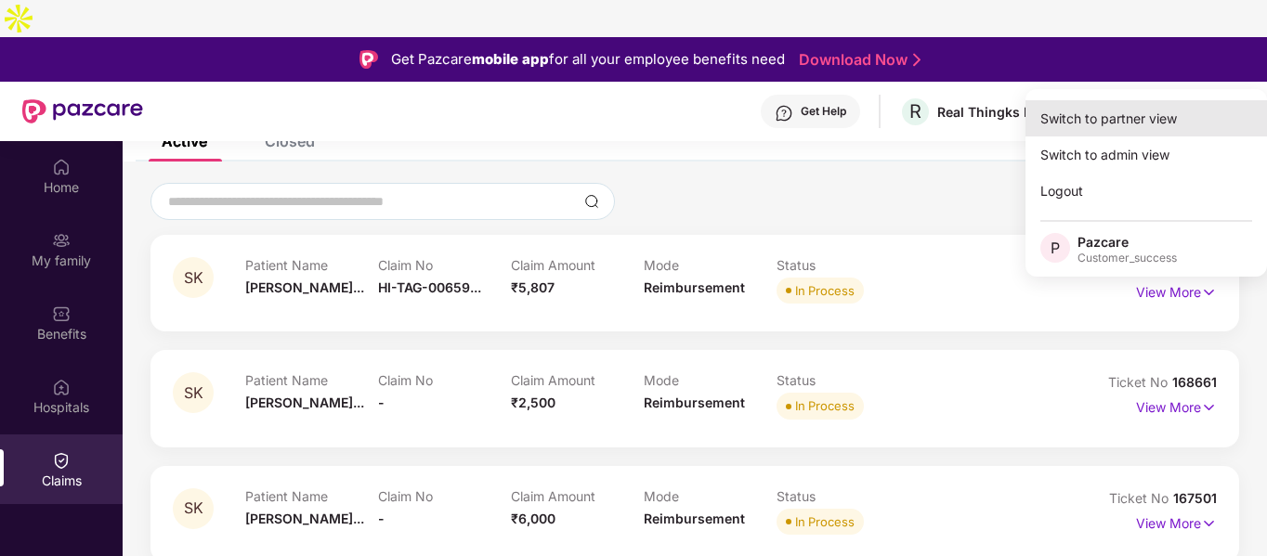
click at [1064, 122] on div "Switch to partner view" at bounding box center [1145, 118] width 241 height 36
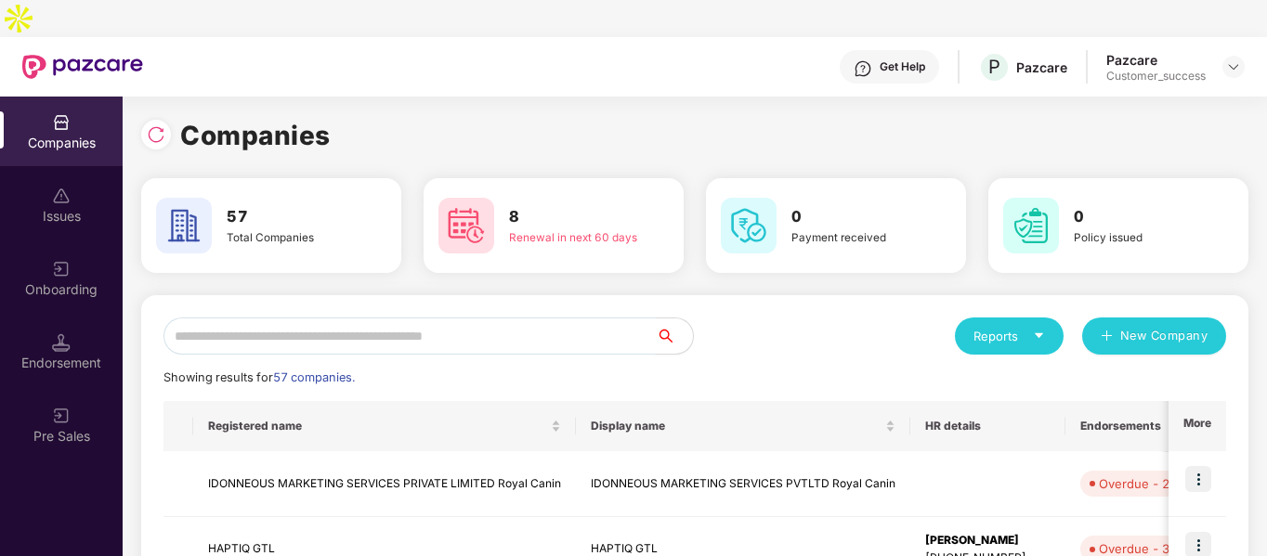
click at [383, 318] on input "text" at bounding box center [409, 336] width 492 height 37
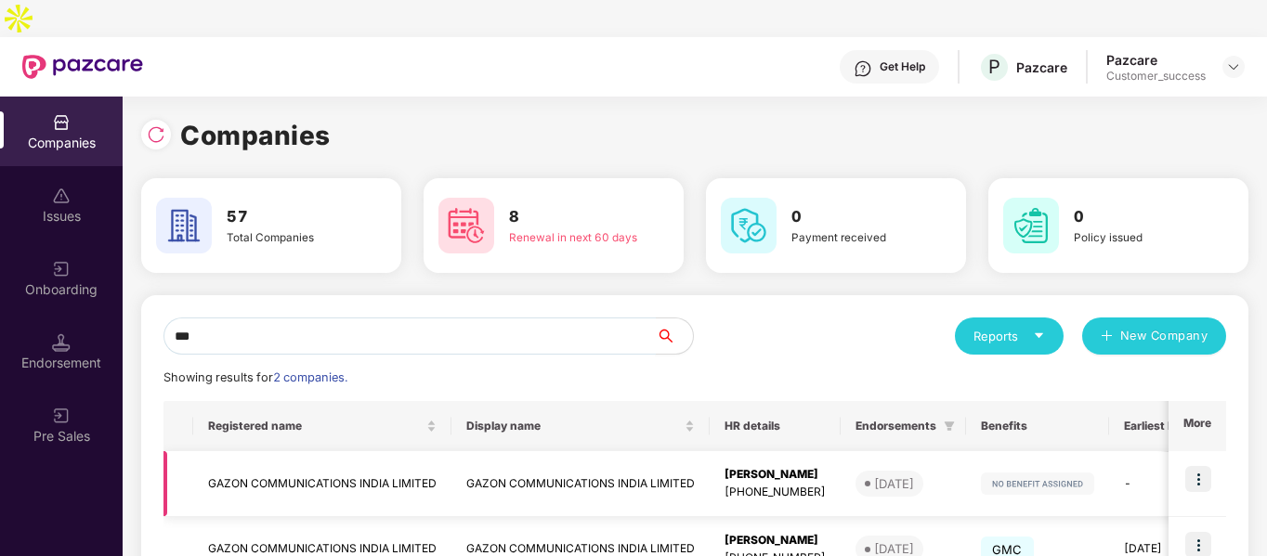
scroll to position [93, 0]
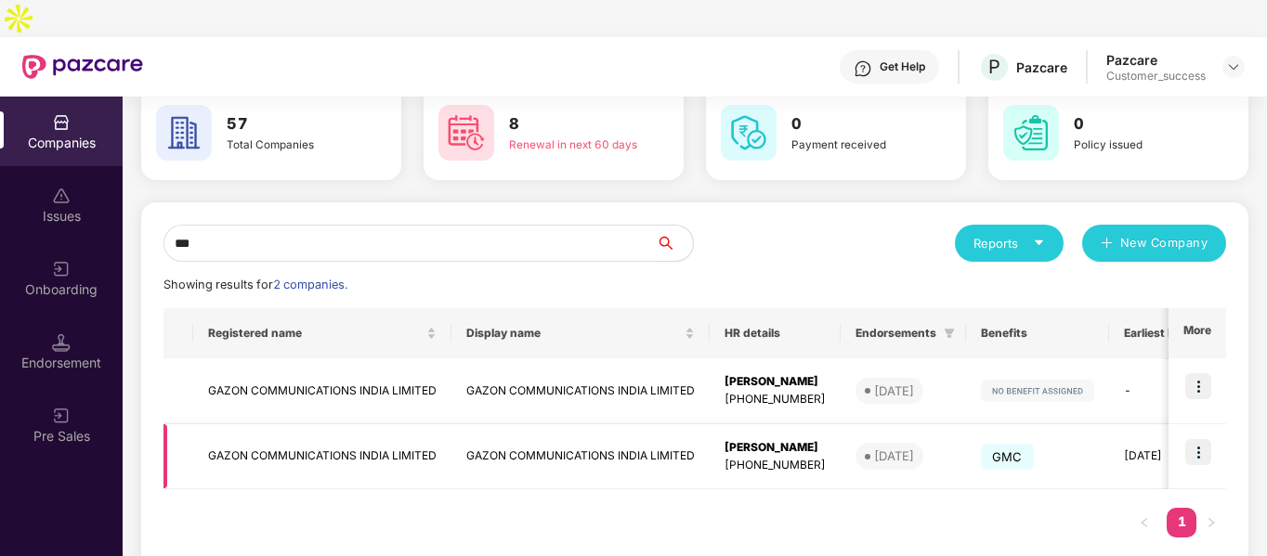
type input "***"
click at [1190, 439] on img at bounding box center [1198, 452] width 26 height 26
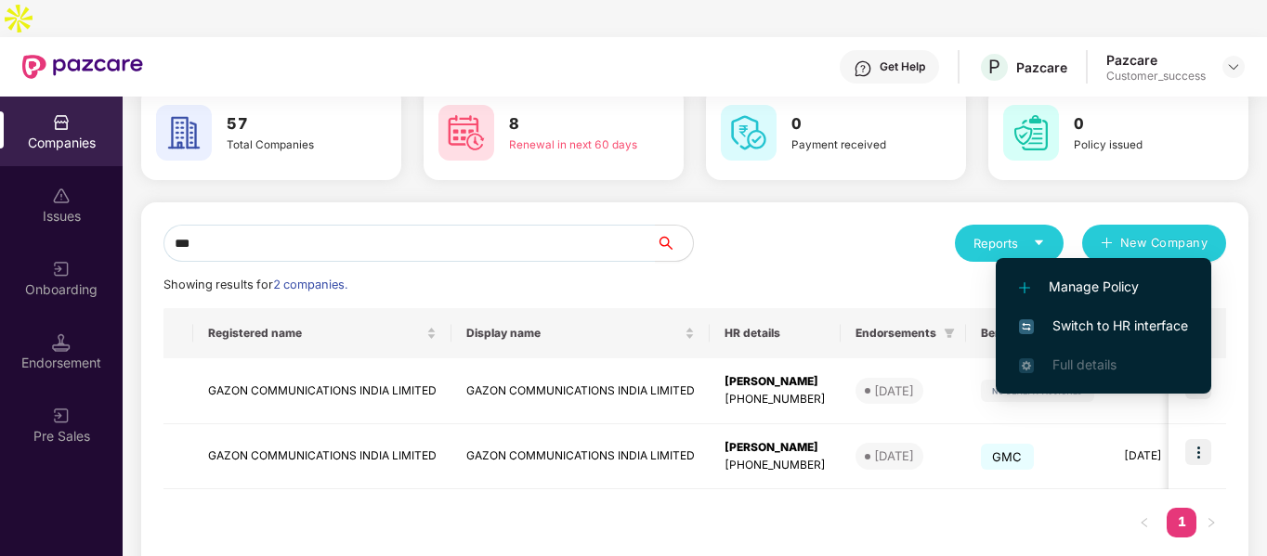
click at [1061, 327] on span "Switch to HR interface" at bounding box center [1103, 326] width 169 height 20
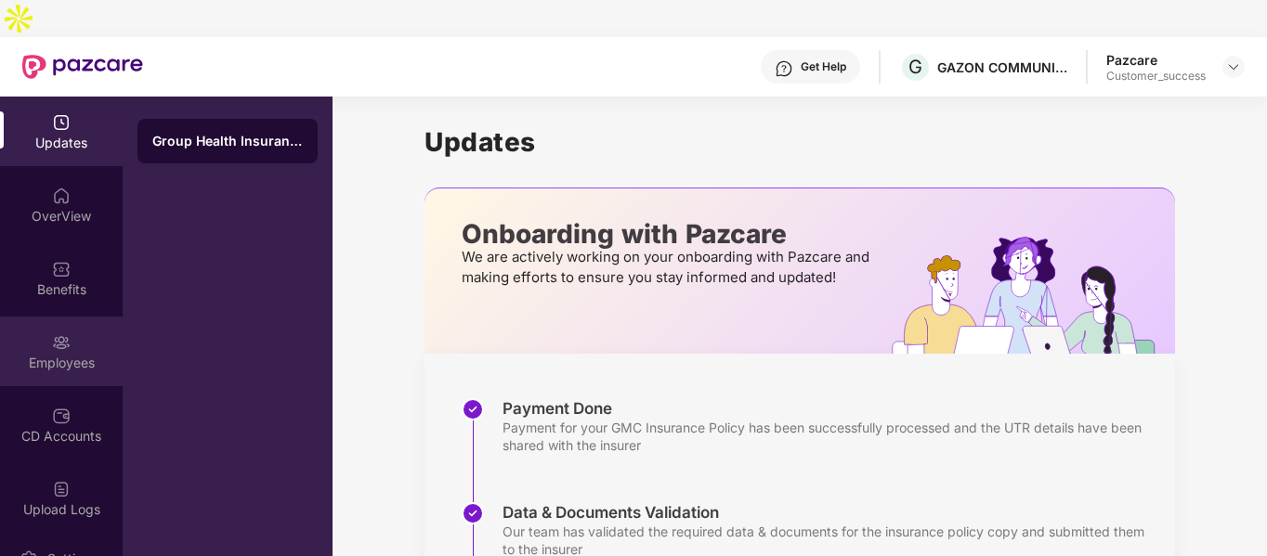
click at [71, 317] on div "Employees" at bounding box center [61, 352] width 123 height 70
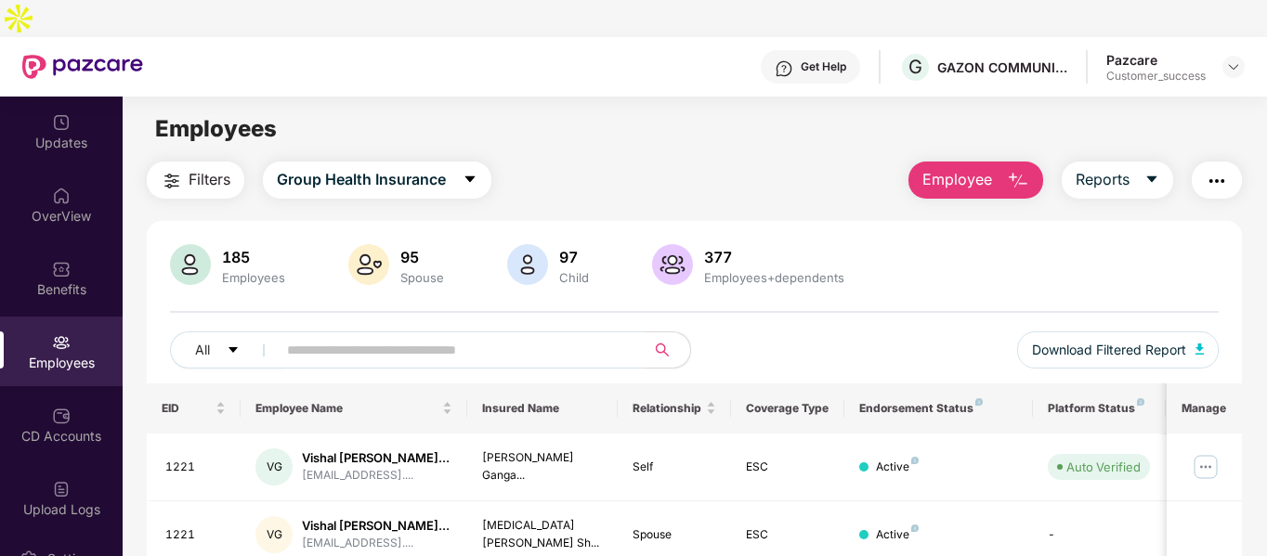
click at [448, 336] on input "text" at bounding box center [453, 350] width 333 height 28
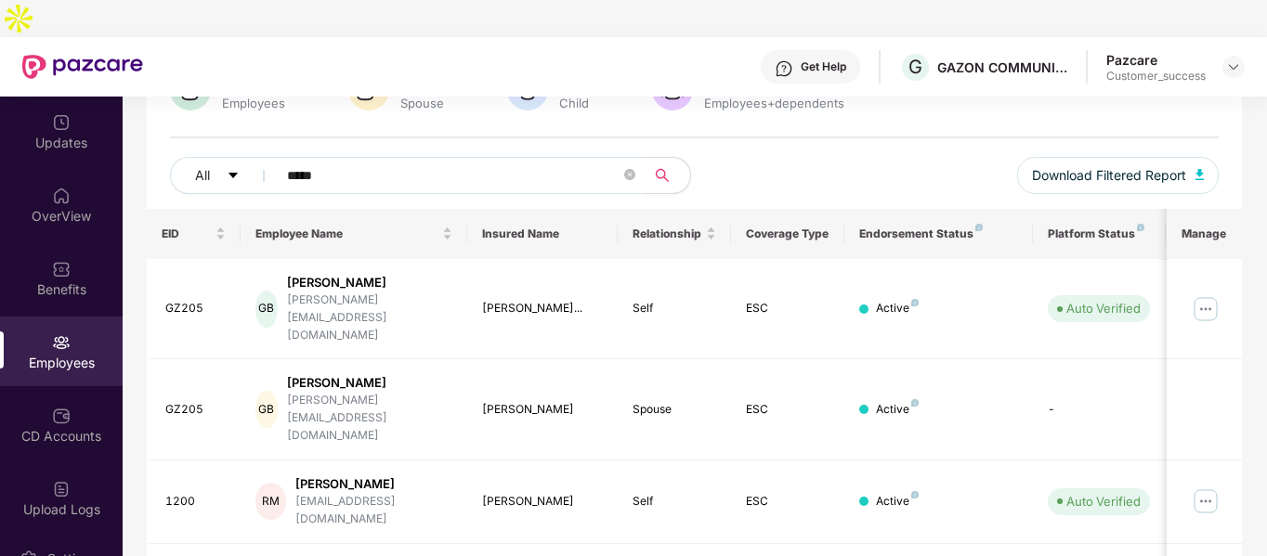
scroll to position [178, 0]
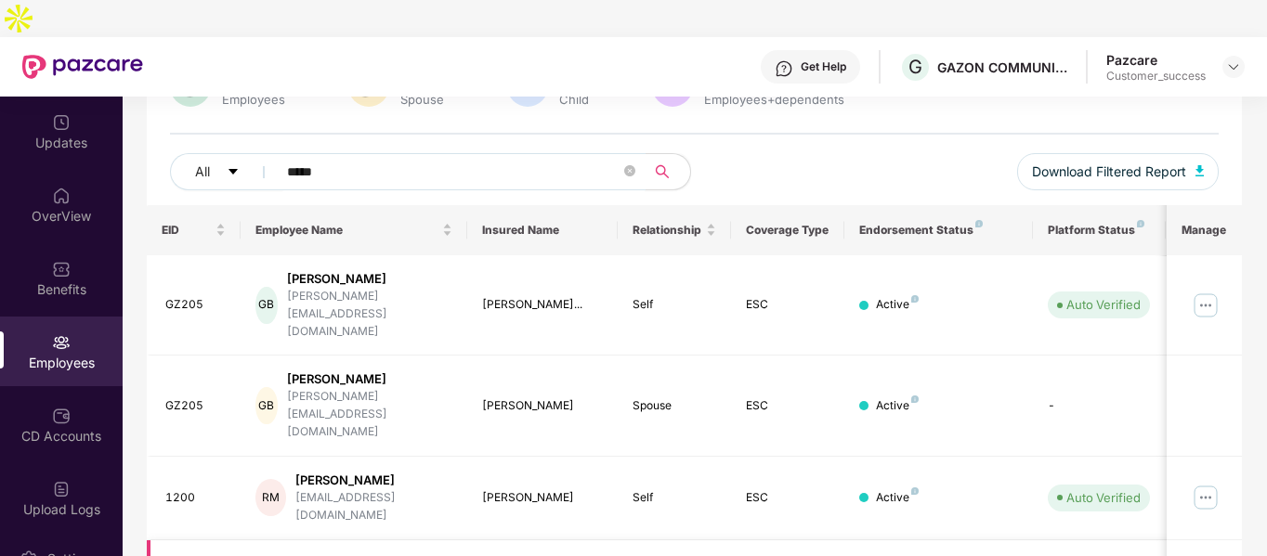
type input "*****"
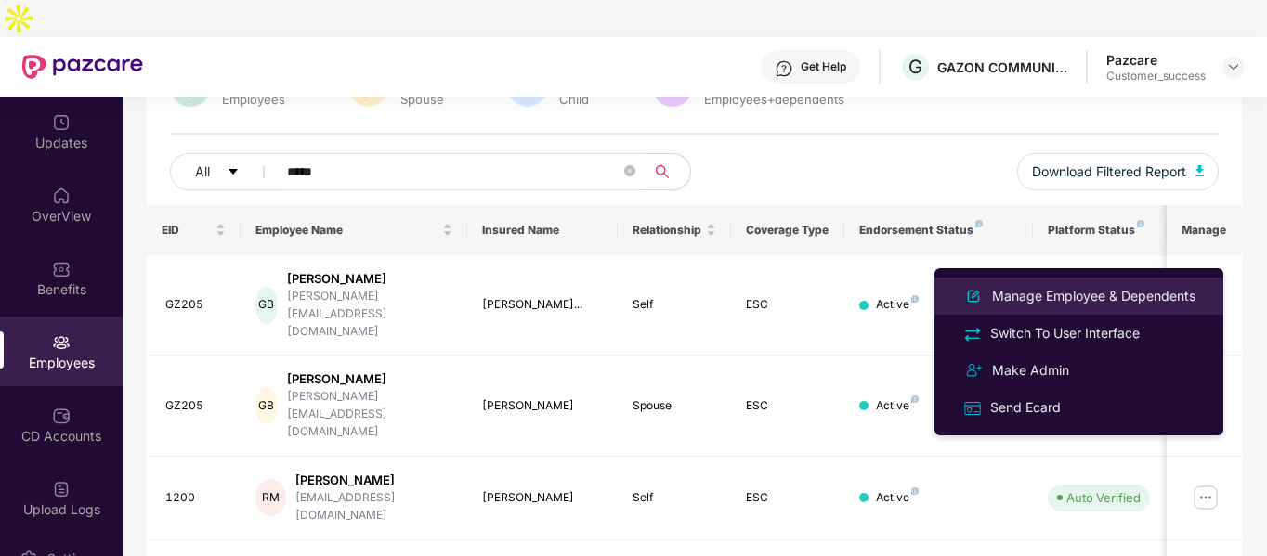
click at [1060, 293] on div "Manage Employee & Dependents" at bounding box center [1093, 296] width 211 height 20
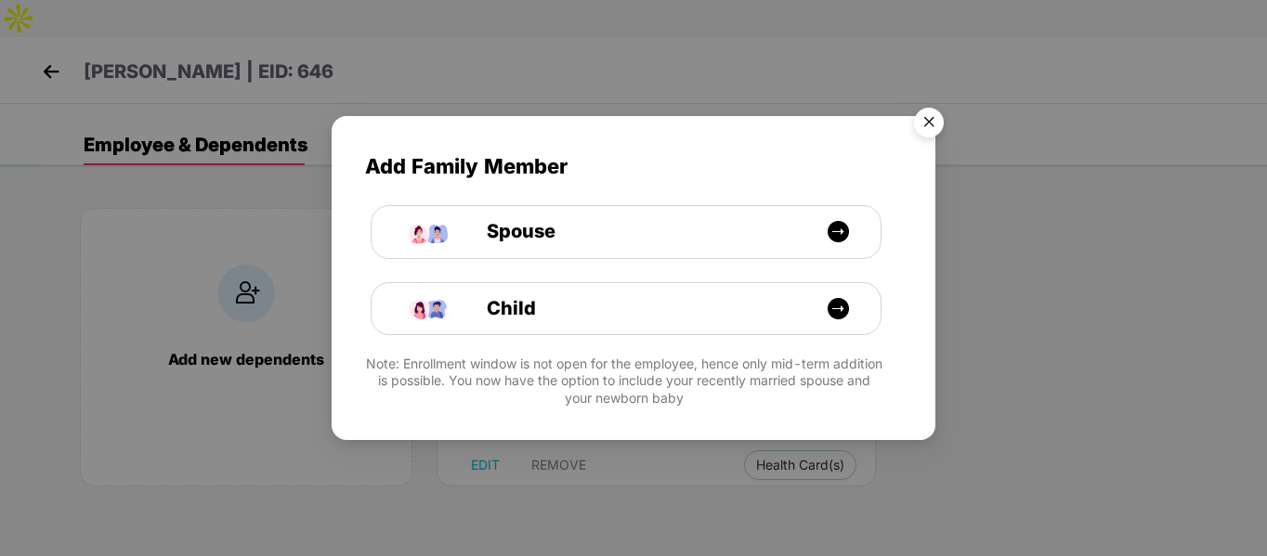
click at [925, 139] on img "Close" at bounding box center [929, 125] width 52 height 52
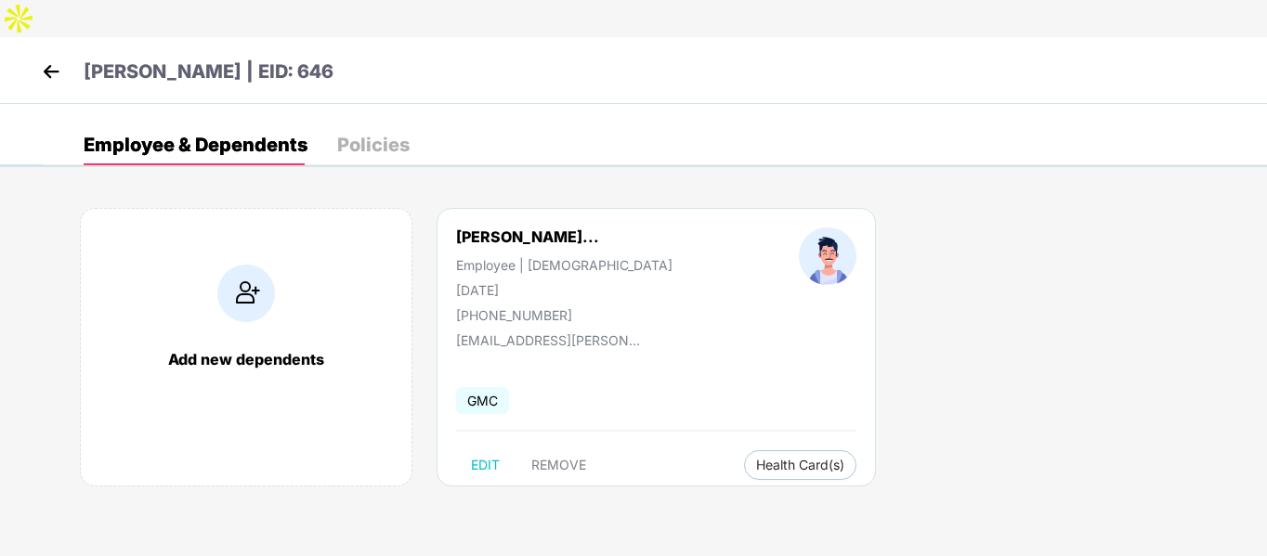
click at [270, 265] on img at bounding box center [246, 294] width 58 height 58
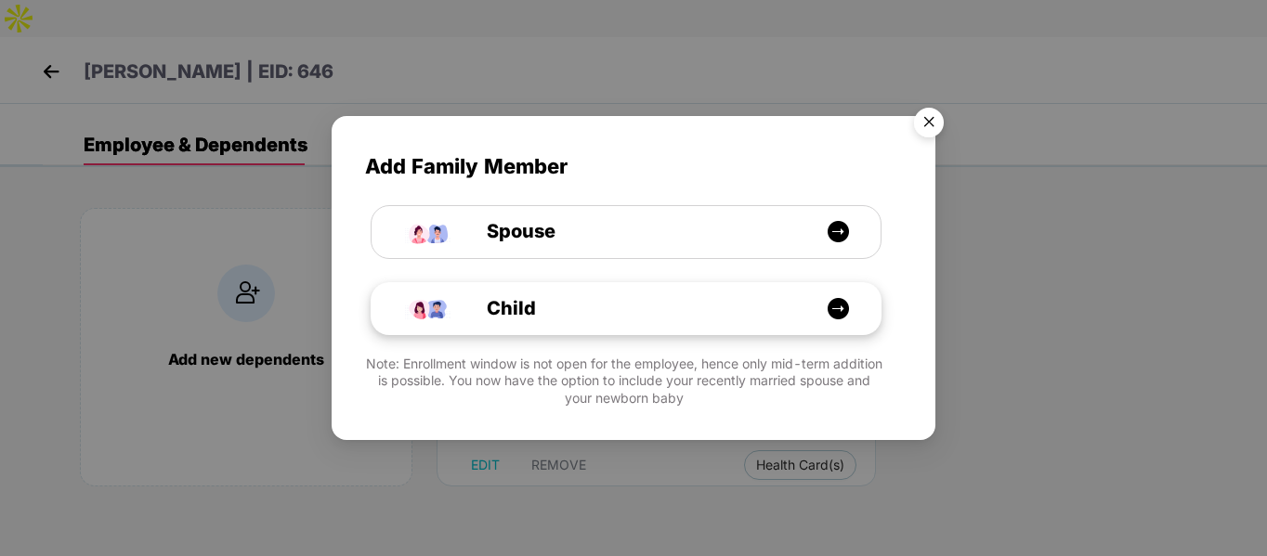
click at [519, 304] on span "Child" at bounding box center [490, 308] width 91 height 29
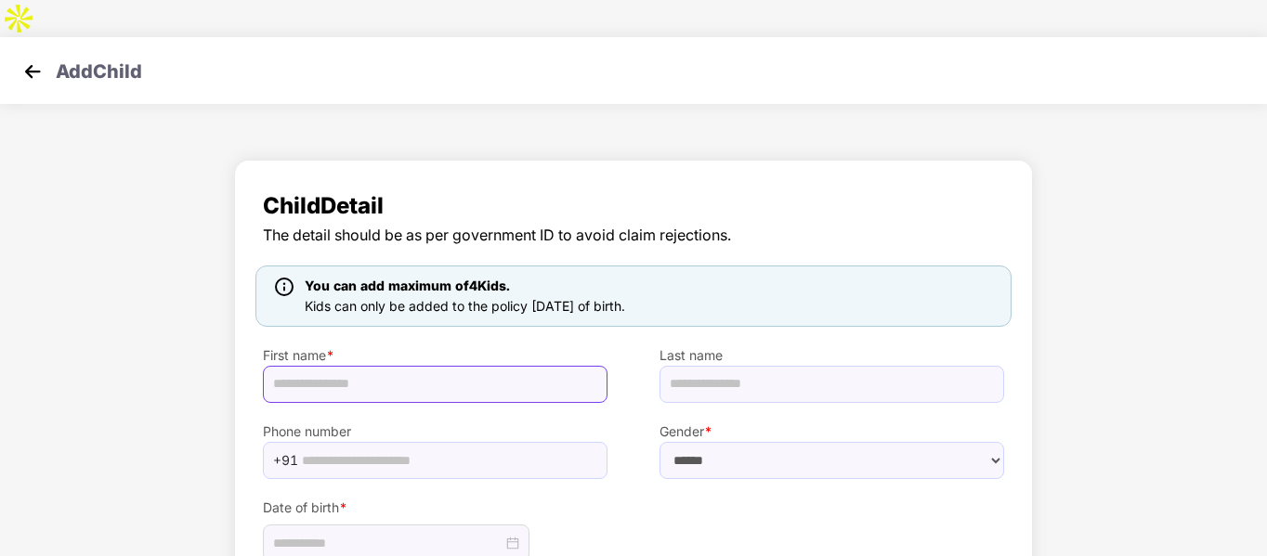
click at [496, 366] on input "text" at bounding box center [435, 384] width 344 height 37
paste input "**********"
type input "**********"
click at [717, 442] on select "****** **** ******" at bounding box center [831, 460] width 344 height 37
click at [659, 442] on select "****** **** ******" at bounding box center [831, 460] width 344 height 37
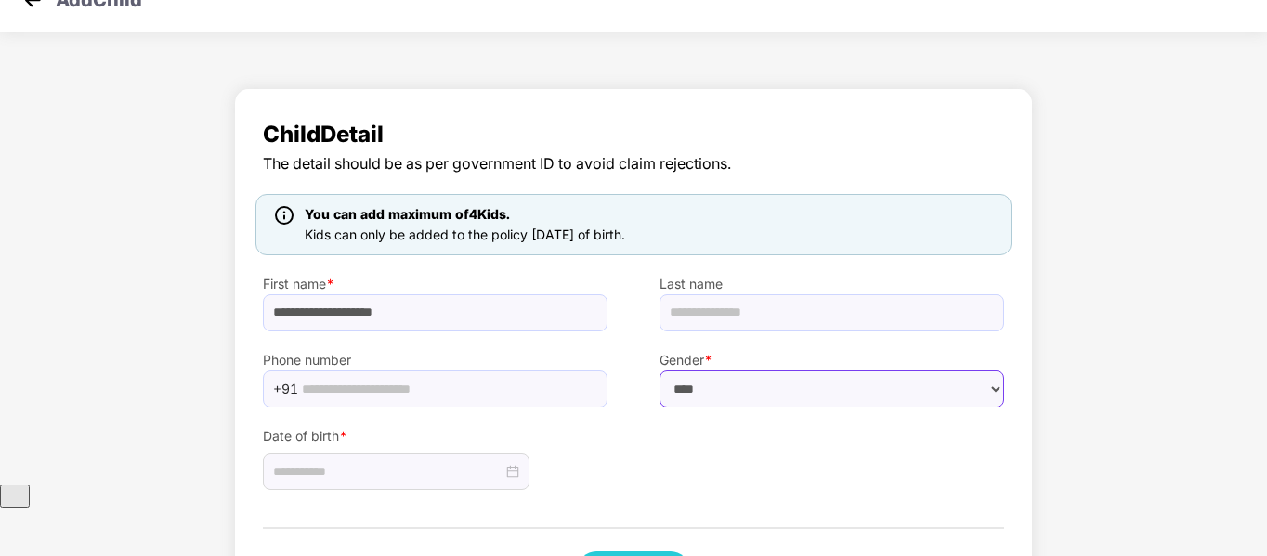
scroll to position [72, 0]
click at [704, 370] on select "****** **** ******" at bounding box center [831, 388] width 344 height 37
select select "******"
click at [659, 370] on select "****** **** ******" at bounding box center [831, 388] width 344 height 37
click at [366, 461] on input at bounding box center [387, 471] width 229 height 20
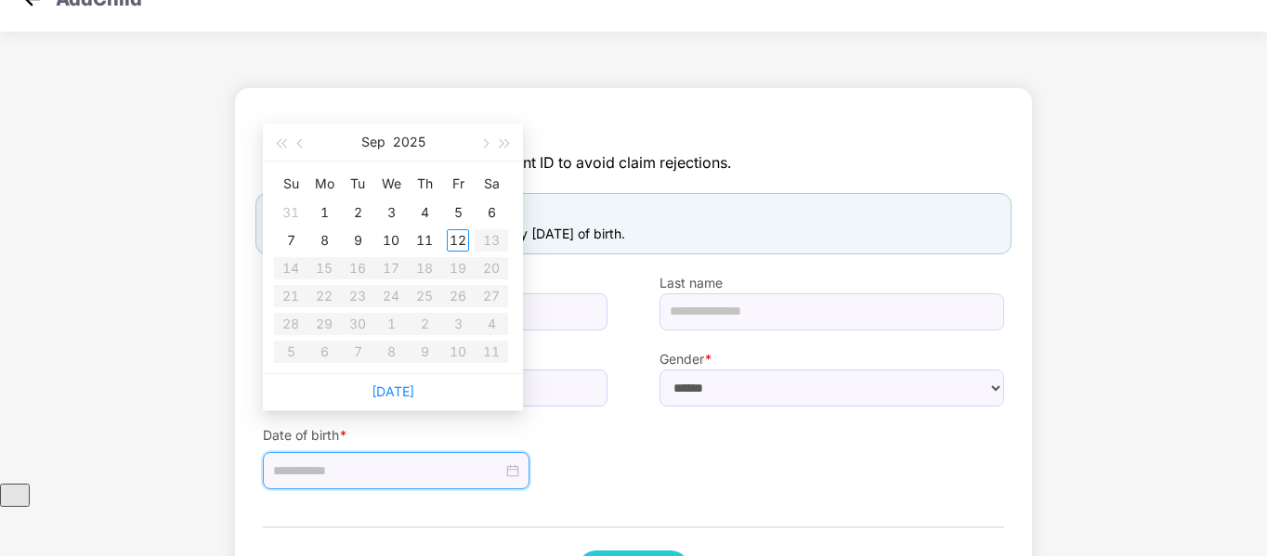
type input "**********"
click at [297, 148] on button "button" at bounding box center [301, 141] width 20 height 37
type input "**********"
click at [430, 271] on div "14" at bounding box center [424, 268] width 22 height 22
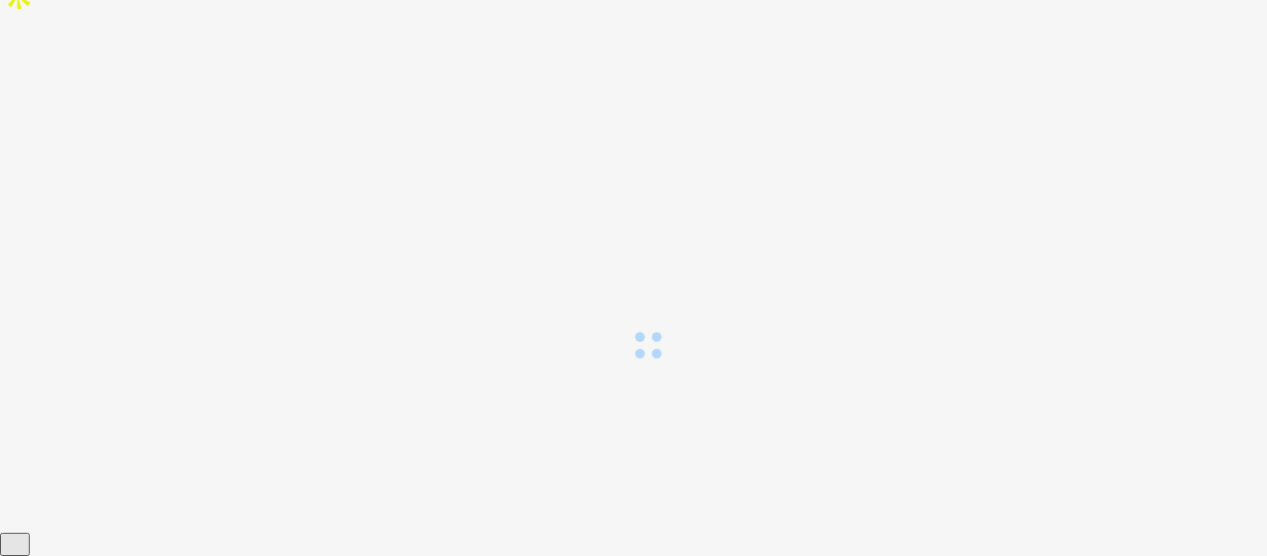
scroll to position [0, 0]
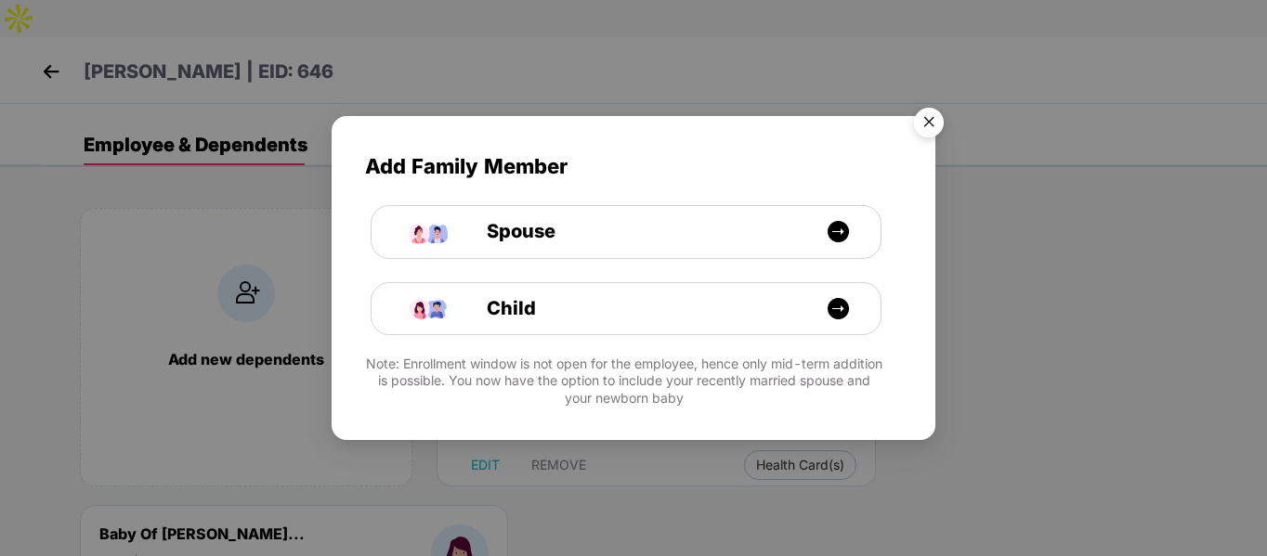
click at [920, 131] on img "Close" at bounding box center [929, 125] width 52 height 52
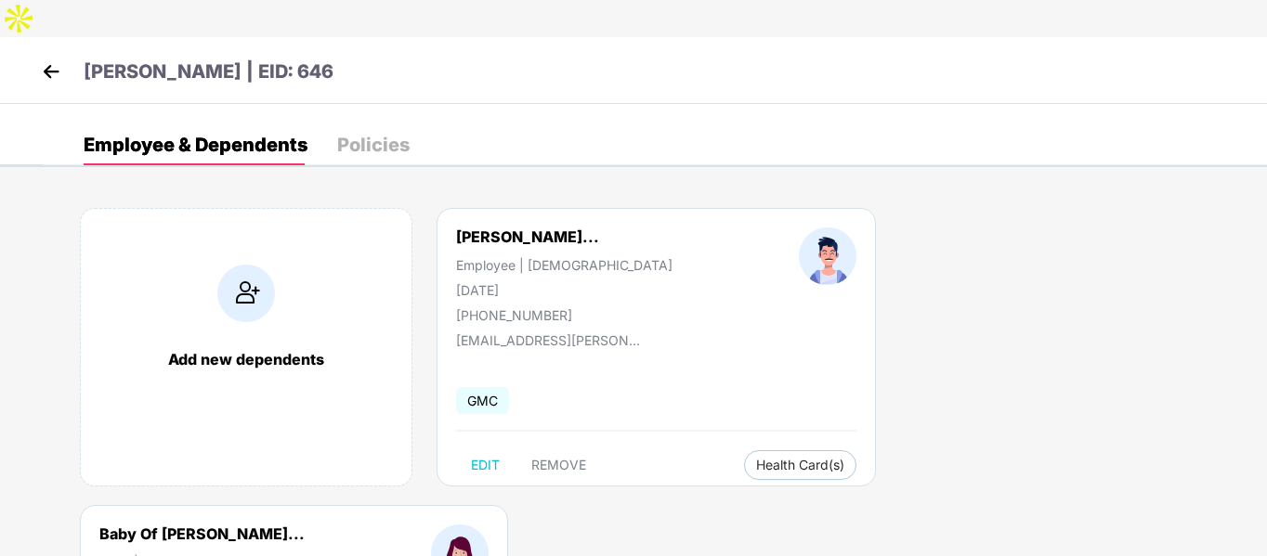
click at [47, 58] on img at bounding box center [51, 72] width 28 height 28
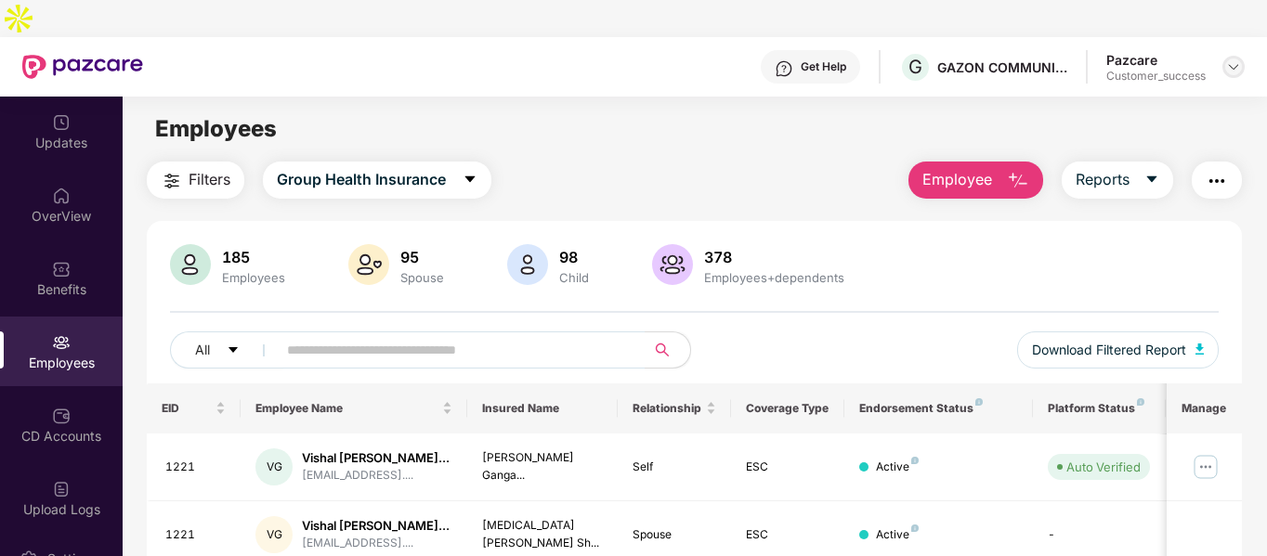
click at [1232, 56] on div at bounding box center [1233, 67] width 22 height 22
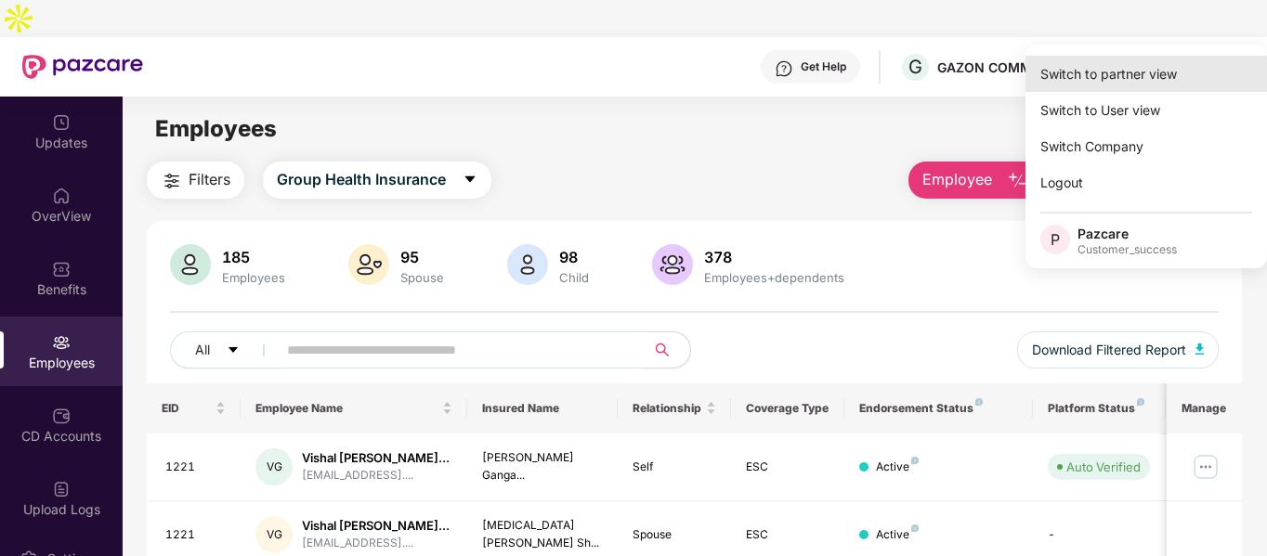
click at [1056, 81] on div "Switch to partner view" at bounding box center [1145, 74] width 241 height 36
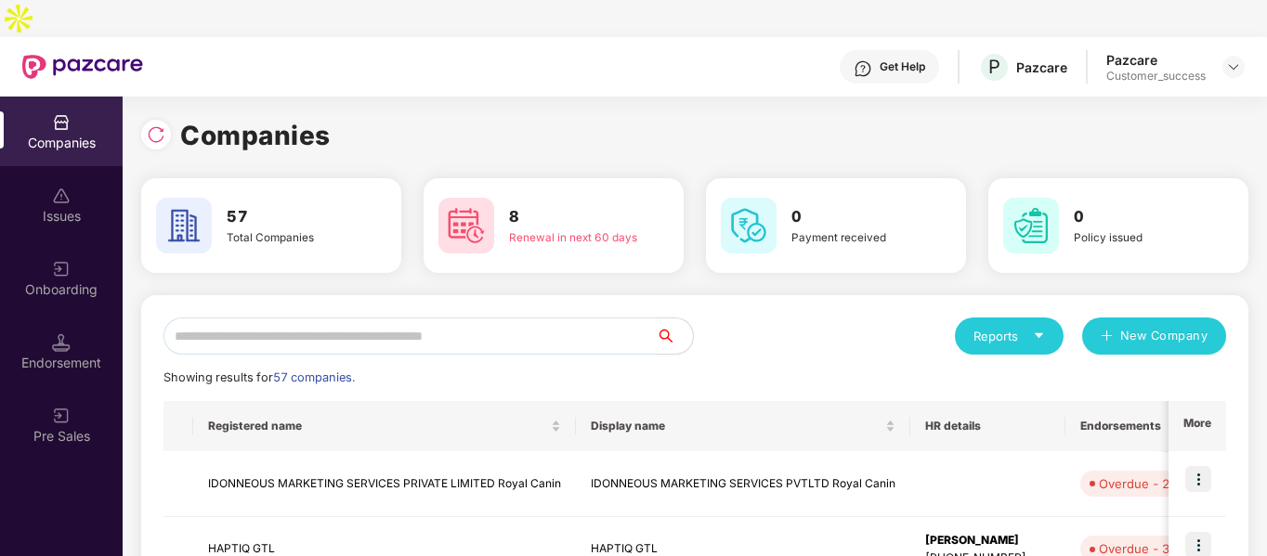
click at [389, 318] on input "text" at bounding box center [409, 336] width 492 height 37
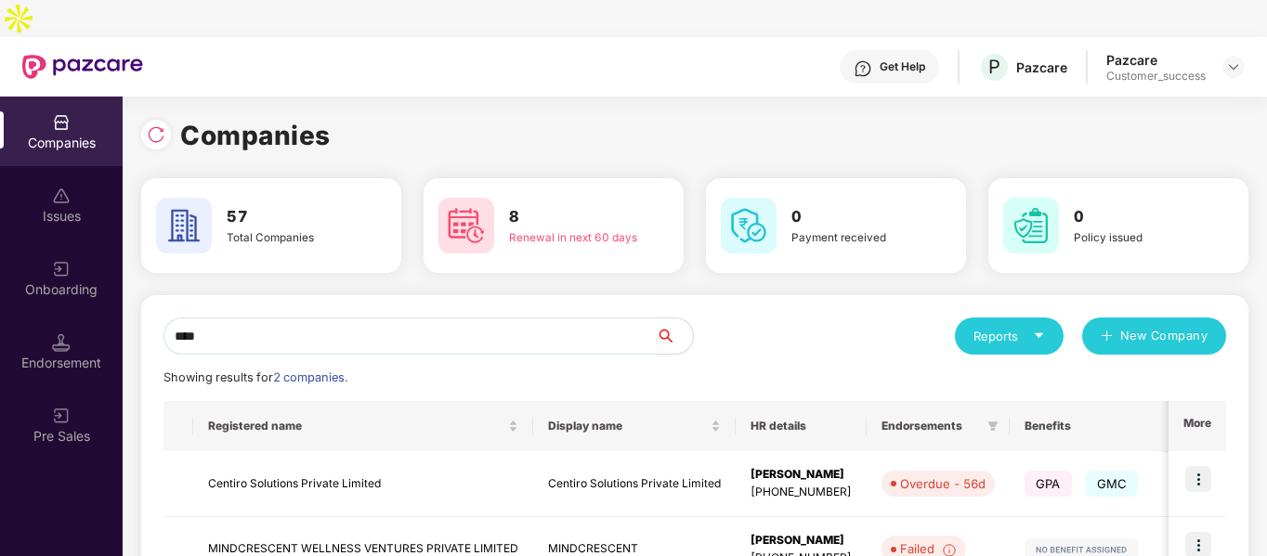
type input "****"
click at [1188, 466] on img at bounding box center [1198, 479] width 26 height 26
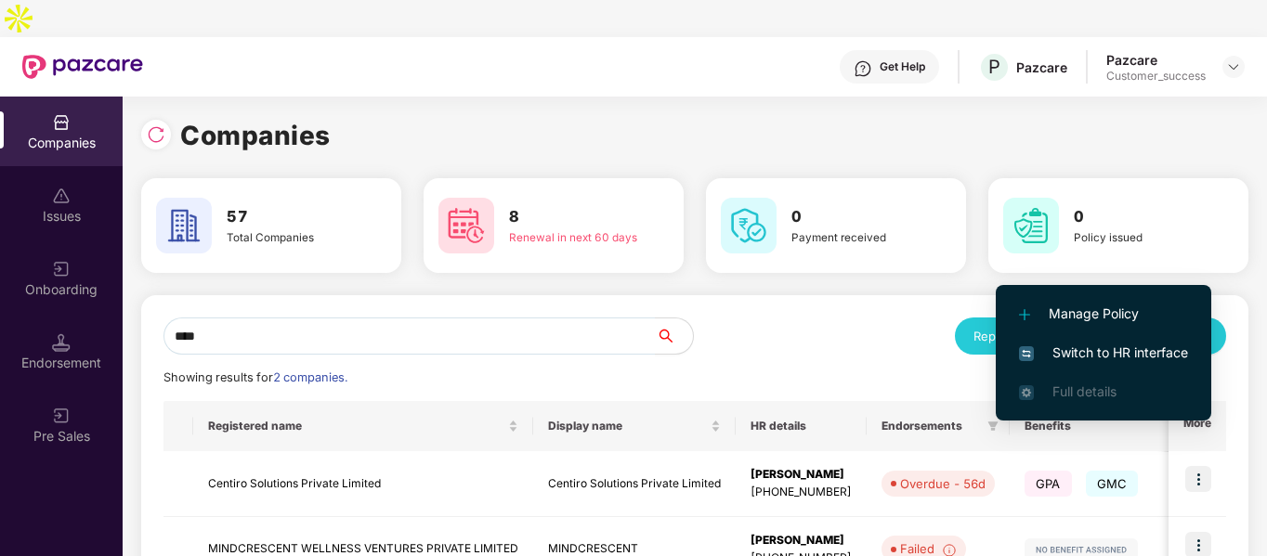
click at [1061, 361] on span "Switch to HR interface" at bounding box center [1103, 353] width 169 height 20
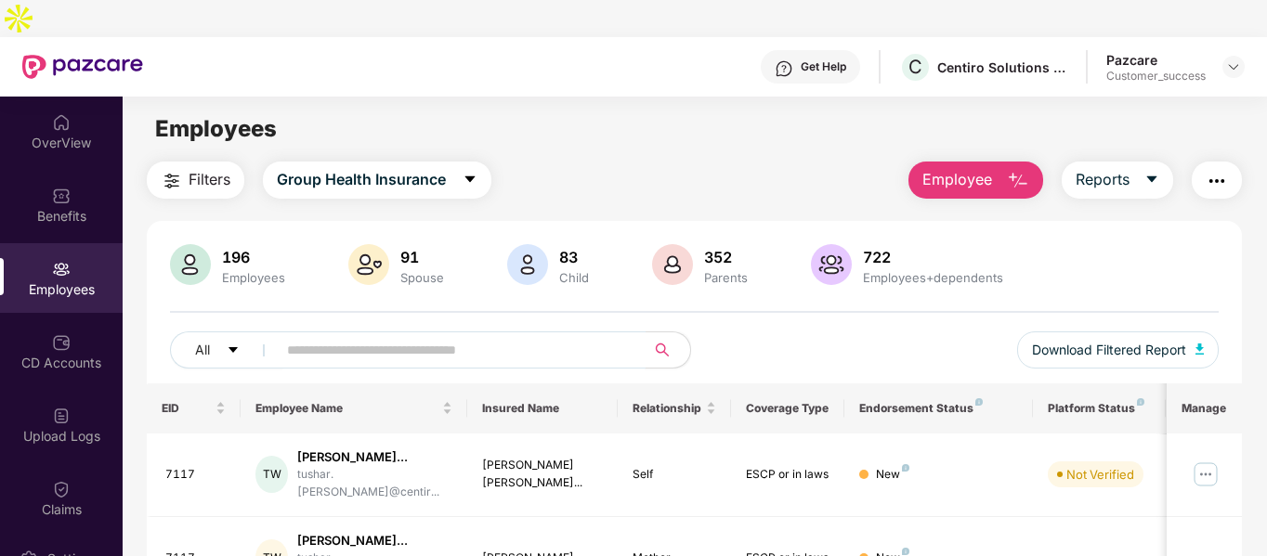
click at [385, 336] on input "text" at bounding box center [453, 350] width 333 height 28
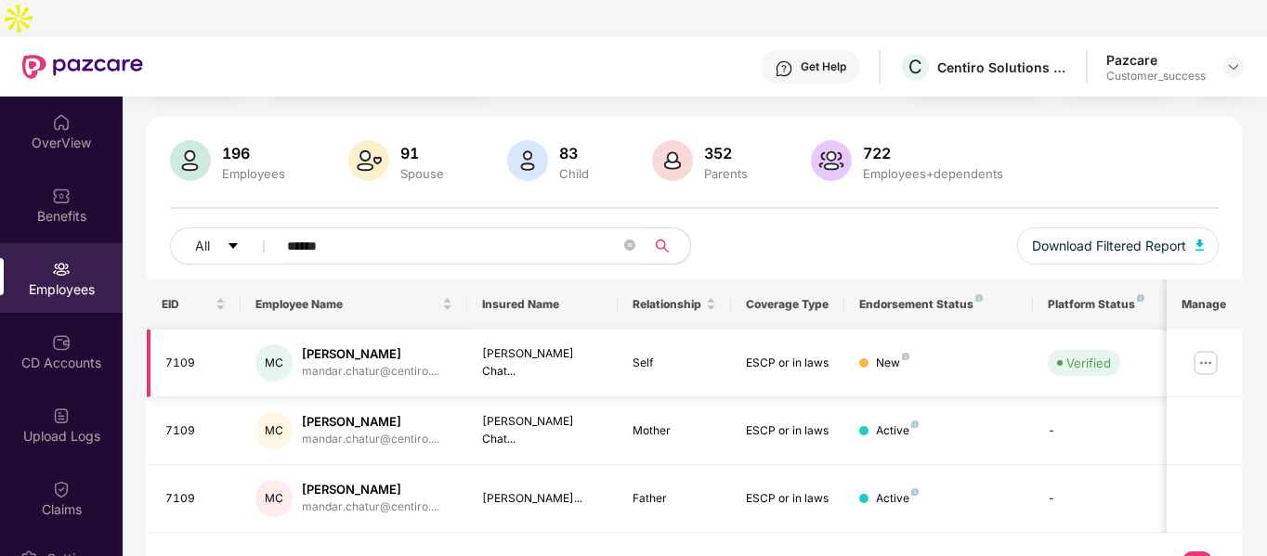
scroll to position [110, 0]
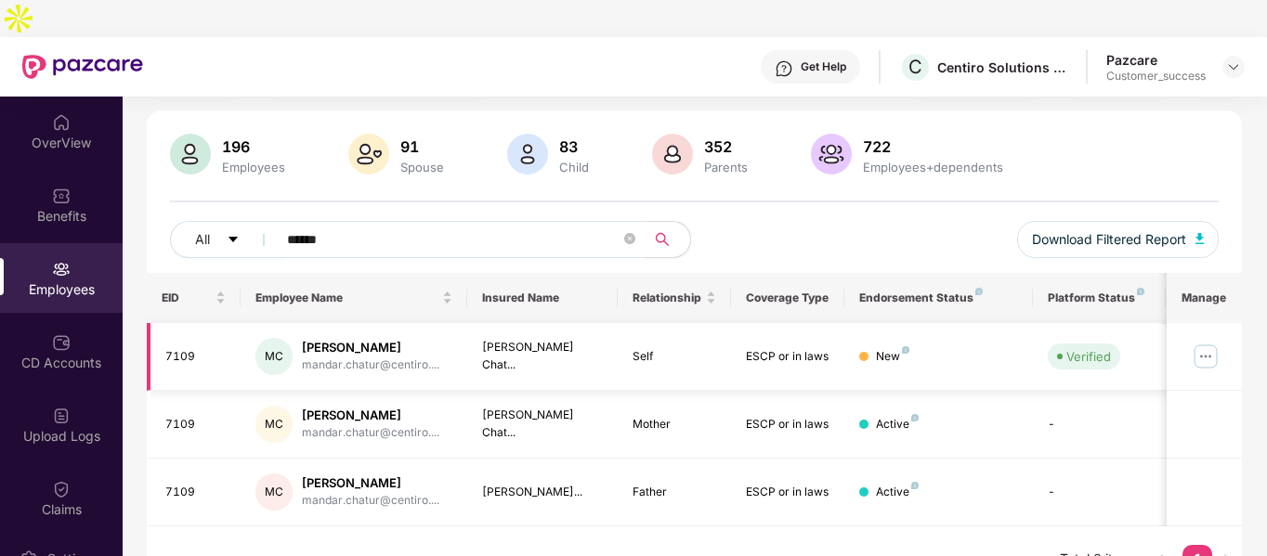
type input "******"
click at [1208, 342] on img at bounding box center [1205, 357] width 30 height 30
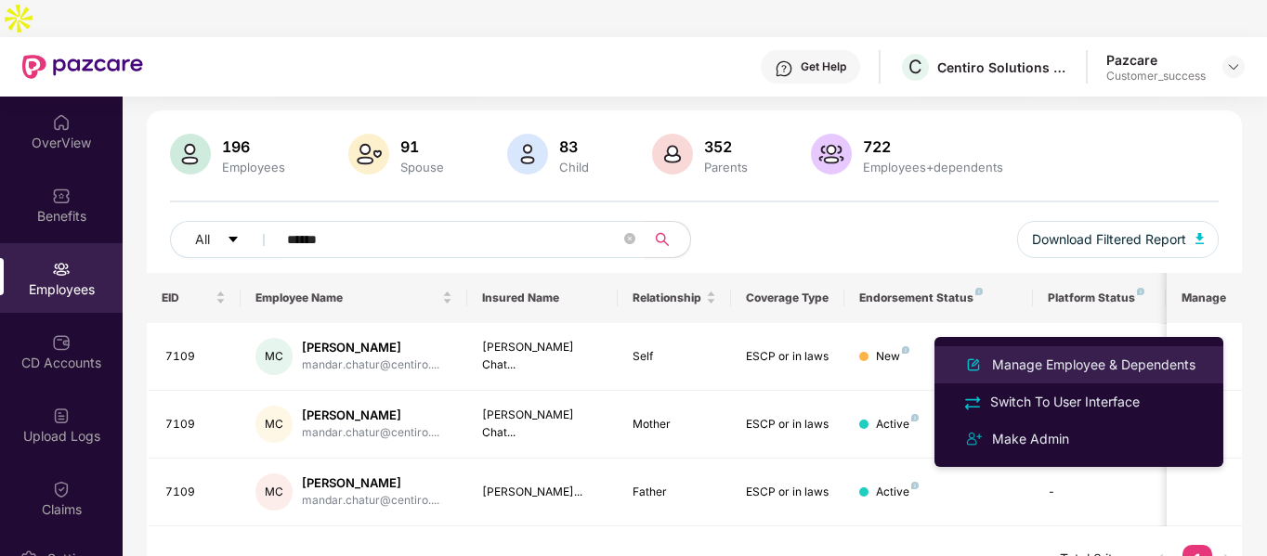
click at [1044, 356] on div "Manage Employee & Dependents" at bounding box center [1093, 365] width 211 height 20
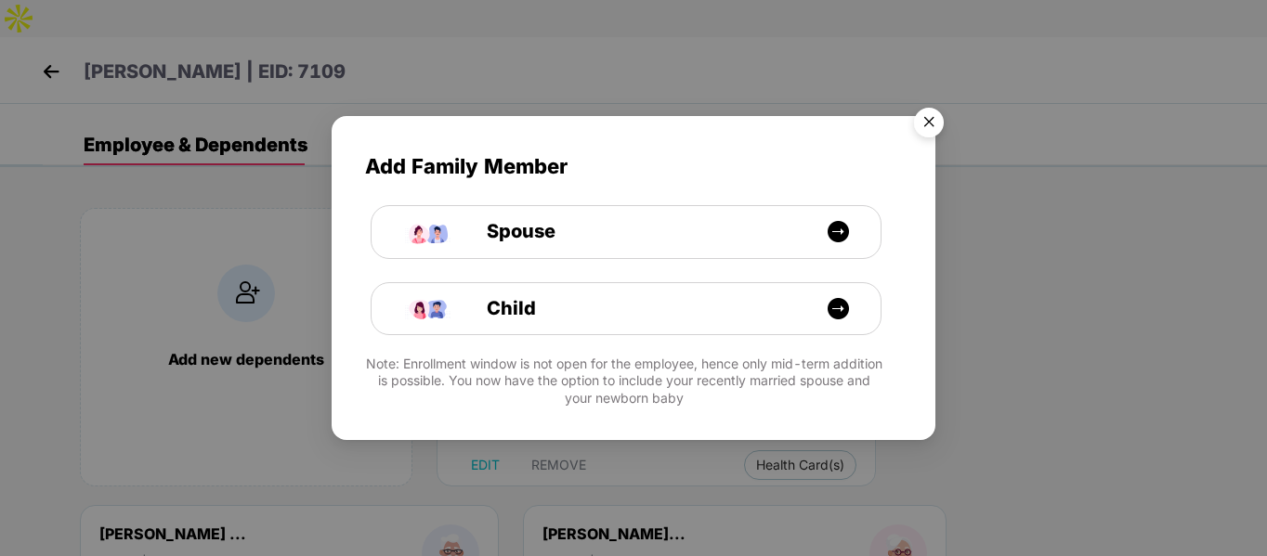
click at [922, 132] on img "Close" at bounding box center [929, 125] width 52 height 52
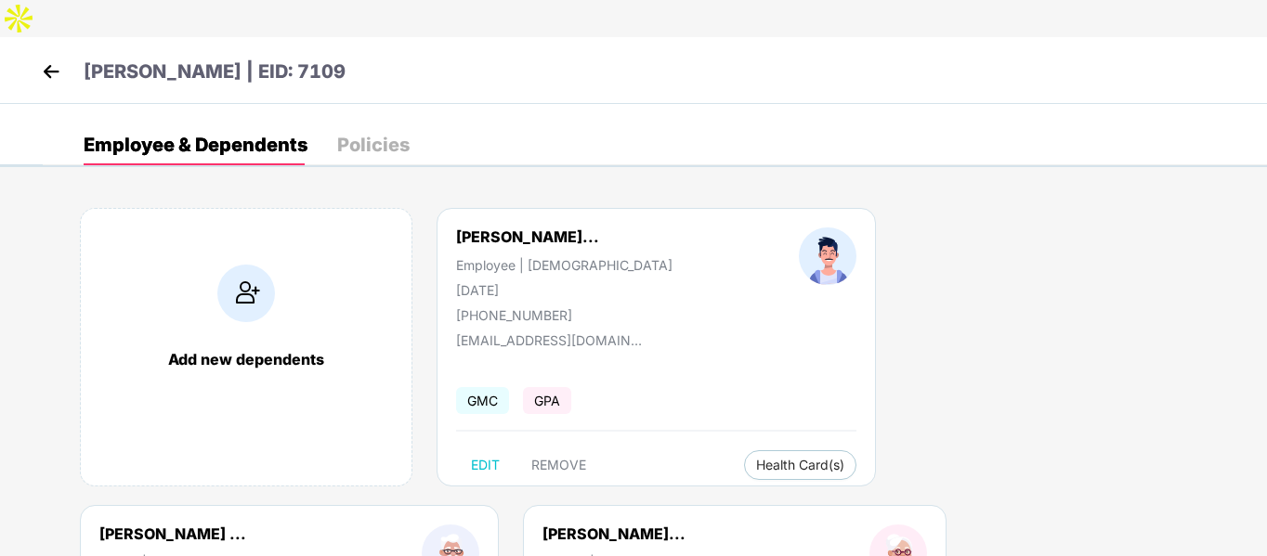
click at [60, 58] on img at bounding box center [51, 72] width 28 height 28
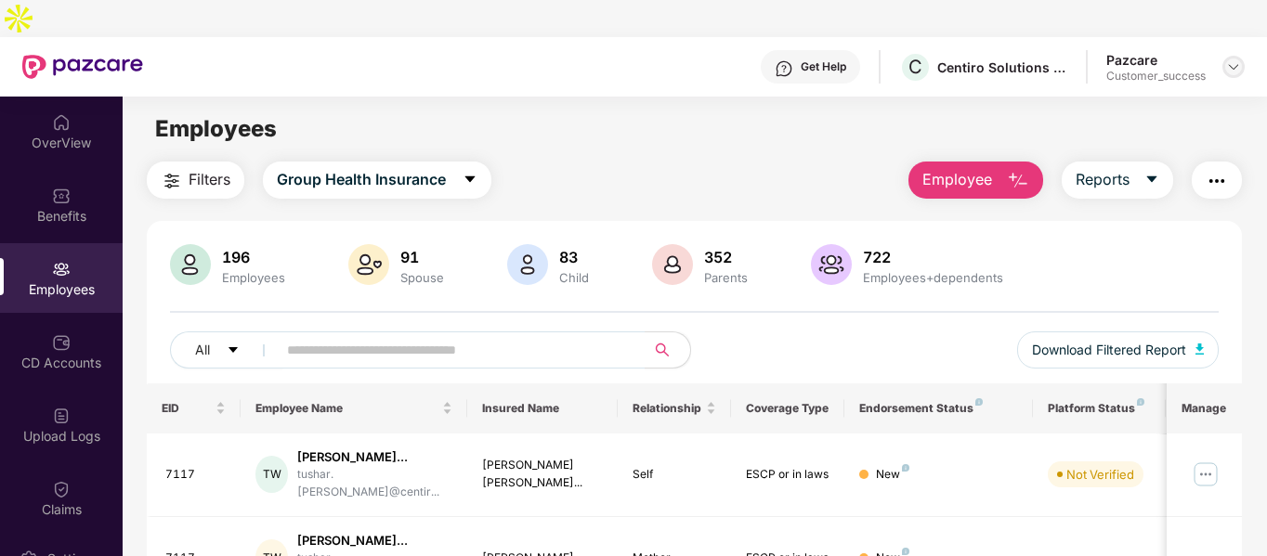
click at [1231, 59] on img at bounding box center [1233, 66] width 15 height 15
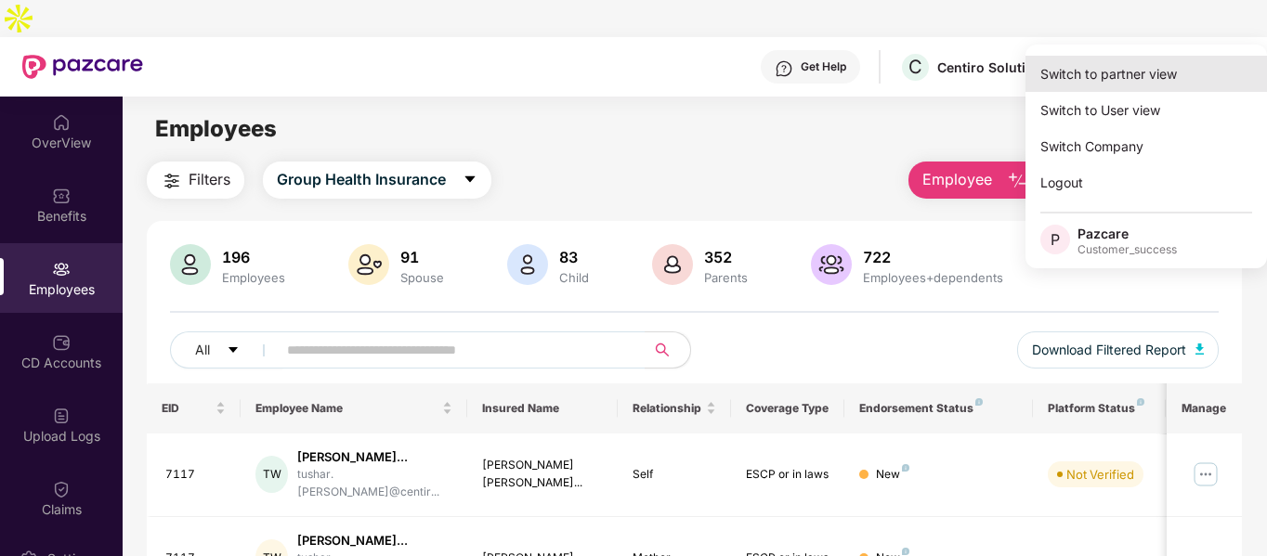
click at [1108, 71] on div "Switch to partner view" at bounding box center [1145, 74] width 241 height 36
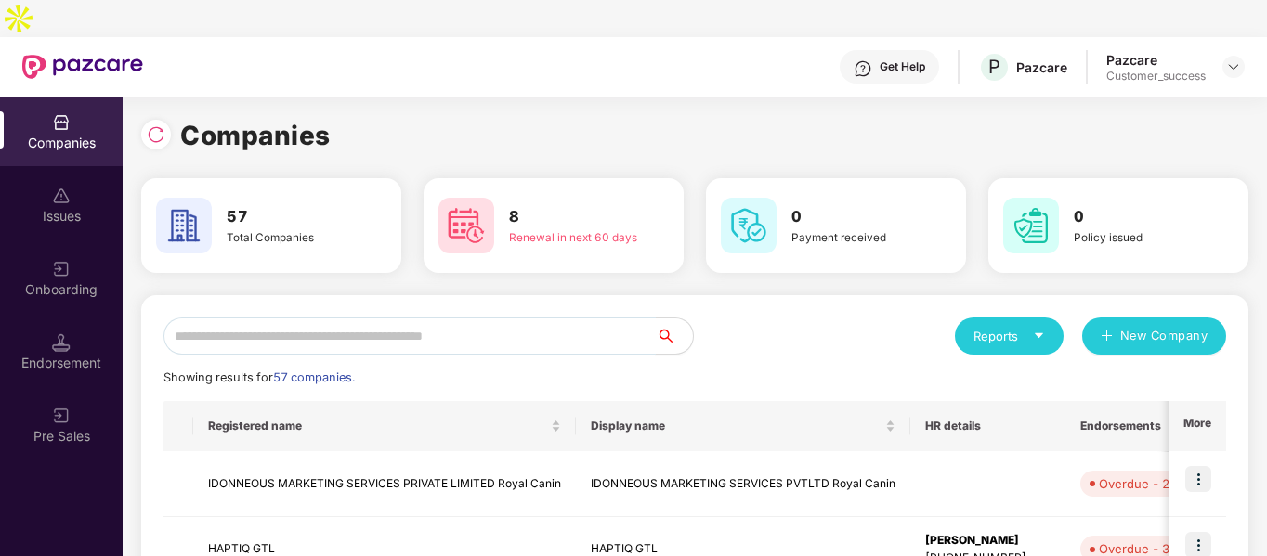
click at [490, 318] on input "text" at bounding box center [409, 336] width 492 height 37
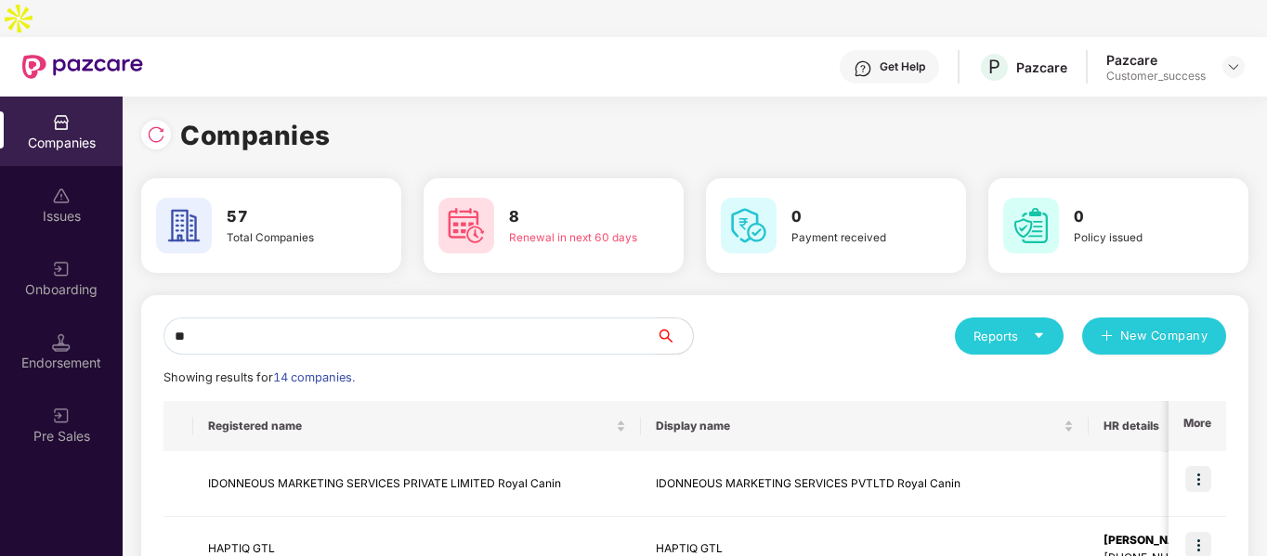
type input "*"
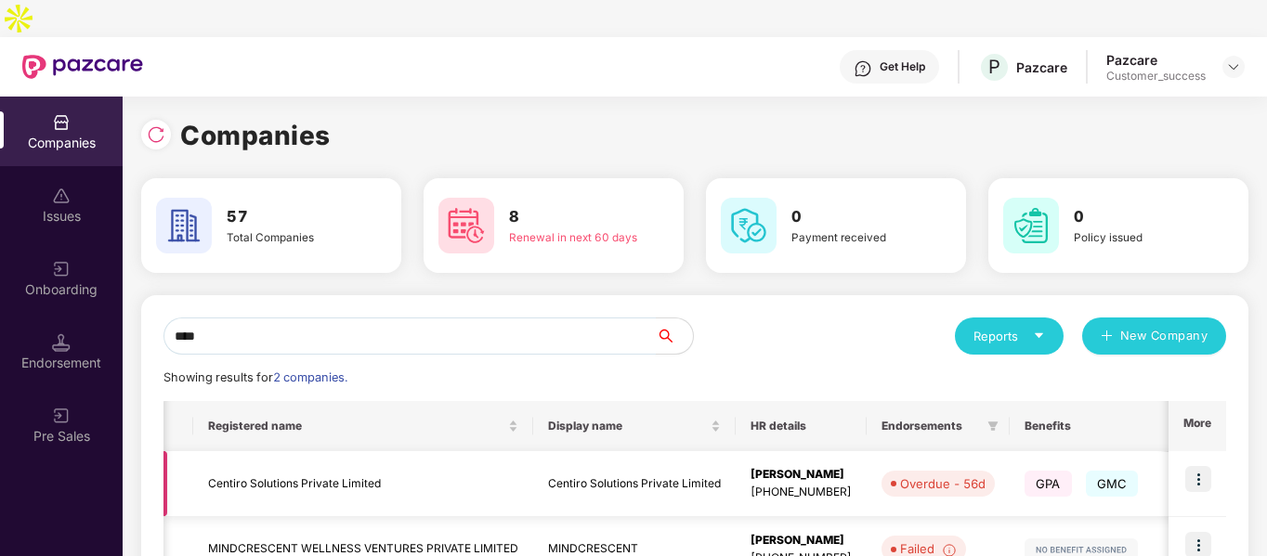
scroll to position [0, 517]
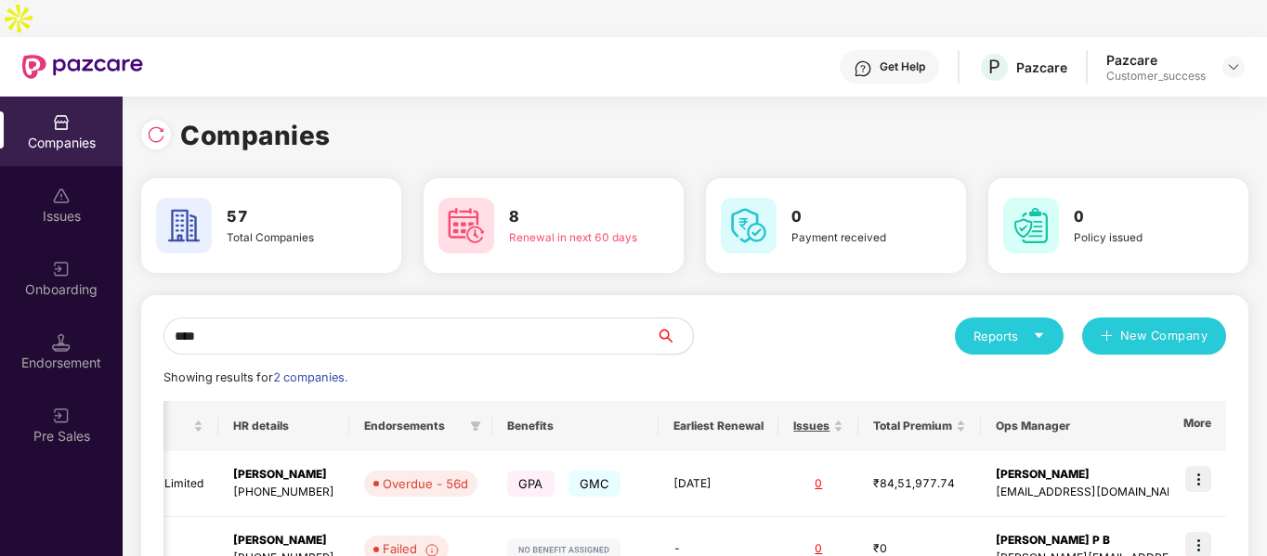
click at [325, 318] on input "****" at bounding box center [409, 336] width 492 height 37
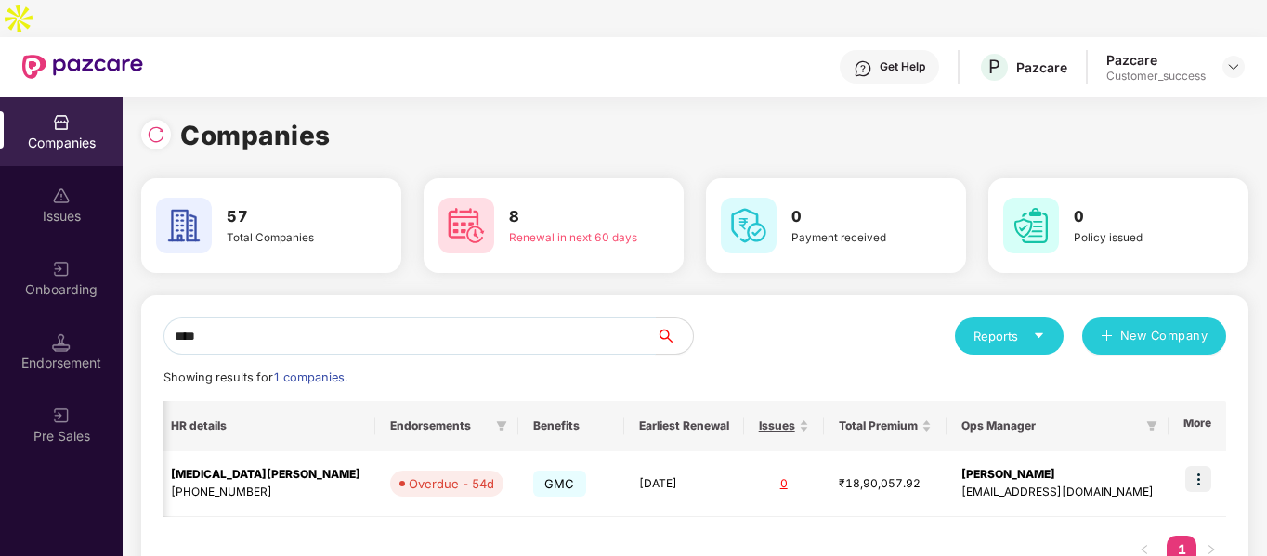
scroll to position [0, 260]
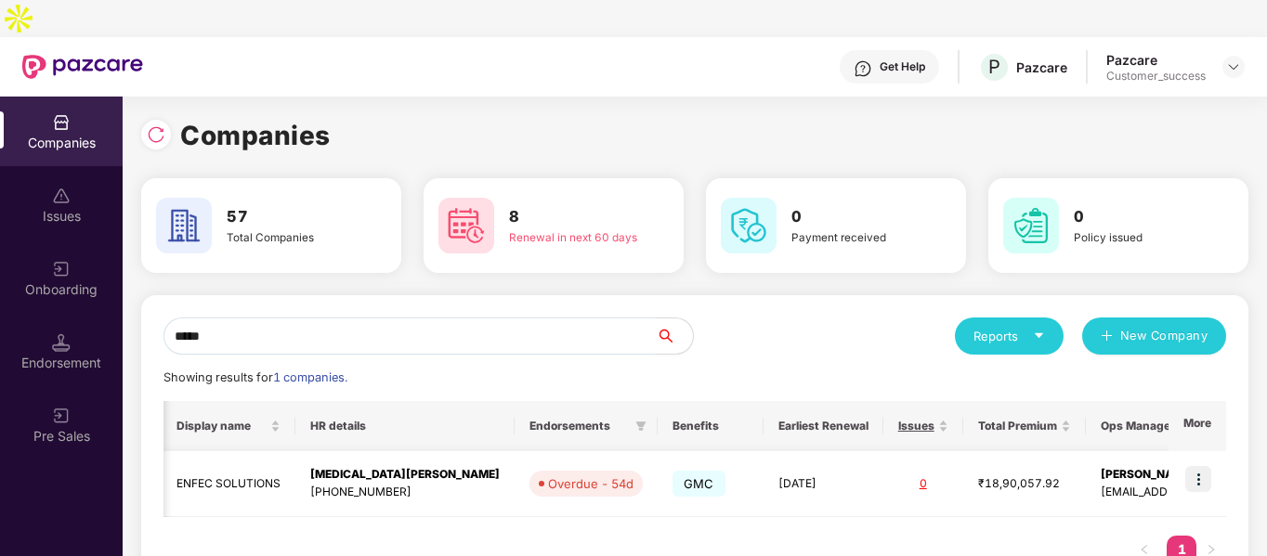
type input "*****"
click at [237, 451] on td "ENFEC SOLUTIONS" at bounding box center [229, 484] width 134 height 66
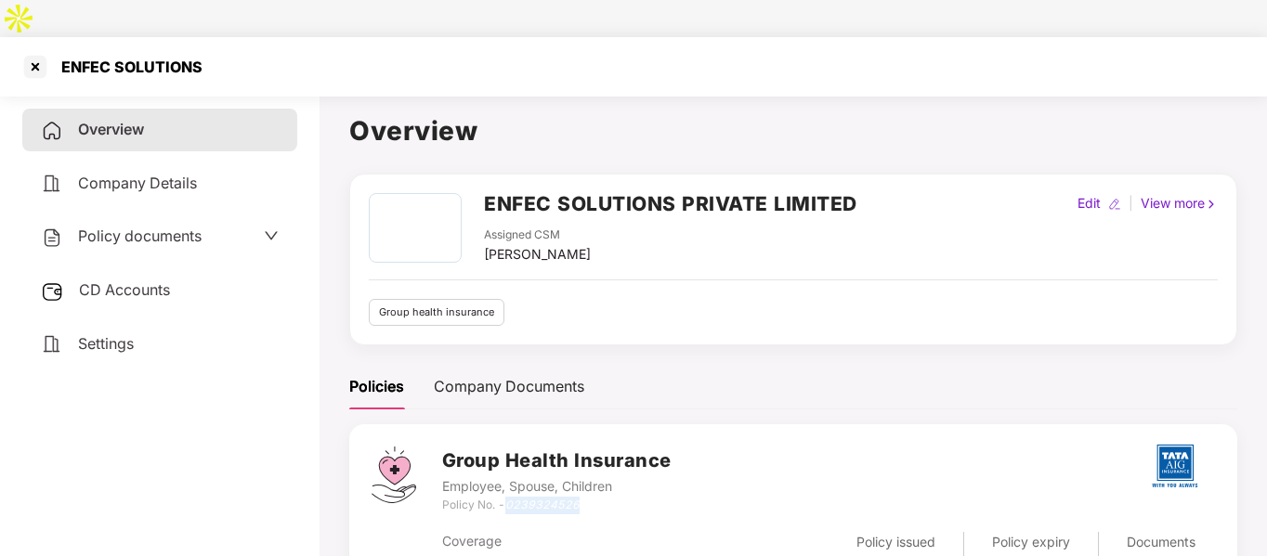
drag, startPoint x: 503, startPoint y: 468, endPoint x: 589, endPoint y: 472, distance: 85.5
click at [589, 497] on div "Policy No. - 0239324526" at bounding box center [556, 506] width 229 height 18
click at [526, 498] on icon "0239324526" at bounding box center [542, 505] width 74 height 14
drag, startPoint x: 508, startPoint y: 468, endPoint x: 596, endPoint y: 471, distance: 88.3
click at [596, 497] on div "Policy No. - 0239324526" at bounding box center [556, 506] width 229 height 18
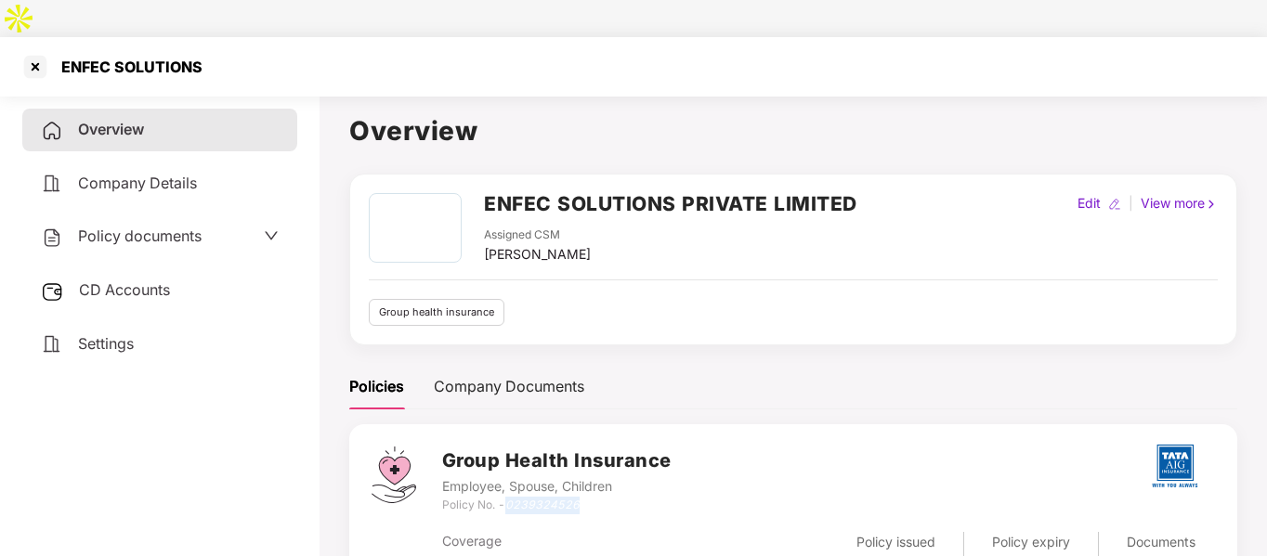
copy icon "0239324526"
click at [27, 52] on div at bounding box center [35, 67] width 30 height 30
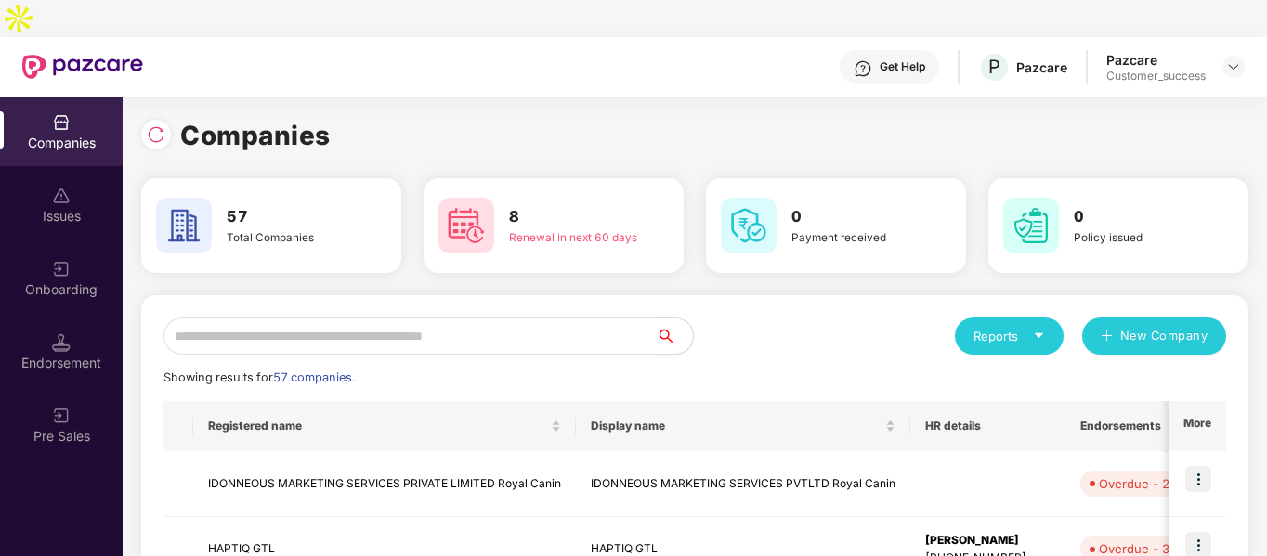
click at [402, 318] on input "text" at bounding box center [409, 336] width 492 height 37
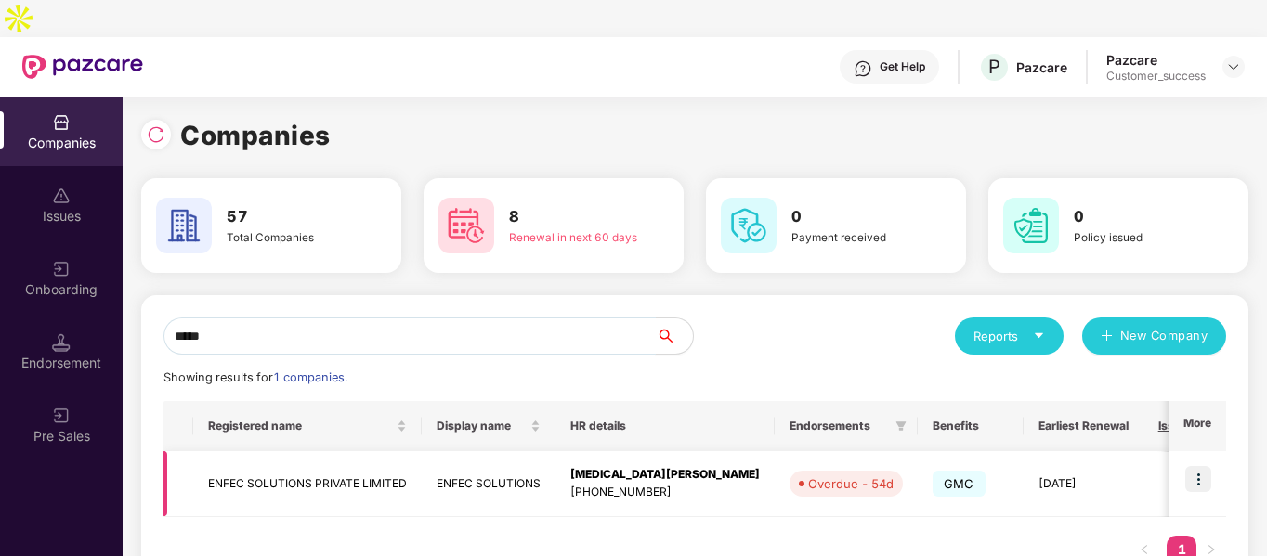
type input "*****"
click at [1199, 466] on img at bounding box center [1198, 479] width 26 height 26
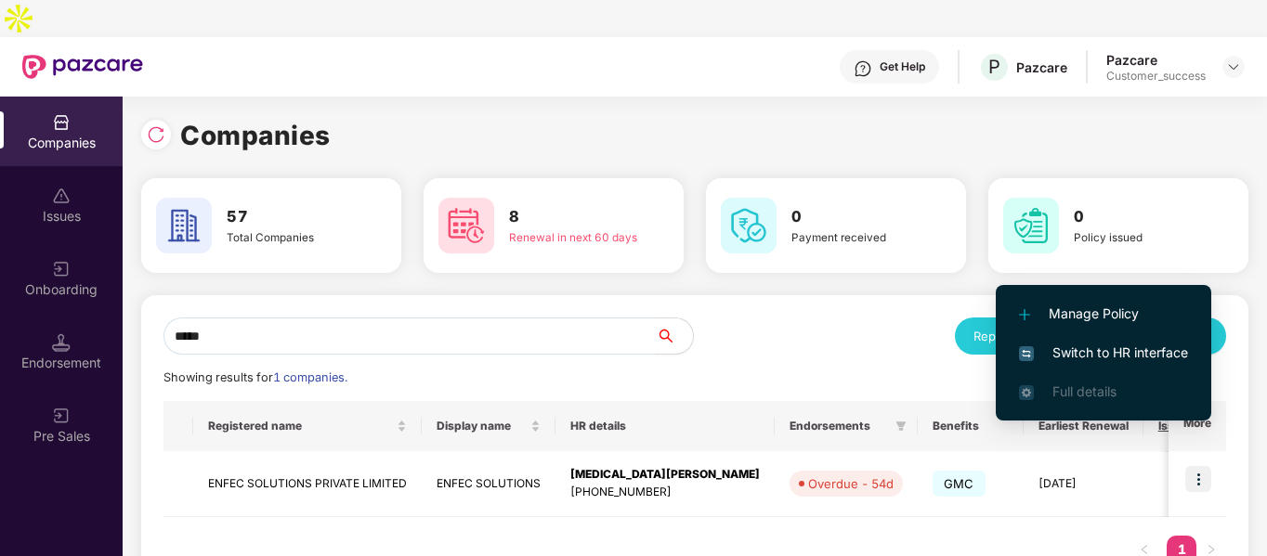
click at [1068, 357] on span "Switch to HR interface" at bounding box center [1103, 353] width 169 height 20
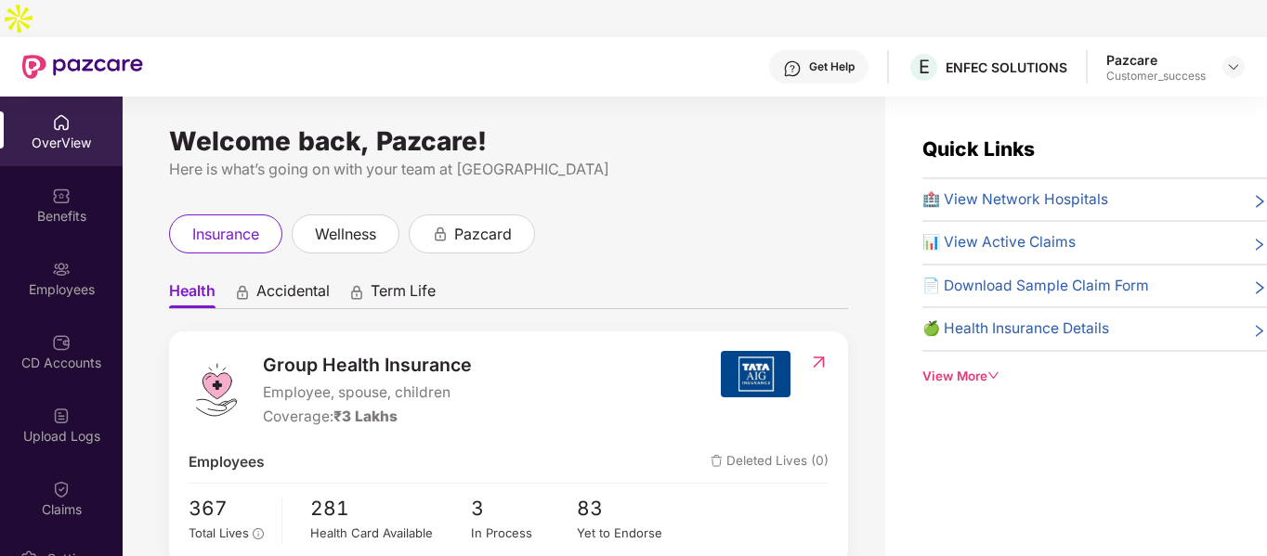
click at [65, 260] on img at bounding box center [61, 269] width 19 height 19
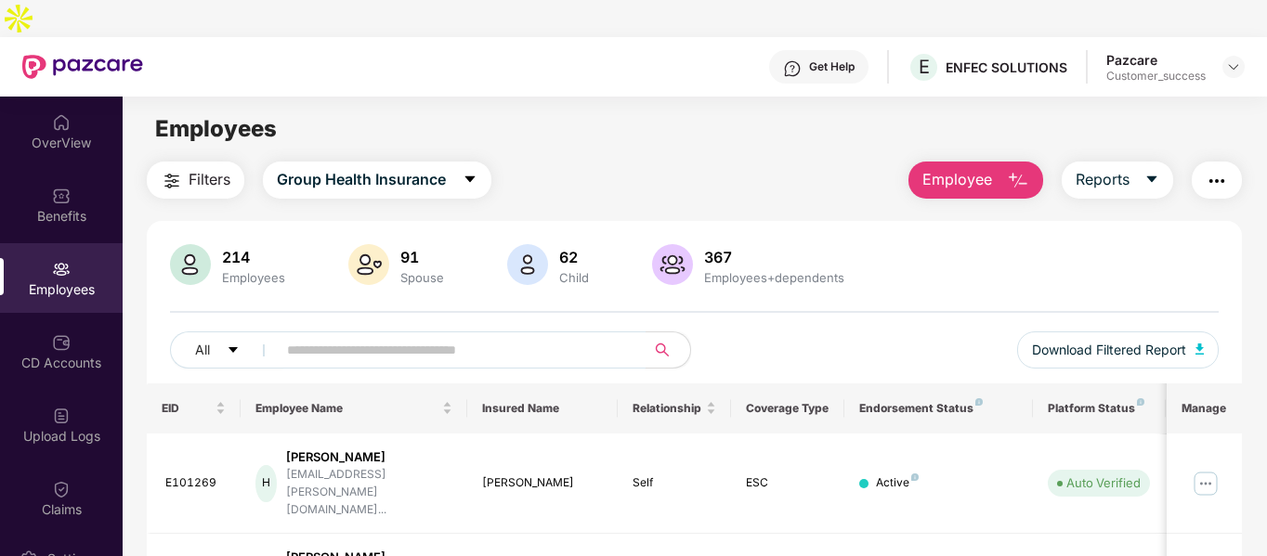
click at [386, 336] on input "text" at bounding box center [453, 350] width 333 height 28
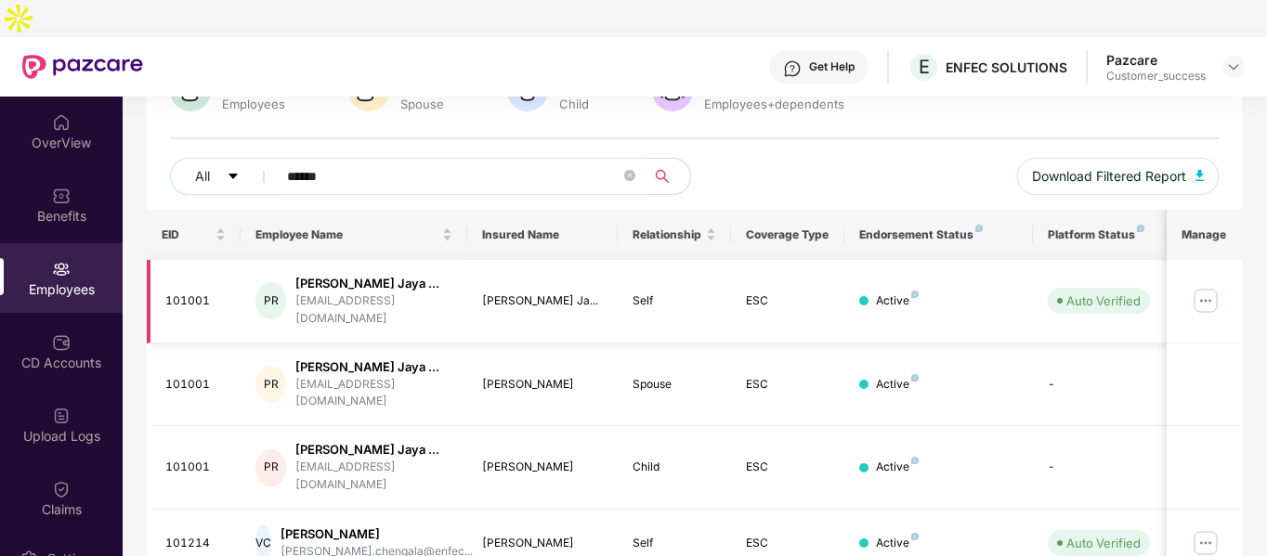
scroll to position [171, 0]
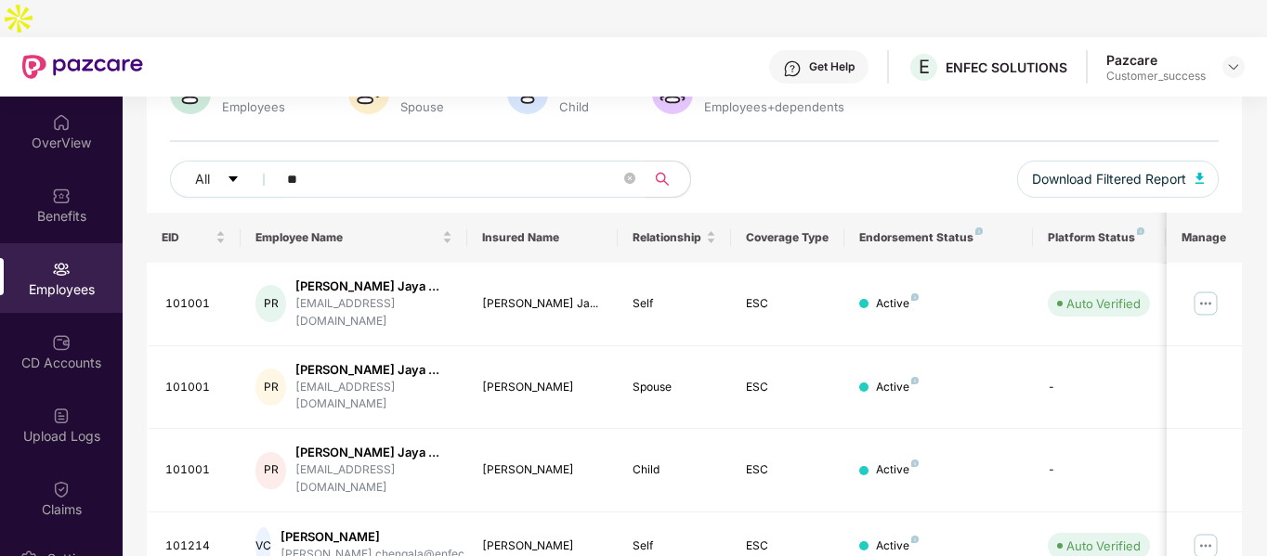
type input "*"
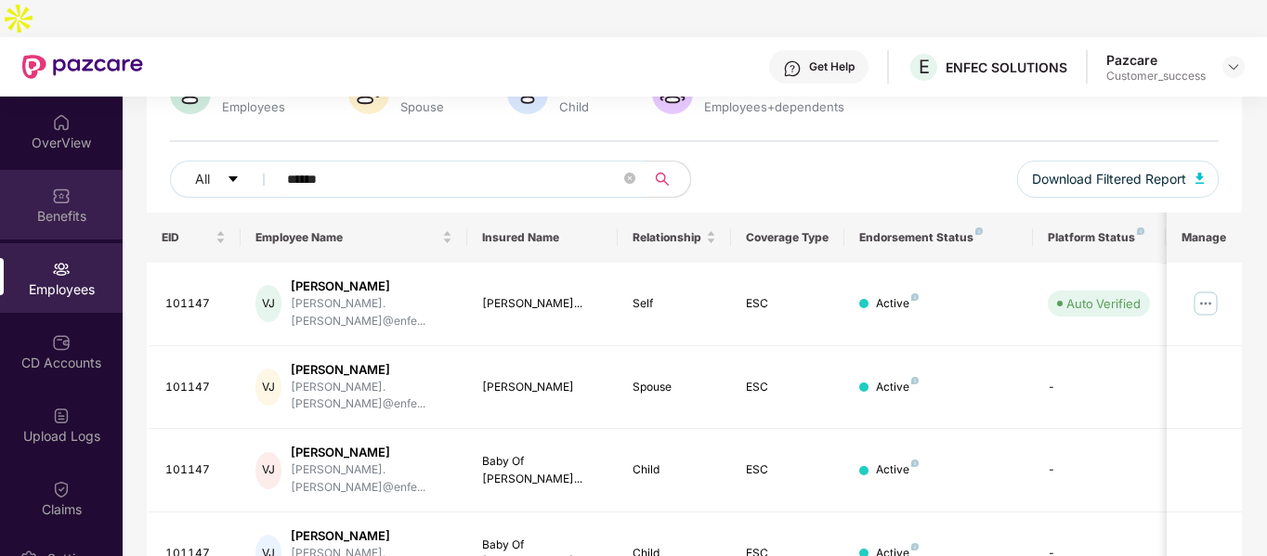
type input "******"
click at [68, 207] on div "Benefits" at bounding box center [61, 216] width 123 height 19
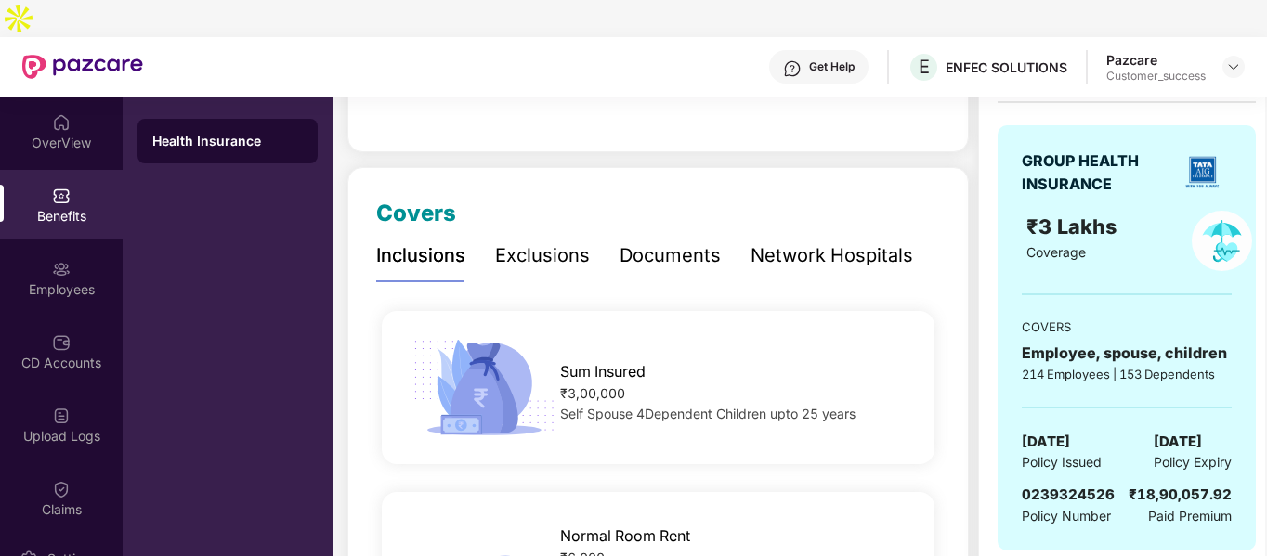
click at [679, 241] on div "Documents" at bounding box center [669, 255] width 101 height 29
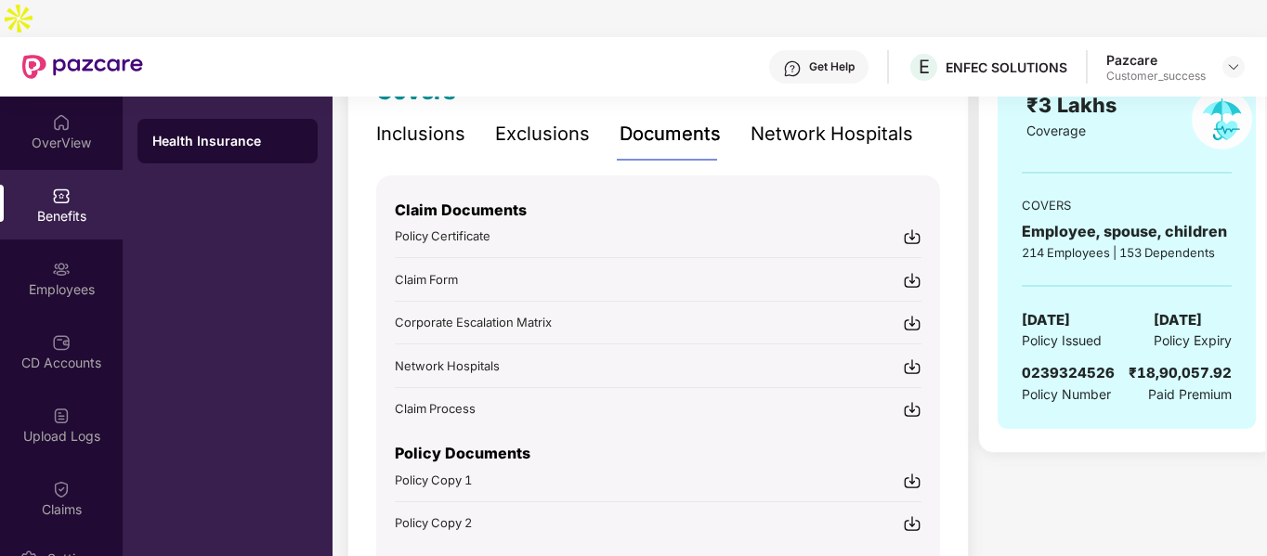
scroll to position [294, 0]
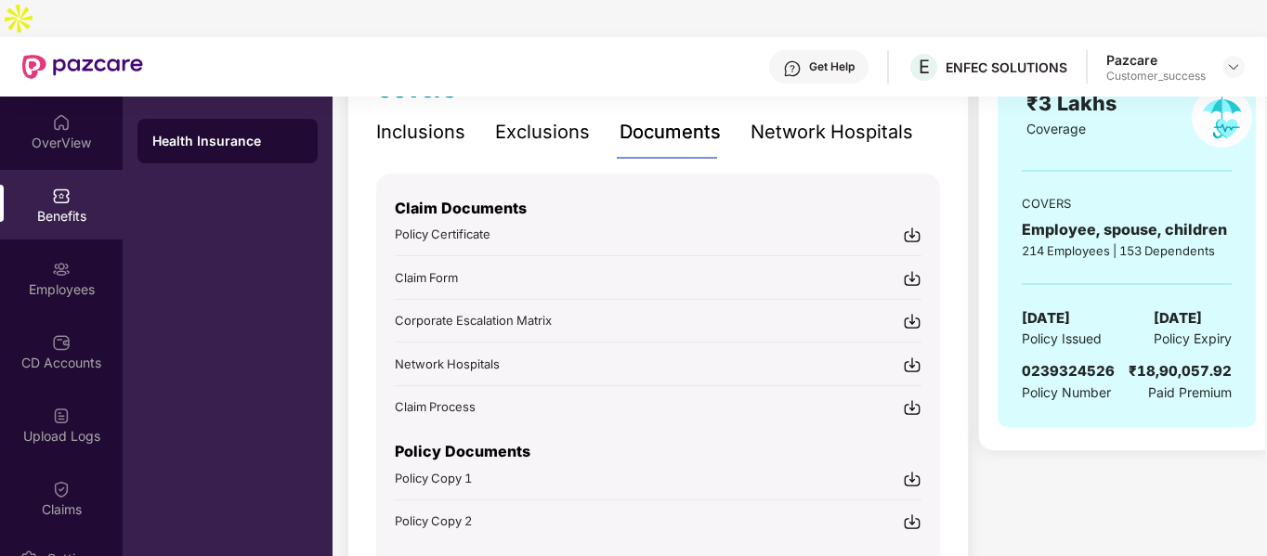
click at [913, 470] on img at bounding box center [912, 479] width 19 height 19
click at [0, 243] on div "Employees" at bounding box center [61, 278] width 123 height 70
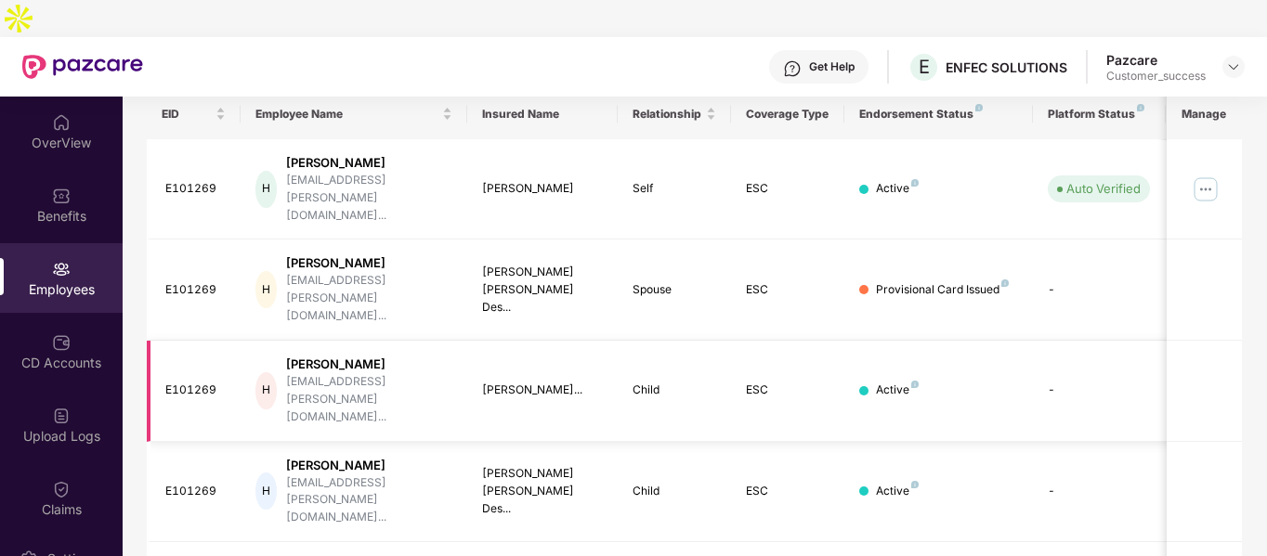
scroll to position [0, 0]
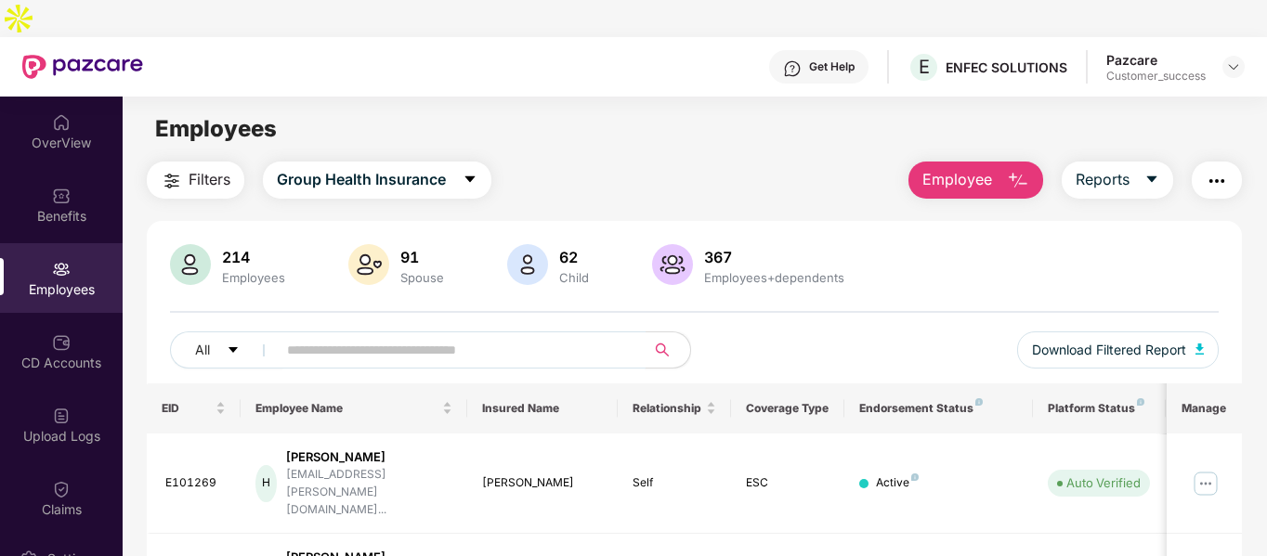
click at [370, 336] on input "text" at bounding box center [453, 350] width 333 height 28
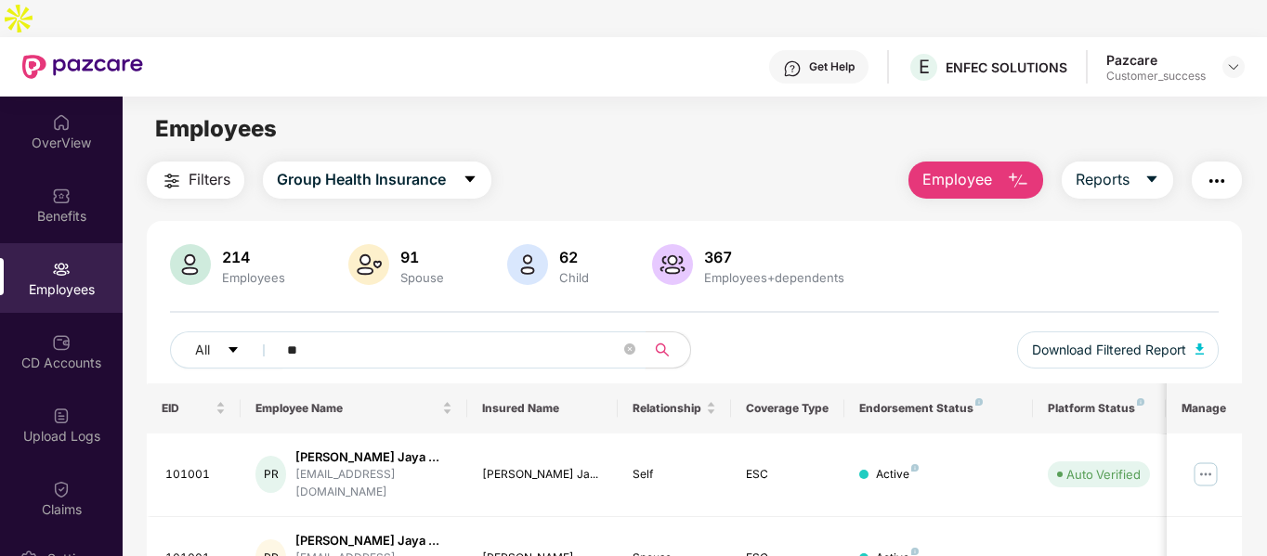
type input "*"
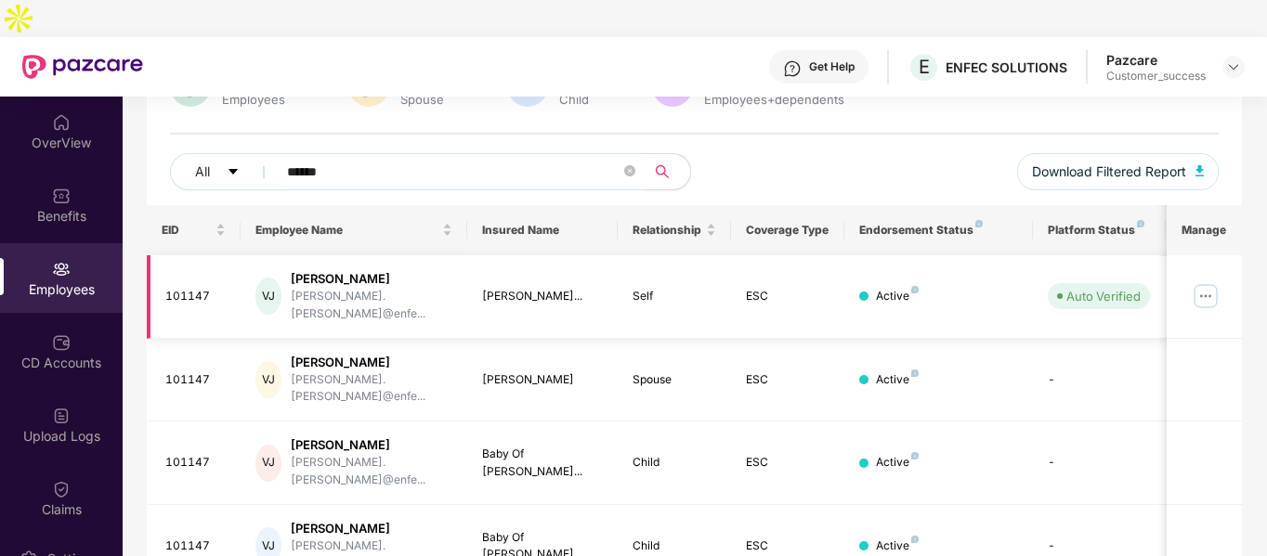
type input "******"
click at [1208, 281] on img at bounding box center [1205, 296] width 30 height 30
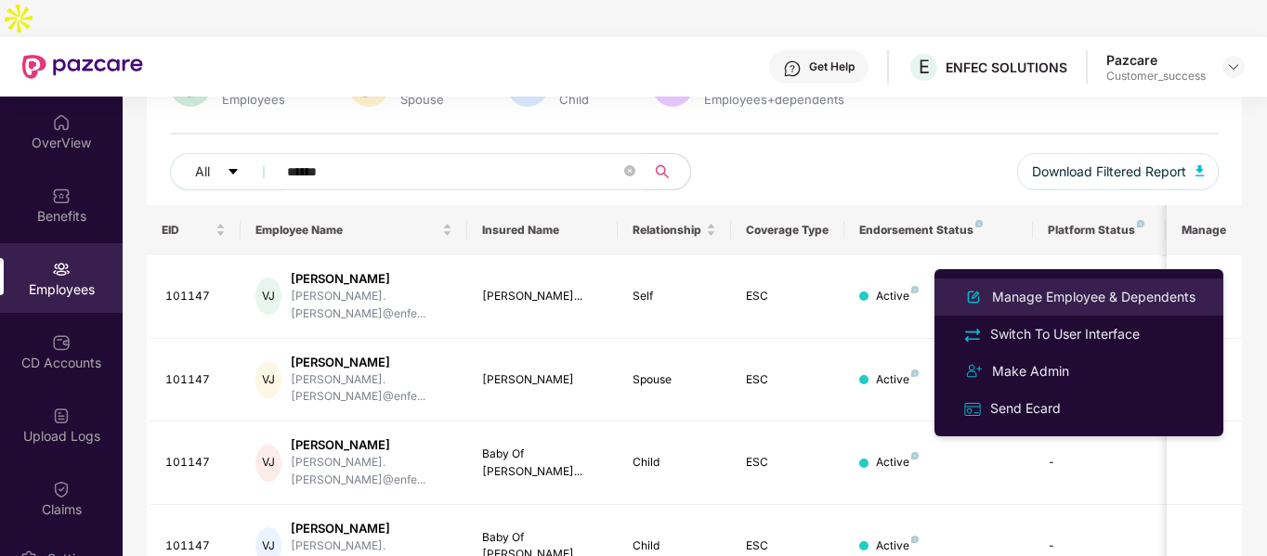
click at [1033, 300] on div "Manage Employee & Dependents" at bounding box center [1093, 297] width 211 height 20
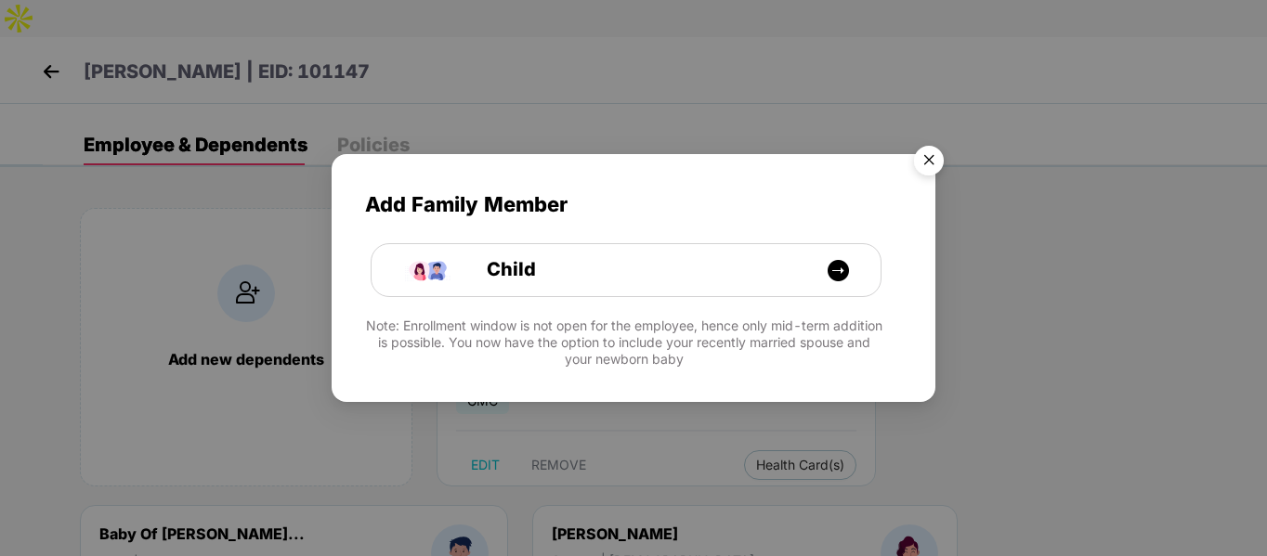
click at [928, 174] on img "Close" at bounding box center [929, 163] width 52 height 52
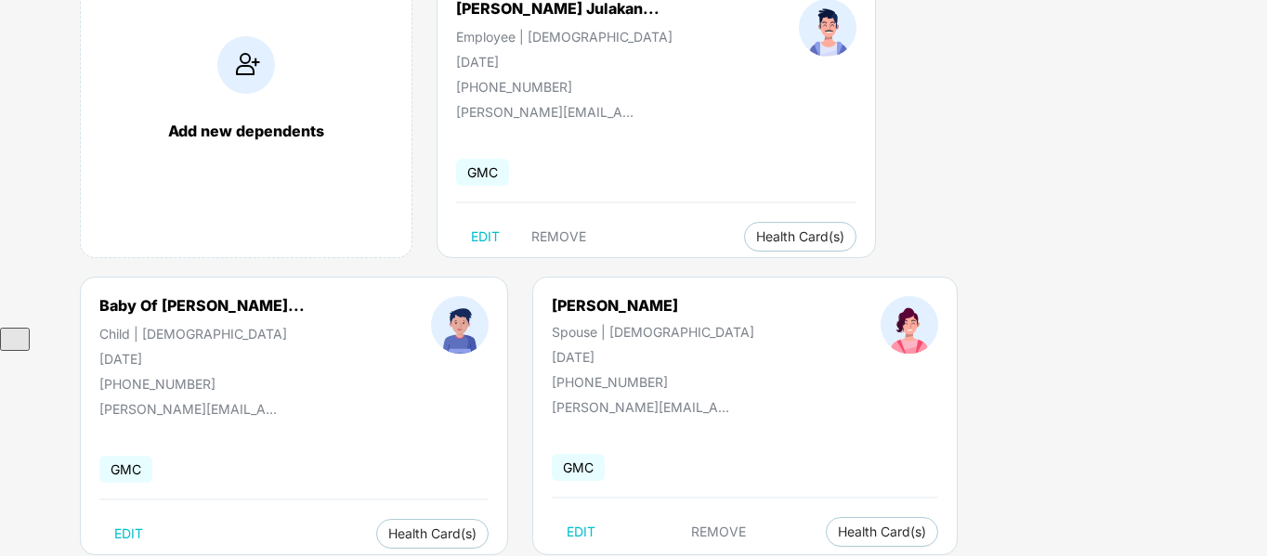
scroll to position [229, 0]
